Goal: Task Accomplishment & Management: Use online tool/utility

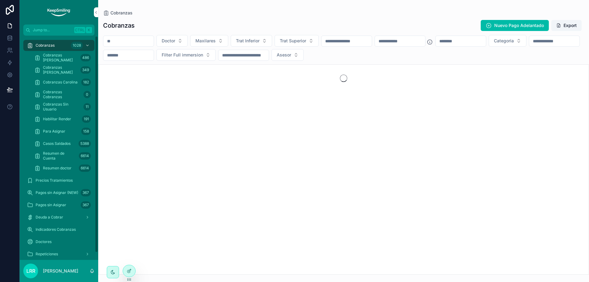
scroll to position [8, 0]
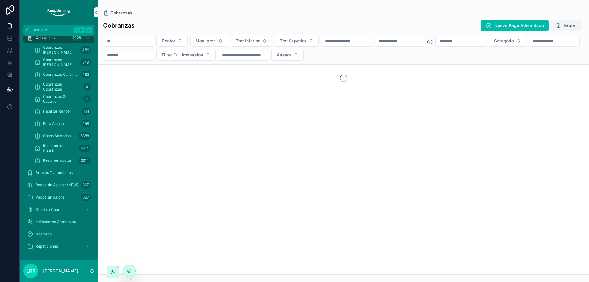
click at [131, 274] on div at bounding box center [129, 271] width 12 height 12
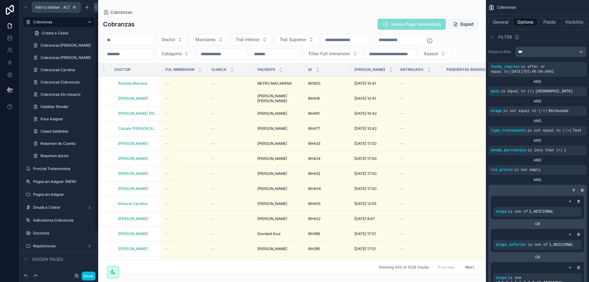
click at [88, 6] on icon "scrollable content" at bounding box center [87, 7] width 5 height 5
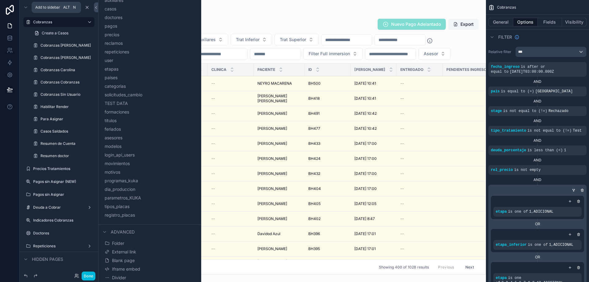
scroll to position [49, 0]
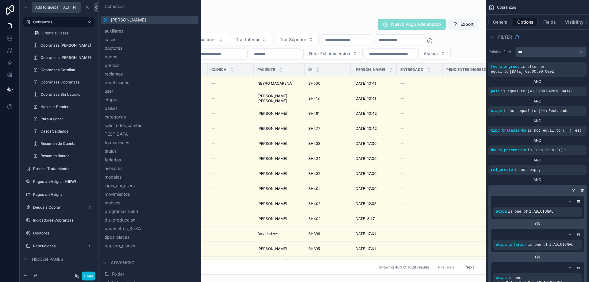
click at [125, 54] on button "pagos" at bounding box center [149, 56] width 93 height 9
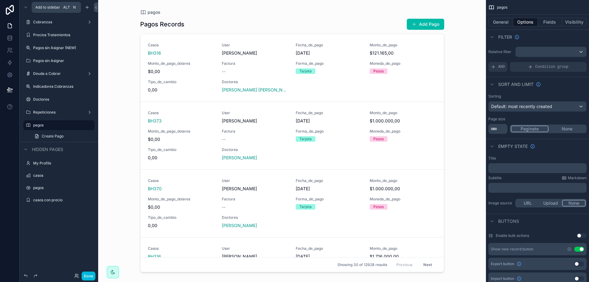
click at [0, 0] on icon "scrollable content" at bounding box center [0, 0] width 0 height 0
click at [72, 200] on link "Create Pago" at bounding box center [63, 199] width 64 height 10
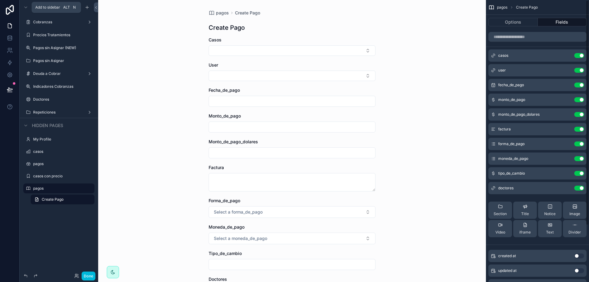
click at [515, 22] on button "Options" at bounding box center [512, 22] width 49 height 9
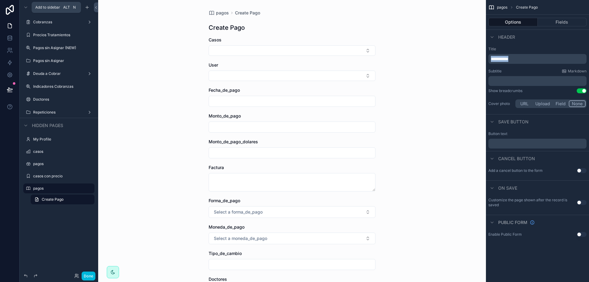
drag, startPoint x: 522, startPoint y: 59, endPoint x: 474, endPoint y: 57, distance: 48.8
click at [478, 58] on div "**********" at bounding box center [343, 141] width 491 height 282
click at [433, 98] on div "pagos Credito interno Credito interno Casos User Fecha_de_pago Monto_de_pago Mo…" at bounding box center [292, 141] width 388 height 282
click at [416, 93] on div "pagos Credito interno Credito interno Casos User Fecha_de_pago Monto_de_pago Mo…" at bounding box center [292, 141] width 388 height 282
click at [571, 22] on button "Fields" at bounding box center [562, 22] width 49 height 9
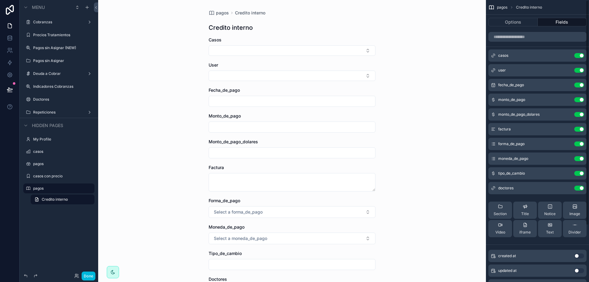
click at [583, 55] on button "Use setting" at bounding box center [579, 55] width 10 height 5
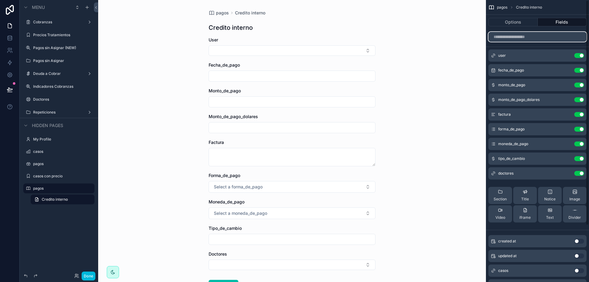
click at [522, 38] on input "scrollable content" at bounding box center [537, 37] width 98 height 10
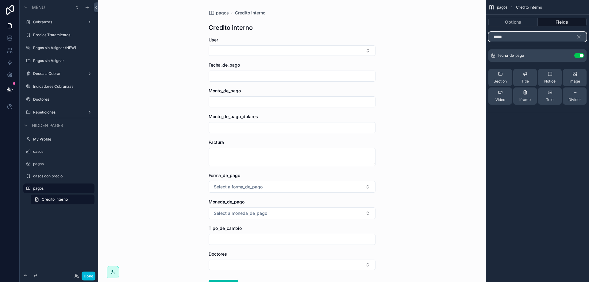
type input "*****"
click at [580, 34] on icon "scrollable content" at bounding box center [579, 37] width 6 height 6
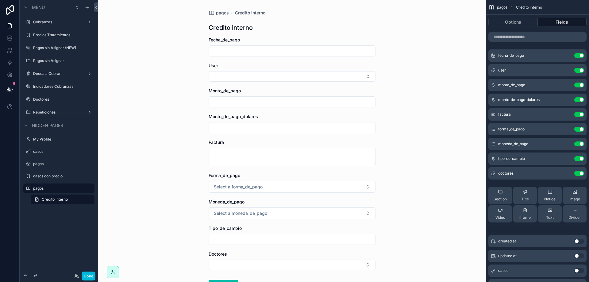
click at [0, 0] on icon "scrollable content" at bounding box center [0, 0] width 0 height 0
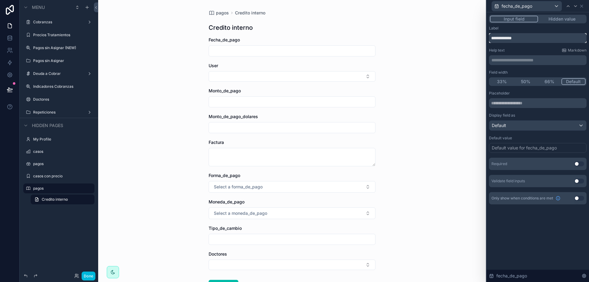
drag, startPoint x: 512, startPoint y: 39, endPoint x: 476, endPoint y: 33, distance: 37.0
click at [476, 33] on div "**********" at bounding box center [294, 141] width 589 height 282
type input "**********"
click at [576, 164] on button "Use setting" at bounding box center [579, 163] width 10 height 5
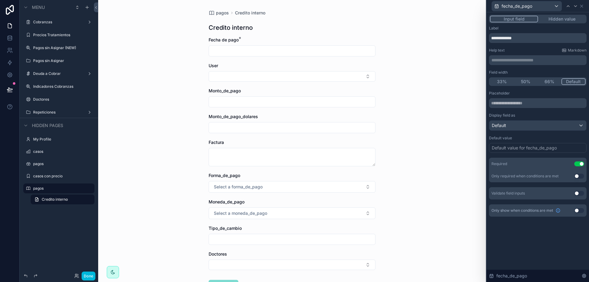
click at [554, 243] on div "**********" at bounding box center [538, 147] width 102 height 270
click at [512, 125] on div "Default" at bounding box center [537, 126] width 97 height 10
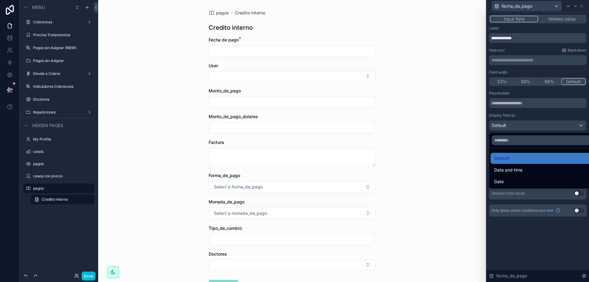
click at [520, 177] on div "Date" at bounding box center [545, 181] width 109 height 11
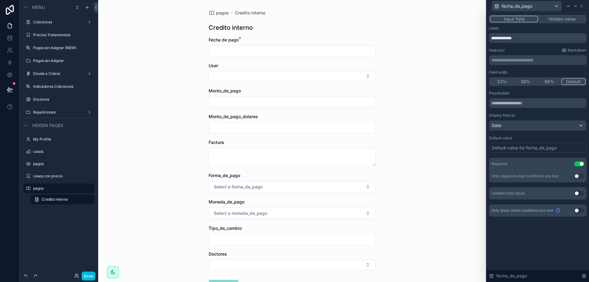
click at [531, 245] on div "**********" at bounding box center [538, 147] width 102 height 270
click at [246, 55] on input "scrollable content" at bounding box center [292, 51] width 166 height 9
click at [427, 113] on div "pagos Credito interno Credito interno Fecha de pago * User Monto_de_pago Monto_…" at bounding box center [292, 141] width 388 height 282
click at [583, 7] on icon at bounding box center [581, 6] width 5 height 5
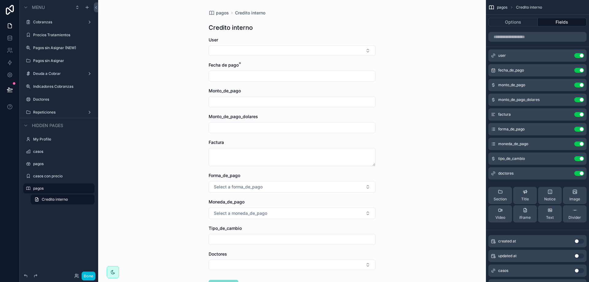
click at [0, 0] on icon "scrollable content" at bounding box center [0, 0] width 0 height 0
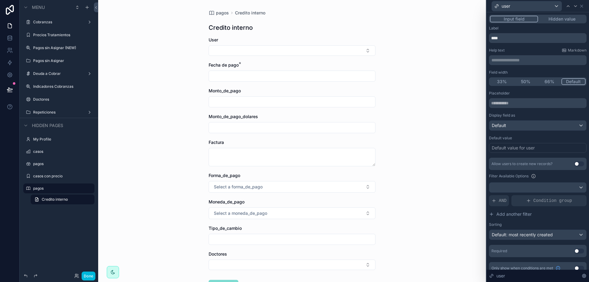
click at [554, 16] on button "Hidden value" at bounding box center [562, 19] width 48 height 7
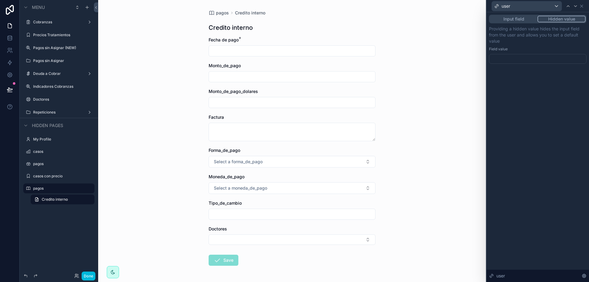
click at [541, 56] on div at bounding box center [538, 59] width 98 height 10
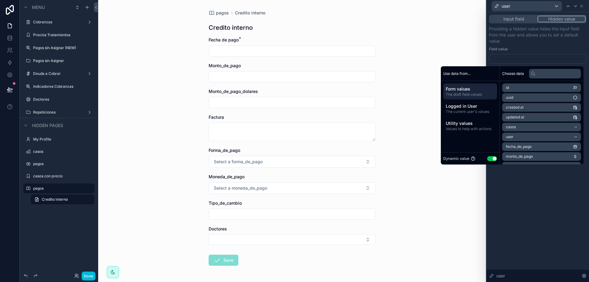
click at [461, 108] on span "Logged in User" at bounding box center [470, 106] width 49 height 6
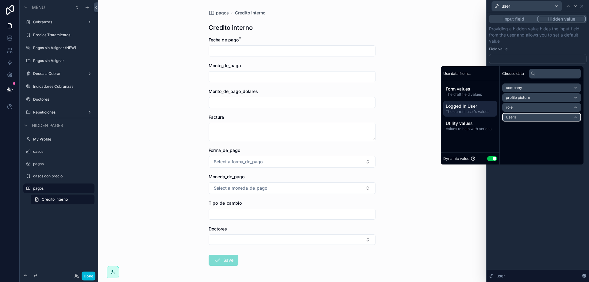
click at [528, 117] on li "Users" at bounding box center [541, 117] width 79 height 9
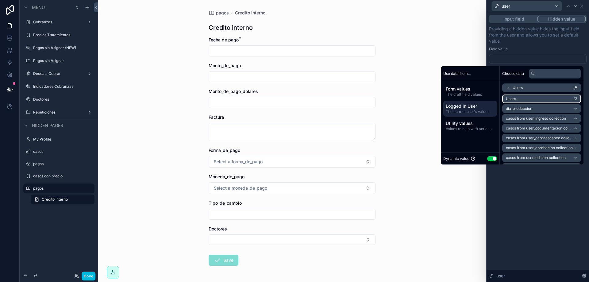
click at [531, 98] on li "Users" at bounding box center [541, 98] width 79 height 9
click at [538, 184] on div "**********" at bounding box center [538, 147] width 102 height 270
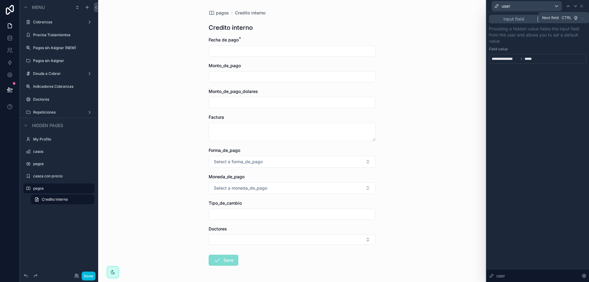
click at [575, 6] on icon at bounding box center [575, 6] width 2 height 1
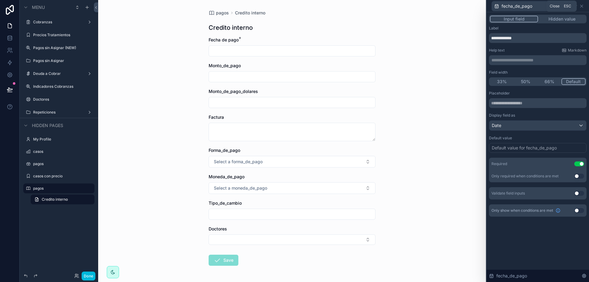
click at [583, 5] on icon at bounding box center [581, 6] width 5 height 5
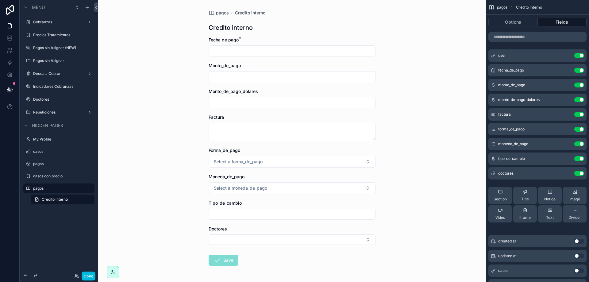
click at [0, 0] on icon "scrollable content" at bounding box center [0, 0] width 0 height 0
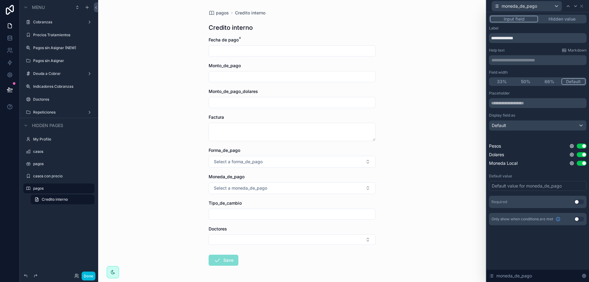
scroll to position [71, 0]
click at [581, 5] on icon at bounding box center [581, 6] width 5 height 5
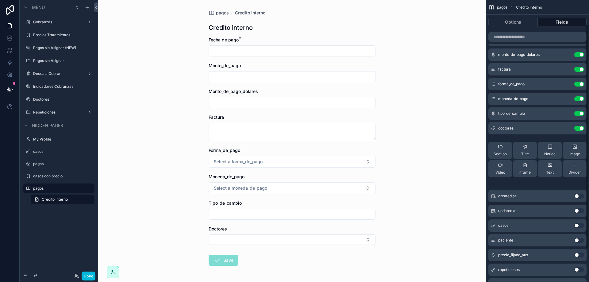
scroll to position [0, 0]
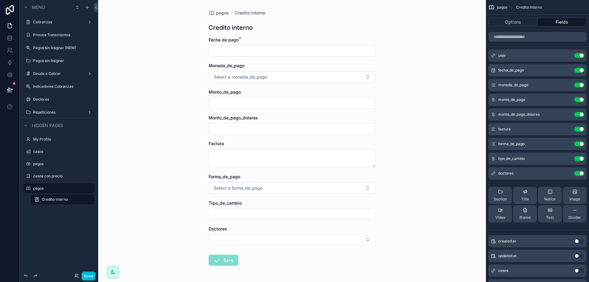
click at [0, 0] on icon "scrollable content" at bounding box center [0, 0] width 0 height 0
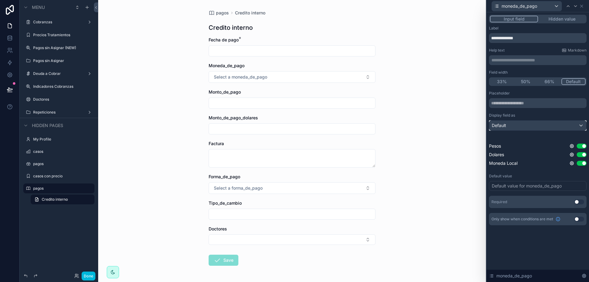
click at [514, 127] on div "Default" at bounding box center [537, 126] width 97 height 10
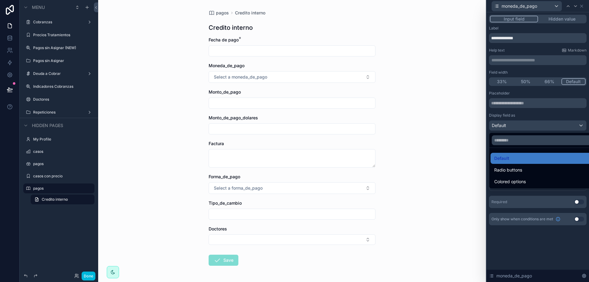
click at [515, 170] on span "Radio buttons" at bounding box center [508, 169] width 28 height 7
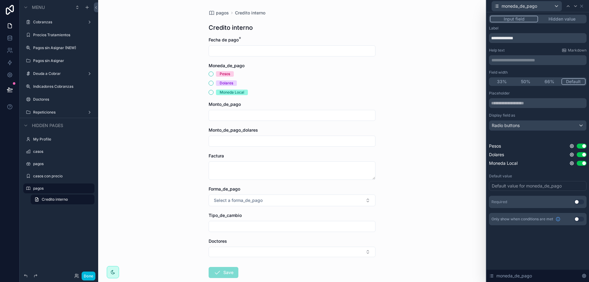
click at [522, 93] on div "Placeholder" at bounding box center [538, 93] width 98 height 5
click at [535, 245] on div "**********" at bounding box center [538, 147] width 102 height 270
drag, startPoint x: 526, startPoint y: 36, endPoint x: 441, endPoint y: 34, distance: 85.9
click at [442, 35] on div "**********" at bounding box center [294, 141] width 589 height 282
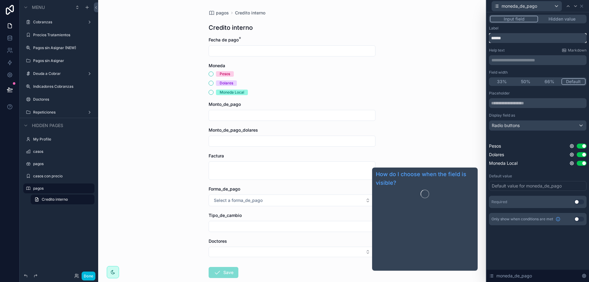
type input "******"
click at [531, 252] on div "**********" at bounding box center [538, 147] width 102 height 270
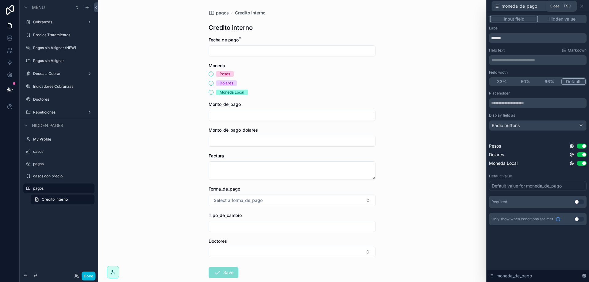
click at [581, 6] on icon at bounding box center [581, 6] width 2 height 2
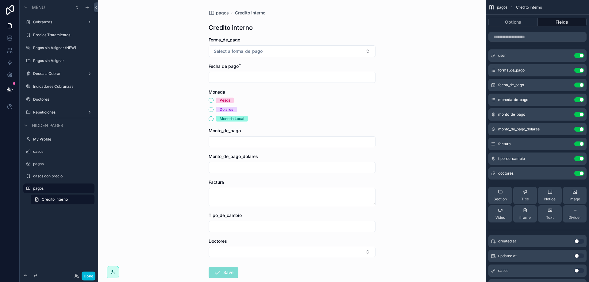
click at [0, 0] on icon "scrollable content" at bounding box center [0, 0] width 0 height 0
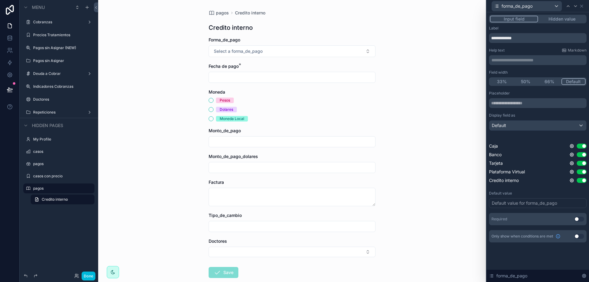
click at [561, 17] on button "Hidden value" at bounding box center [562, 19] width 48 height 7
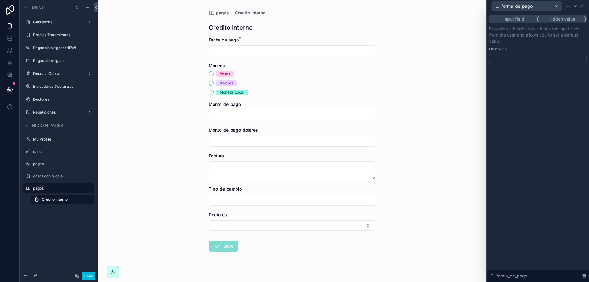
click at [535, 61] on div at bounding box center [538, 59] width 98 height 10
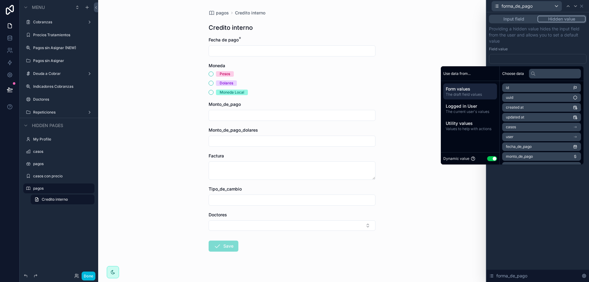
click at [488, 158] on button "Use setting" at bounding box center [492, 158] width 10 height 5
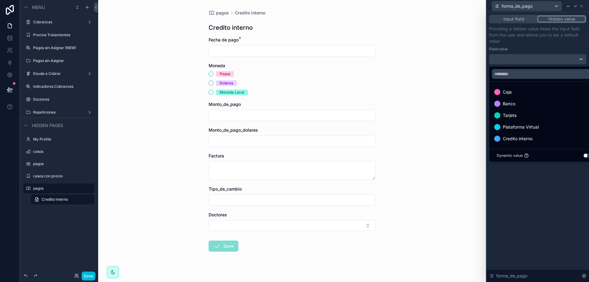
click at [523, 138] on span "Credito interno" at bounding box center [518, 138] width 30 height 7
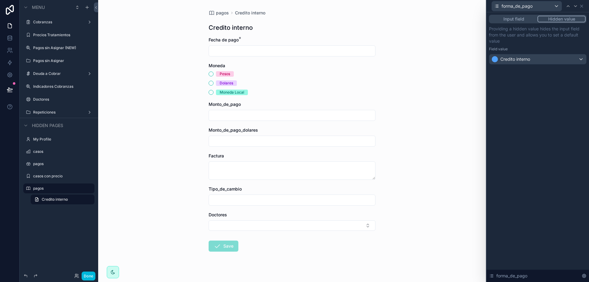
click at [543, 191] on div "Input field Hidden value Providing a hidden value hides the input field from th…" at bounding box center [538, 147] width 102 height 270
click at [583, 5] on icon at bounding box center [581, 6] width 5 height 5
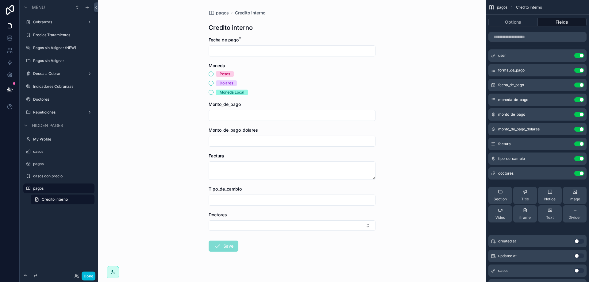
click at [422, 117] on div "pagos Credito interno Credito interno Fecha de pago * Moneda Pesos Dolares Mone…" at bounding box center [292, 141] width 388 height 282
click at [0, 0] on icon "scrollable content" at bounding box center [0, 0] width 0 height 0
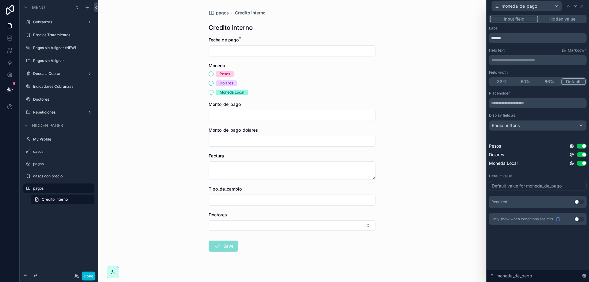
click at [581, 163] on button "Use setting" at bounding box center [582, 163] width 10 height 5
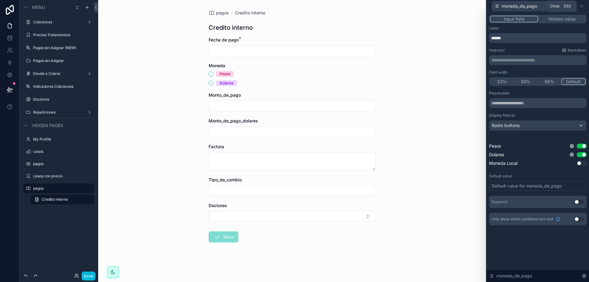
click at [579, 4] on icon at bounding box center [581, 6] width 5 height 5
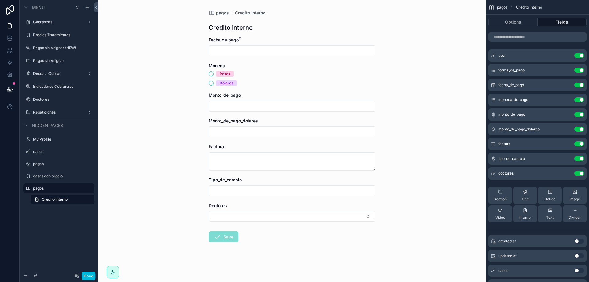
click at [0, 0] on icon "scrollable content" at bounding box center [0, 0] width 0 height 0
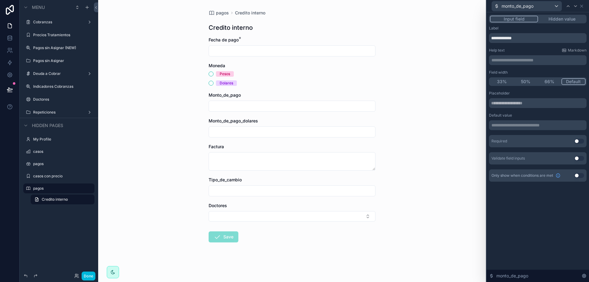
click at [577, 142] on button "Use setting" at bounding box center [579, 141] width 10 height 5
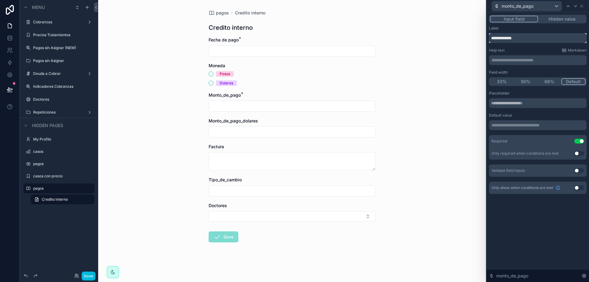
drag, startPoint x: 537, startPoint y: 40, endPoint x: 472, endPoint y: 30, distance: 66.1
click at [474, 31] on div "**********" at bounding box center [294, 141] width 589 height 282
click at [528, 46] on div "**********" at bounding box center [538, 110] width 98 height 168
click at [519, 35] on input "*****" at bounding box center [538, 38] width 98 height 10
type input "**********"
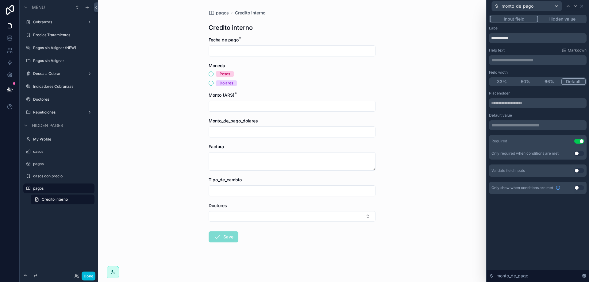
click at [529, 48] on div "Help text Markdown" at bounding box center [538, 50] width 98 height 5
click at [579, 187] on button "Use setting" at bounding box center [579, 187] width 10 height 5
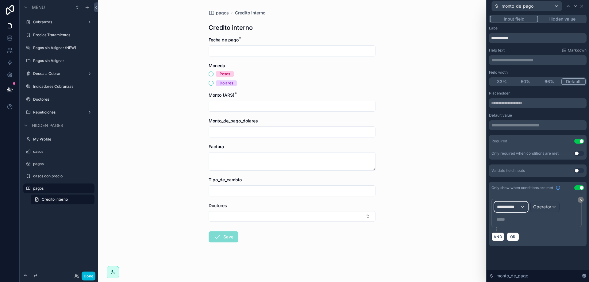
click at [515, 206] on span "**********" at bounding box center [508, 207] width 23 height 6
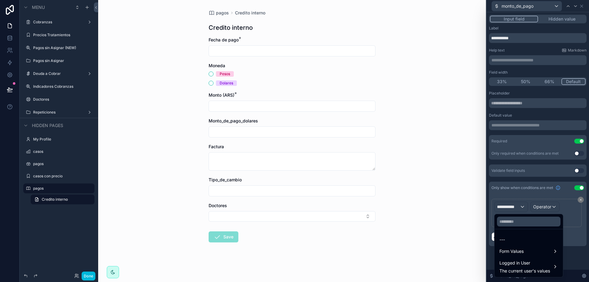
click at [544, 252] on div "Form Values" at bounding box center [528, 251] width 59 height 7
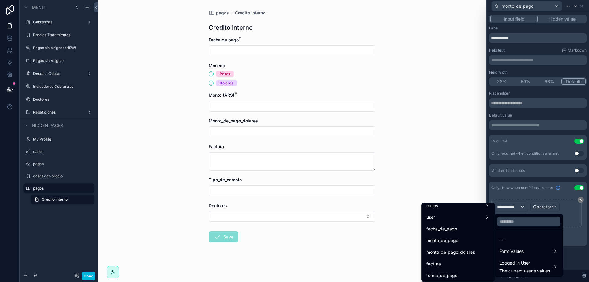
scroll to position [61, 0]
click at [450, 273] on span "moneda_de_pago" at bounding box center [444, 276] width 36 height 7
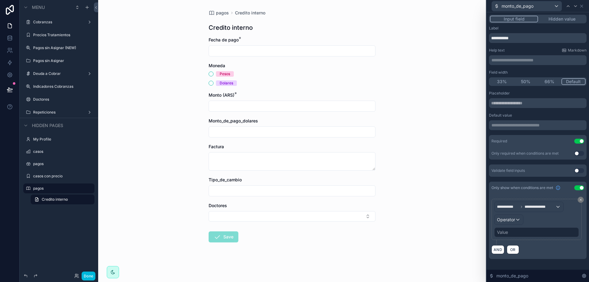
click at [520, 231] on div "Value" at bounding box center [536, 232] width 85 height 10
click at [514, 215] on div "Operator" at bounding box center [509, 220] width 29 height 10
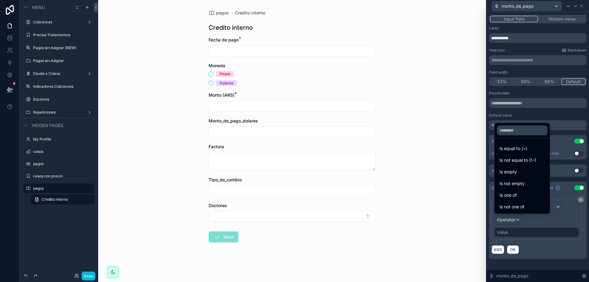
click at [520, 152] on span "Is equal to (=)" at bounding box center [513, 148] width 28 height 7
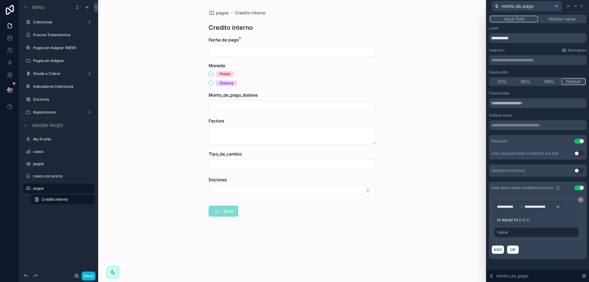
click at [510, 233] on div "Value" at bounding box center [536, 232] width 85 height 10
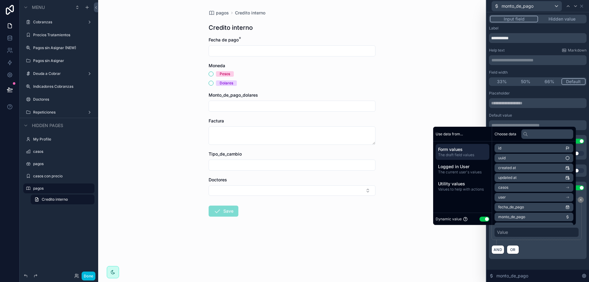
click at [480, 219] on button "Use setting" at bounding box center [484, 219] width 10 height 5
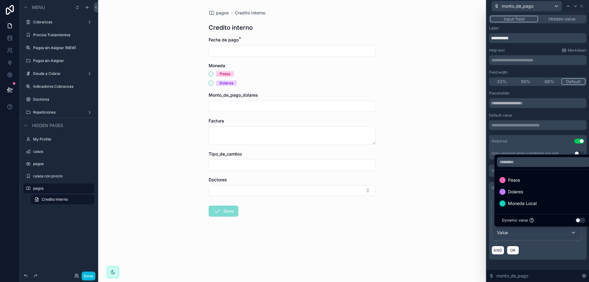
click at [522, 179] on div "Pesos" at bounding box center [543, 179] width 88 height 7
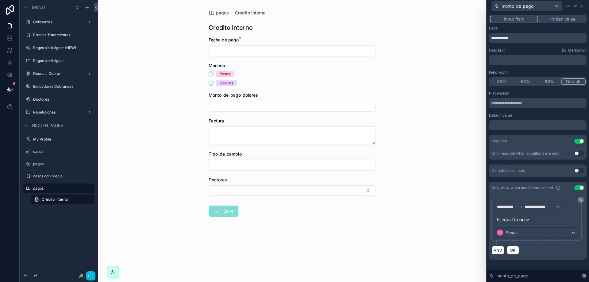
click at [545, 264] on div "**********" at bounding box center [538, 143] width 102 height 262
click at [581, 8] on icon at bounding box center [581, 6] width 5 height 5
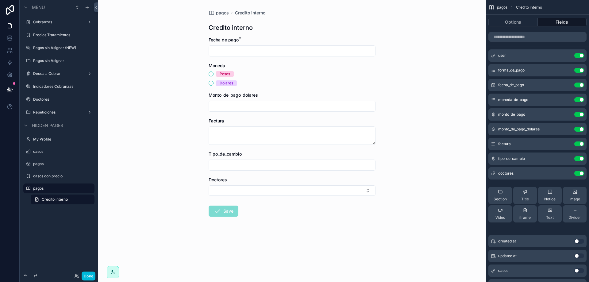
click at [0, 0] on icon "scrollable content" at bounding box center [0, 0] width 0 height 0
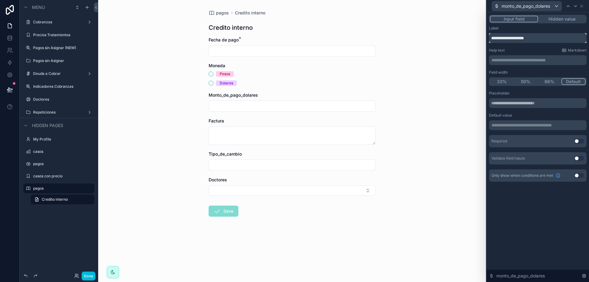
drag, startPoint x: 548, startPoint y: 39, endPoint x: 487, endPoint y: 35, distance: 60.9
click at [487, 35] on div "**********" at bounding box center [538, 104] width 102 height 184
type input "**********"
click at [580, 142] on button "Use setting" at bounding box center [579, 141] width 10 height 5
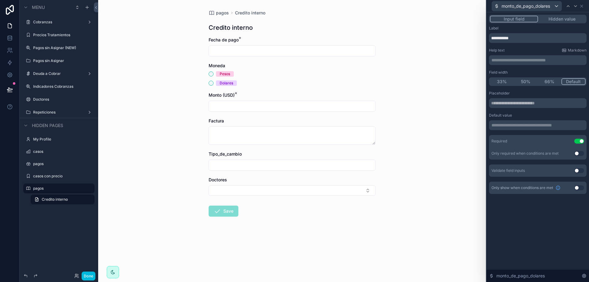
click at [577, 188] on button "Use setting" at bounding box center [579, 187] width 10 height 5
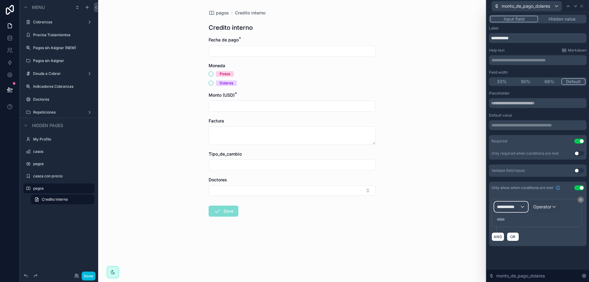
click at [516, 209] on span "**********" at bounding box center [508, 207] width 23 height 6
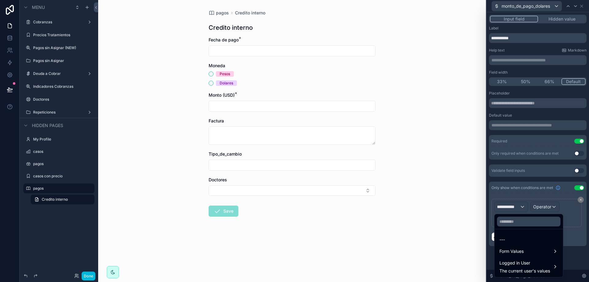
click at [512, 250] on span "Form Values" at bounding box center [511, 251] width 24 height 7
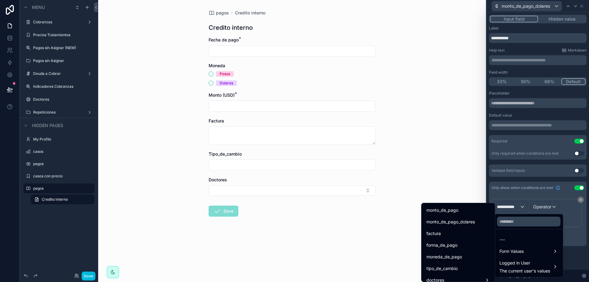
scroll to position [92, 0]
click at [447, 244] on span "moneda_de_pago" at bounding box center [444, 245] width 36 height 7
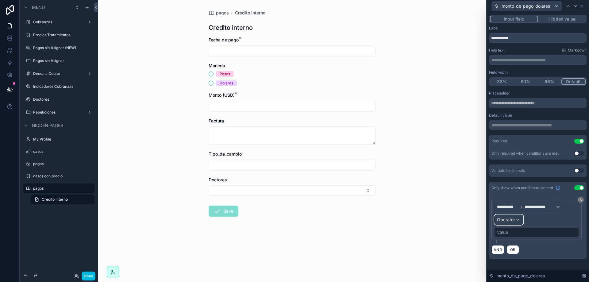
click at [514, 218] on span "Operator" at bounding box center [506, 219] width 18 height 5
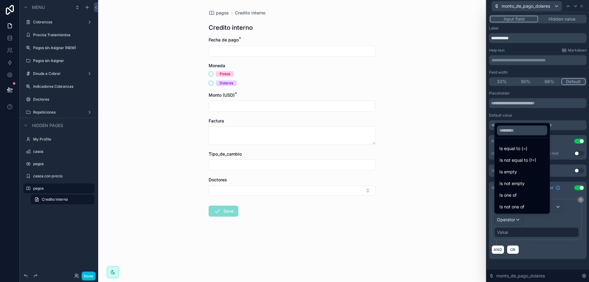
click at [522, 148] on span "Is equal to (=)" at bounding box center [513, 148] width 28 height 7
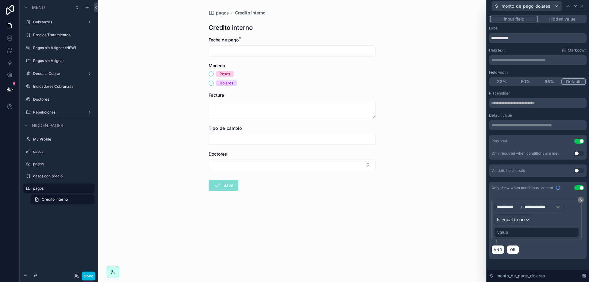
click at [526, 230] on div "Value" at bounding box center [536, 232] width 85 height 10
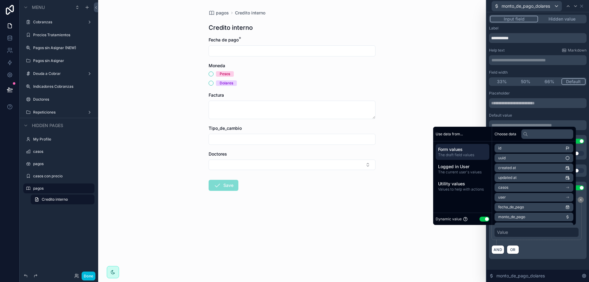
click at [479, 219] on button "Use setting" at bounding box center [484, 219] width 10 height 5
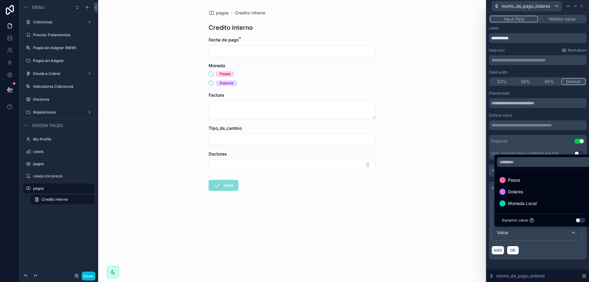
click at [529, 190] on div "Dolares" at bounding box center [543, 191] width 88 height 7
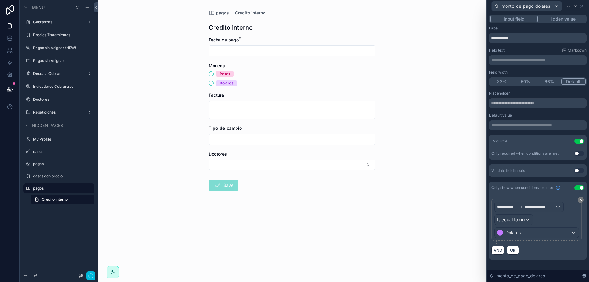
click at [548, 256] on div "**********" at bounding box center [538, 227] width 98 height 66
click at [583, 6] on icon at bounding box center [581, 6] width 5 height 5
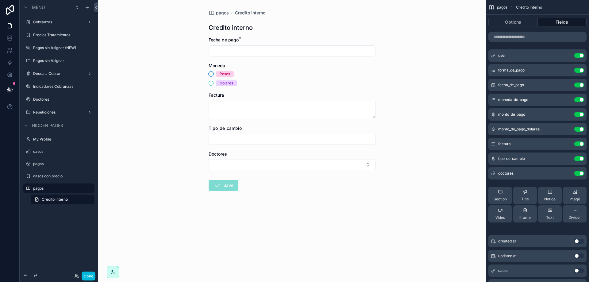
click at [210, 73] on button "Pesos" at bounding box center [211, 73] width 5 height 5
click at [210, 84] on button "Dolares" at bounding box center [211, 83] width 5 height 5
click at [214, 71] on div "Moneda Pesos Dolares" at bounding box center [292, 74] width 167 height 23
click at [211, 69] on div "Moneda Pesos Dolares" at bounding box center [292, 74] width 167 height 23
click at [209, 74] on button "Pesos" at bounding box center [211, 73] width 5 height 5
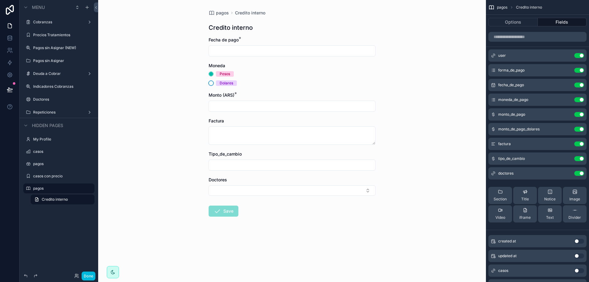
click at [211, 85] on button "Dolares" at bounding box center [211, 83] width 5 height 5
click at [404, 99] on div "pagos Credito interno Credito interno Fecha de pago * Moneda Pesos Dolares Mont…" at bounding box center [292, 141] width 388 height 282
click at [509, 22] on button "Options" at bounding box center [512, 22] width 49 height 9
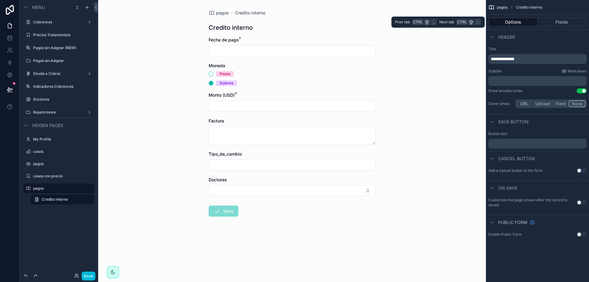
click at [559, 21] on button "Fields" at bounding box center [562, 22] width 49 height 9
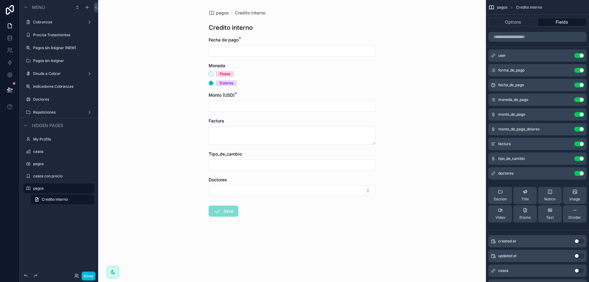
click at [567, 97] on div "moneda_de_pago Use setting" at bounding box center [537, 100] width 98 height 12
click at [0, 0] on icon "scrollable content" at bounding box center [0, 0] width 0 height 0
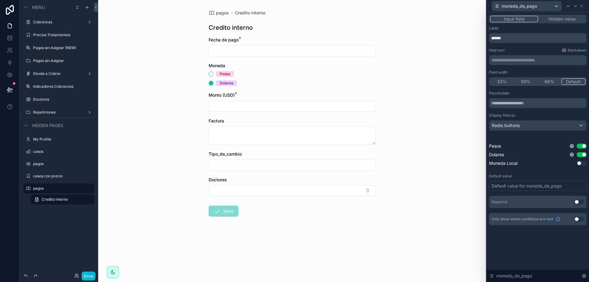
click at [579, 202] on button "Use setting" at bounding box center [579, 201] width 10 height 5
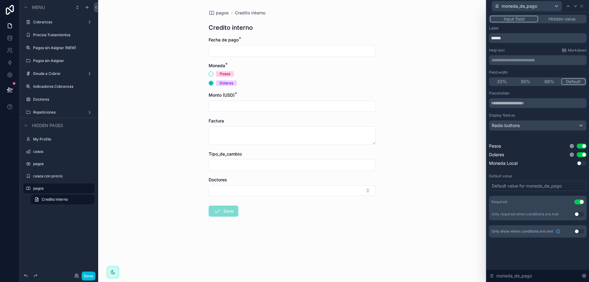
click at [507, 184] on div "Default value for moneda_de_pago" at bounding box center [527, 186] width 70 height 6
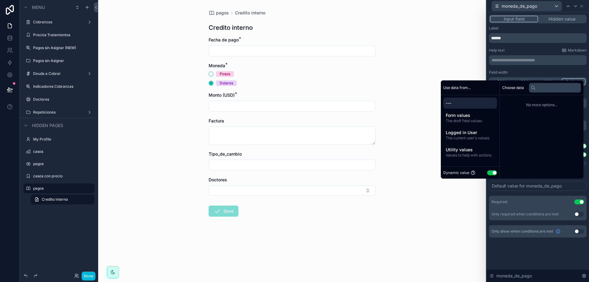
drag, startPoint x: 493, startPoint y: 174, endPoint x: 489, endPoint y: 172, distance: 3.7
click at [491, 173] on div "Dynamic value Use setting" at bounding box center [470, 172] width 54 height 7
click at [489, 172] on button "Use setting" at bounding box center [492, 172] width 10 height 5
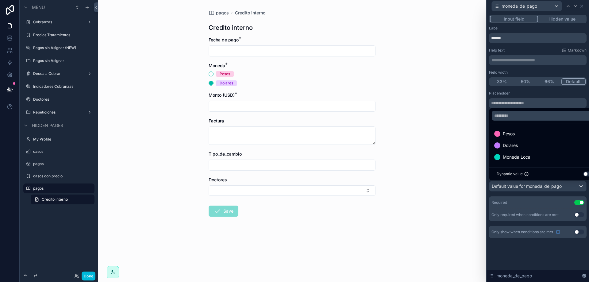
click at [509, 133] on span "Pesos" at bounding box center [509, 133] width 12 height 7
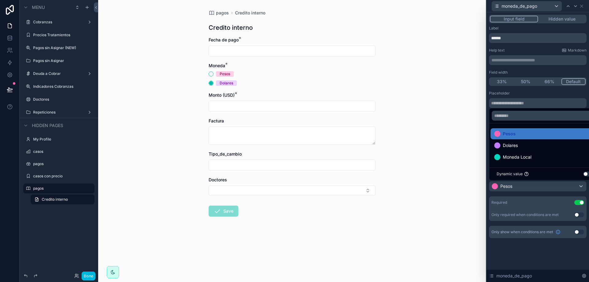
click at [541, 252] on div "**********" at bounding box center [538, 132] width 102 height 241
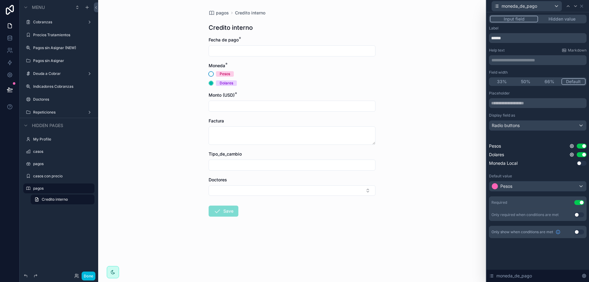
click at [209, 73] on button "Pesos" at bounding box center [211, 73] width 5 height 5
click at [400, 79] on div "pagos Credito interno Credito interno Fecha de pago * Moneda * Pesos Dolares Mo…" at bounding box center [292, 141] width 388 height 282
click at [582, 6] on icon at bounding box center [581, 6] width 5 height 5
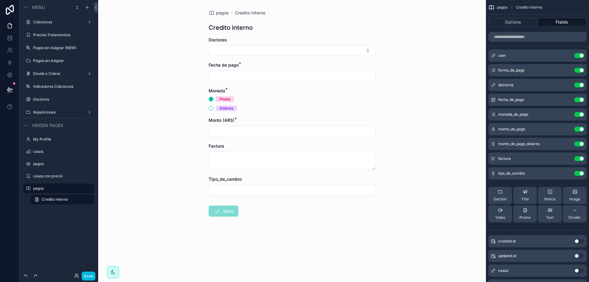
click at [0, 0] on icon "scrollable content" at bounding box center [0, 0] width 0 height 0
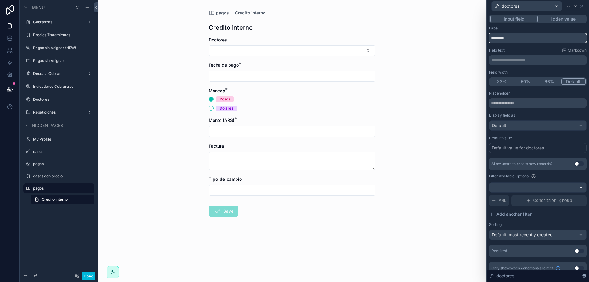
click at [530, 38] on input "********" at bounding box center [538, 38] width 98 height 10
type input "******"
click at [523, 31] on div "Label ******" at bounding box center [538, 34] width 98 height 17
click at [221, 56] on button "Select Button" at bounding box center [292, 50] width 167 height 10
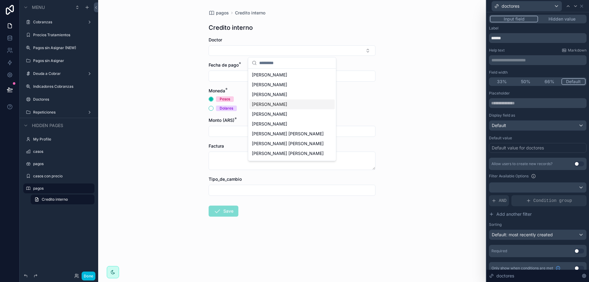
click at [403, 63] on div "pagos Credito interno Credito interno Doctor Fecha de pago * Moneda * Pesos Dol…" at bounding box center [292, 141] width 388 height 282
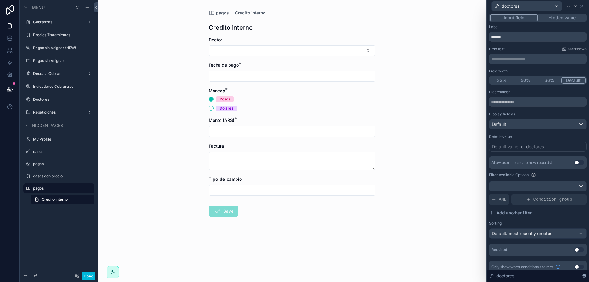
scroll to position [0, 0]
click at [583, 5] on icon at bounding box center [581, 6] width 5 height 5
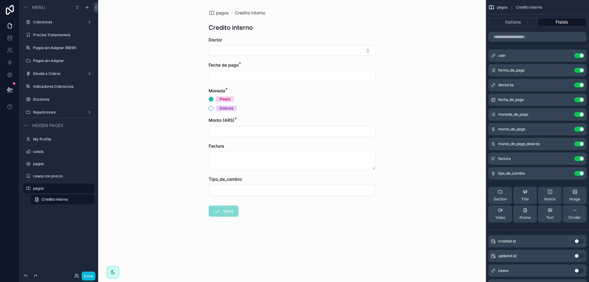
click at [0, 0] on icon "scrollable content" at bounding box center [0, 0] width 0 height 0
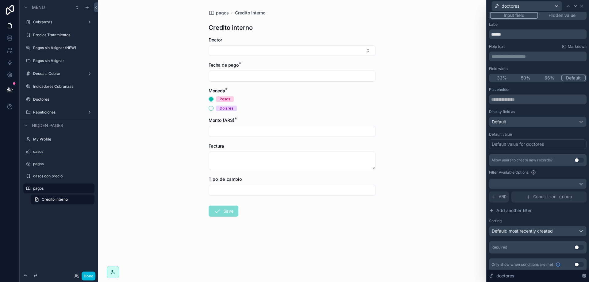
scroll to position [7, 0]
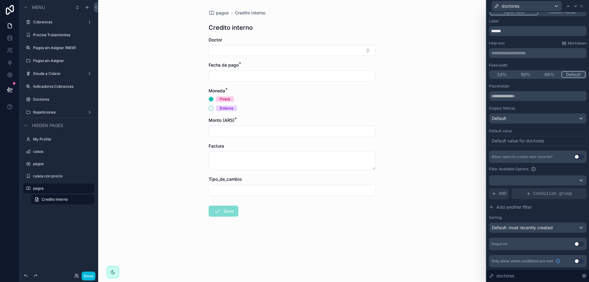
click at [574, 245] on button "Use setting" at bounding box center [579, 243] width 10 height 5
click at [560, 129] on div "Default value" at bounding box center [538, 131] width 98 height 5
click at [582, 6] on icon at bounding box center [581, 6] width 2 height 2
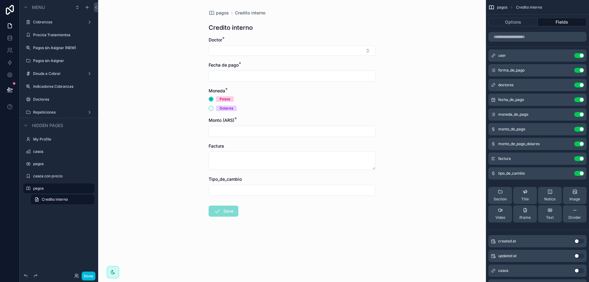
click at [579, 174] on button "Use setting" at bounding box center [579, 173] width 10 height 5
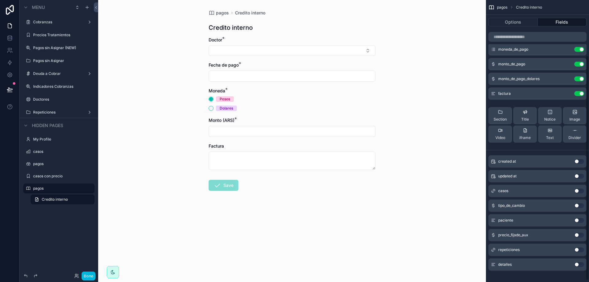
scroll to position [71, 0]
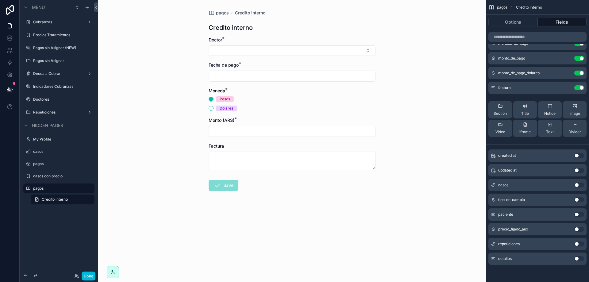
click at [576, 257] on button "Use setting" at bounding box center [579, 258] width 10 height 5
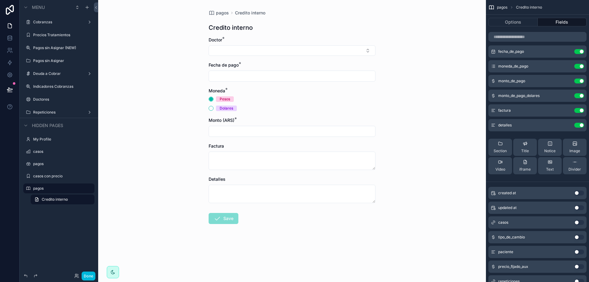
scroll to position [0, 0]
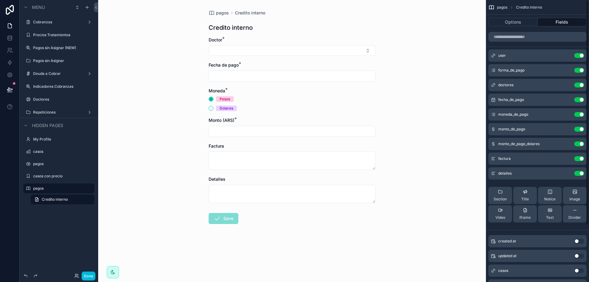
click at [0, 0] on button "scrollable content" at bounding box center [0, 0] width 0 height 0
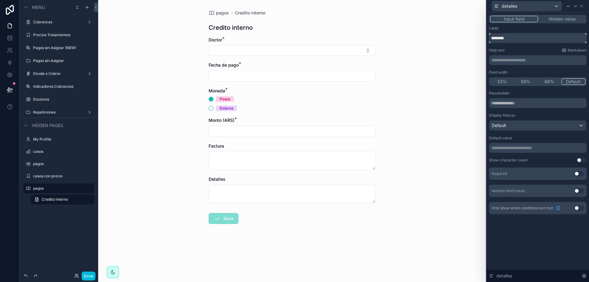
drag, startPoint x: 515, startPoint y: 38, endPoint x: 477, endPoint y: 38, distance: 37.7
click at [477, 38] on div "**********" at bounding box center [294, 141] width 589 height 282
click at [528, 36] on input "********" at bounding box center [538, 38] width 98 height 10
type input "**********"
click at [514, 103] on input "text" at bounding box center [538, 103] width 98 height 10
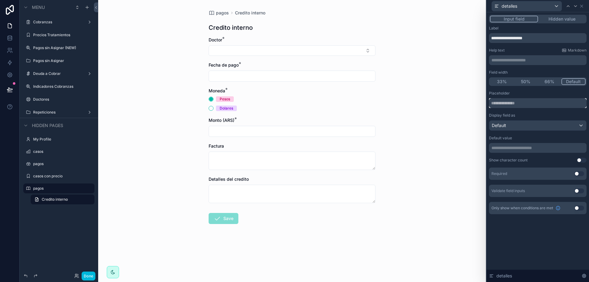
click at [510, 101] on input "text" at bounding box center [538, 103] width 98 height 10
type input "**********"
drag, startPoint x: 533, startPoint y: 103, endPoint x: 474, endPoint y: 105, distance: 59.2
click at [474, 105] on div "**********" at bounding box center [294, 141] width 589 height 282
click at [517, 55] on div "**********" at bounding box center [538, 56] width 98 height 17
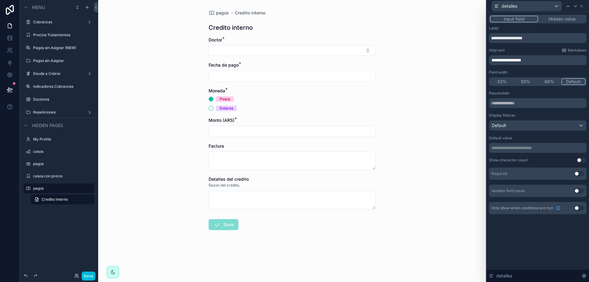
click at [496, 60] on span "**********" at bounding box center [506, 60] width 30 height 4
click at [534, 62] on p "**********" at bounding box center [538, 60] width 94 height 6
click at [522, 48] on div "Help text Markdown" at bounding box center [538, 50] width 98 height 5
click at [516, 102] on input "text" at bounding box center [538, 103] width 98 height 10
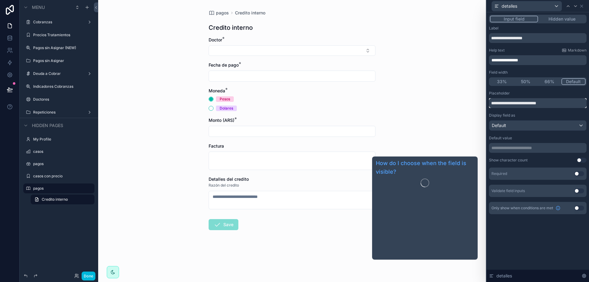
type input "**********"
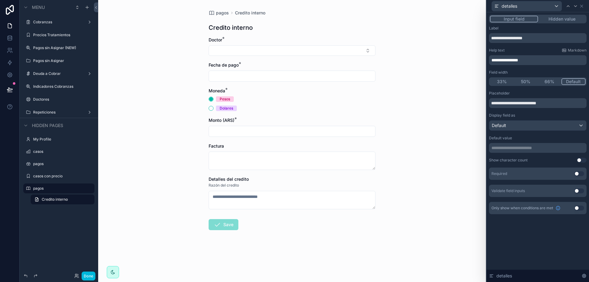
click at [537, 242] on div "**********" at bounding box center [538, 147] width 102 height 270
click at [530, 104] on input "**********" at bounding box center [538, 103] width 98 height 10
click at [516, 127] on div "Default" at bounding box center [537, 126] width 97 height 10
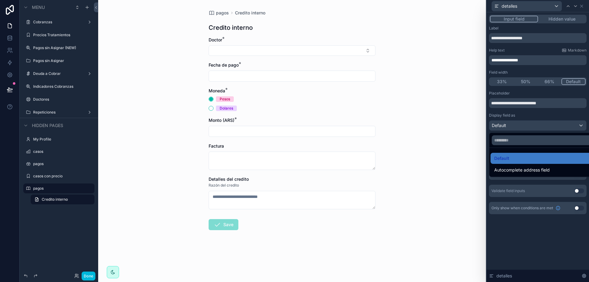
click at [539, 277] on div at bounding box center [538, 141] width 102 height 282
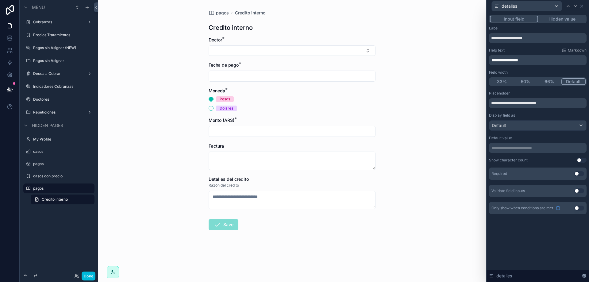
click at [576, 175] on button "Use setting" at bounding box center [579, 173] width 10 height 5
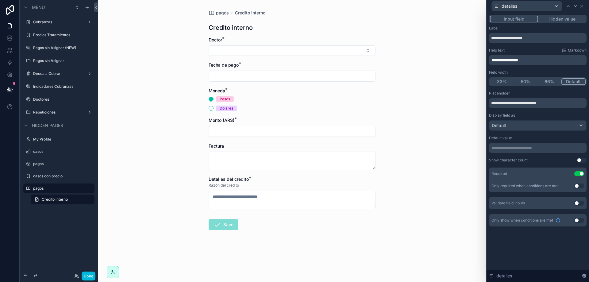
click at [374, 238] on form "Doctor * Fecha de pago * Moneda * Pesos Dolares Monto (ARS) * Factura Detalles …" at bounding box center [292, 153] width 167 height 233
click at [527, 245] on div "**********" at bounding box center [538, 147] width 102 height 270
click at [90, 273] on button "Done" at bounding box center [89, 276] width 14 height 9
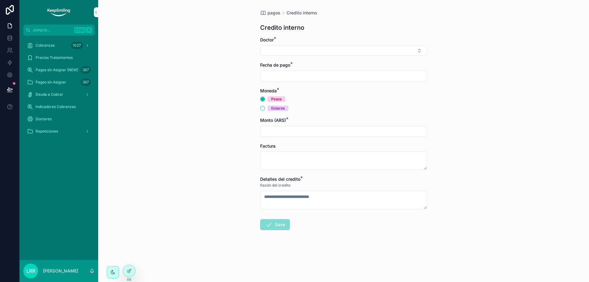
click at [52, 70] on span "Pagos sin Asignar (NEW)" at bounding box center [57, 69] width 43 height 5
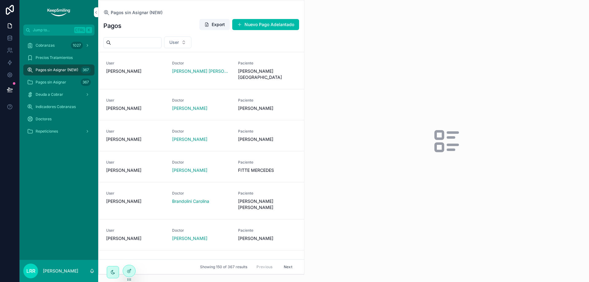
click at [64, 83] on span "Pagos sin Asignar" at bounding box center [51, 82] width 31 height 5
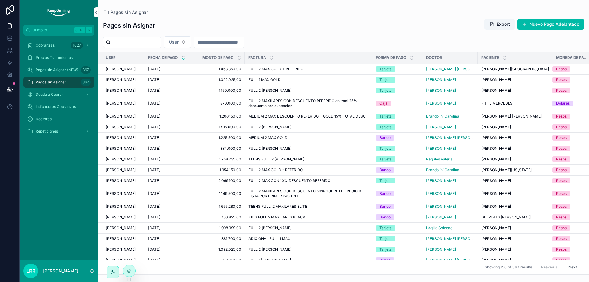
click at [68, 69] on span "Pagos sin Asignar (NEW)" at bounding box center [57, 69] width 43 height 5
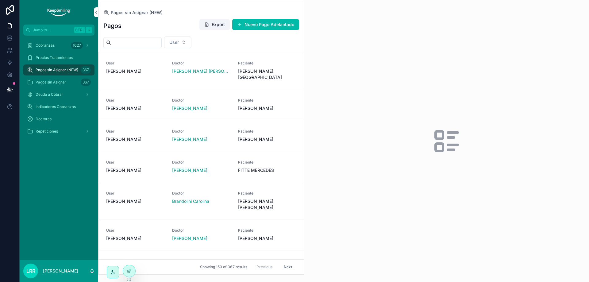
click at [127, 268] on div at bounding box center [129, 271] width 12 height 12
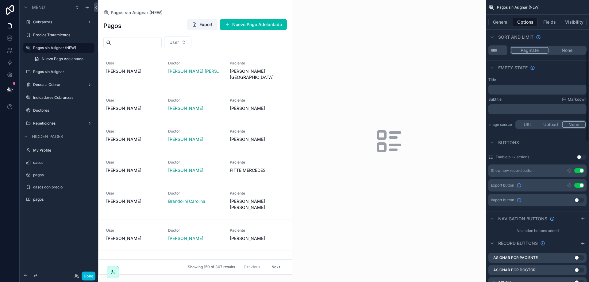
scroll to position [153, 0]
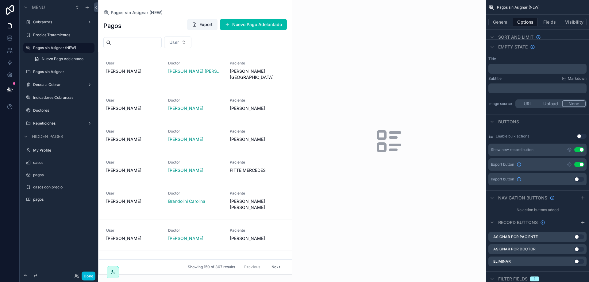
click at [581, 195] on icon "scrollable content" at bounding box center [582, 197] width 5 height 5
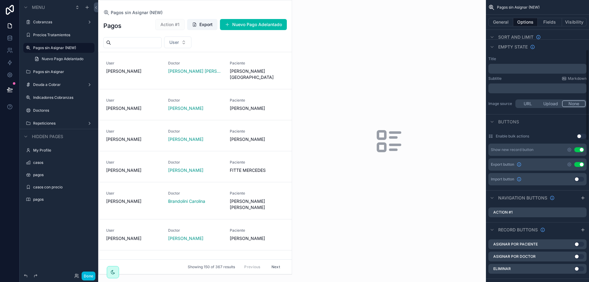
click at [0, 0] on icon "scrollable content" at bounding box center [0, 0] width 0 height 0
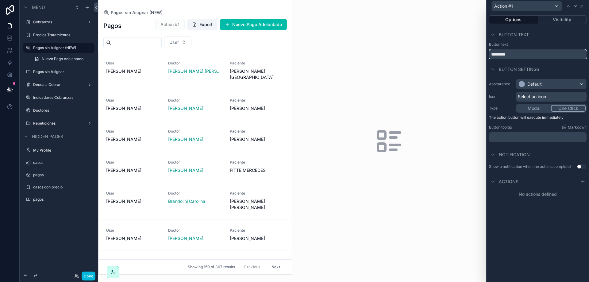
drag, startPoint x: 523, startPoint y: 59, endPoint x: 477, endPoint y: 57, distance: 46.1
click at [478, 57] on div "Action #1 Options Visibility Button text Button text ********* Button settings …" at bounding box center [294, 141] width 589 height 282
type input "*"
type input "**********"
click at [540, 44] on div "Button text" at bounding box center [538, 44] width 98 height 5
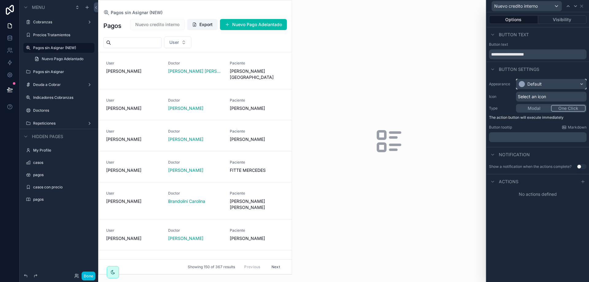
click at [536, 83] on div "Default" at bounding box center [534, 84] width 14 height 6
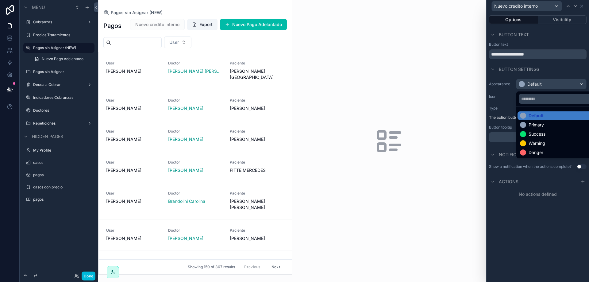
click at [533, 128] on div "Primary" at bounding box center [559, 125] width 82 height 9
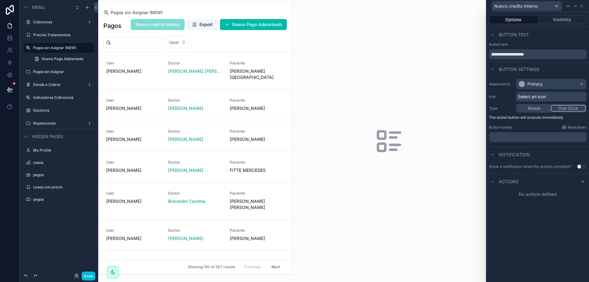
click at [517, 182] on span "Actions" at bounding box center [509, 182] width 20 height 6
drag, startPoint x: 581, startPoint y: 181, endPoint x: 531, endPoint y: 191, distance: 51.6
click at [582, 181] on icon at bounding box center [582, 181] width 5 height 5
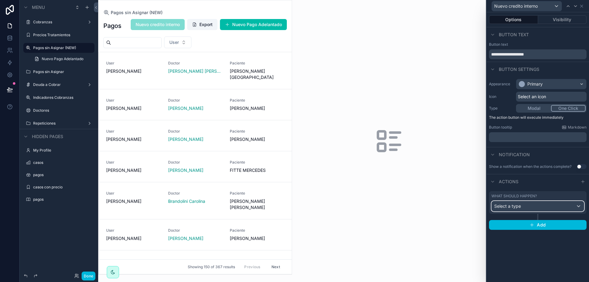
click at [512, 206] on span "Select a type" at bounding box center [507, 205] width 27 height 5
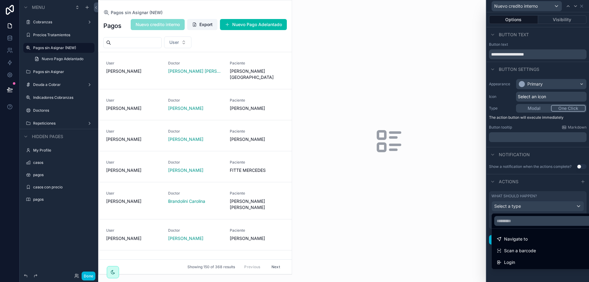
click at [514, 244] on div "Navigate to" at bounding box center [545, 238] width 104 height 11
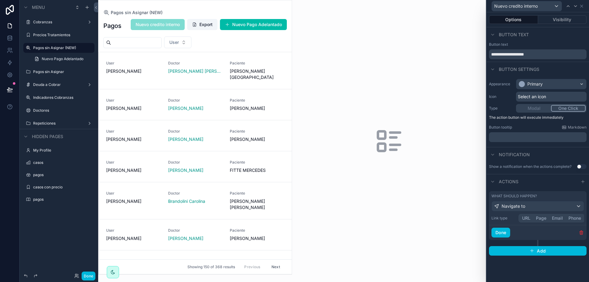
click at [544, 218] on button "Page" at bounding box center [541, 218] width 16 height 7
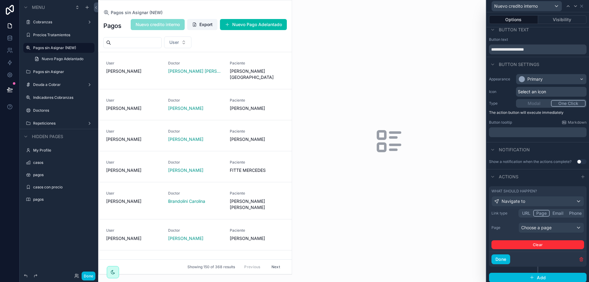
scroll to position [8, 0]
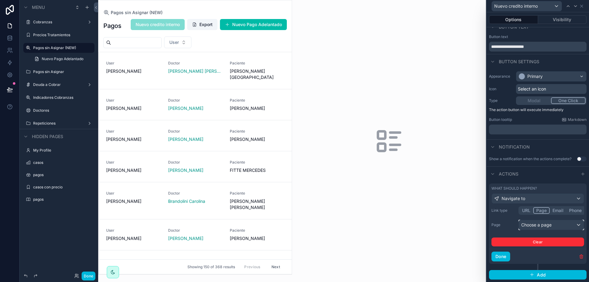
click at [534, 228] on div "Choose a page" at bounding box center [551, 225] width 65 height 10
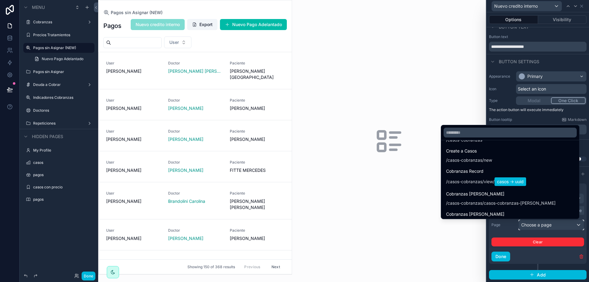
scroll to position [153, 0]
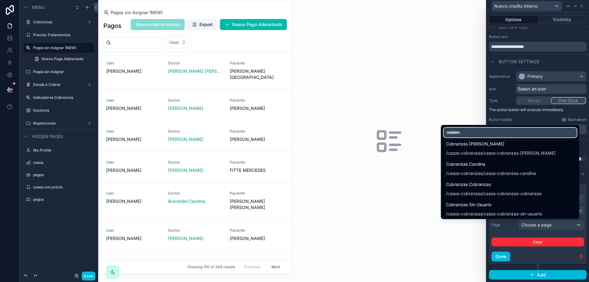
click at [492, 136] on input "text" at bounding box center [510, 133] width 133 height 10
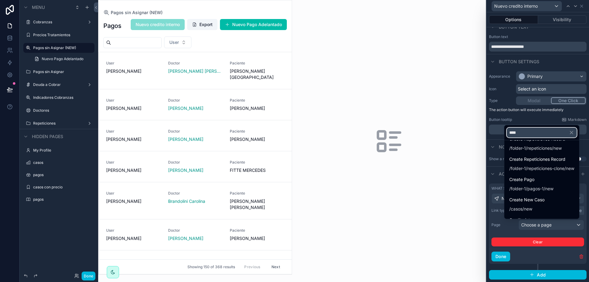
scroll to position [0, 0]
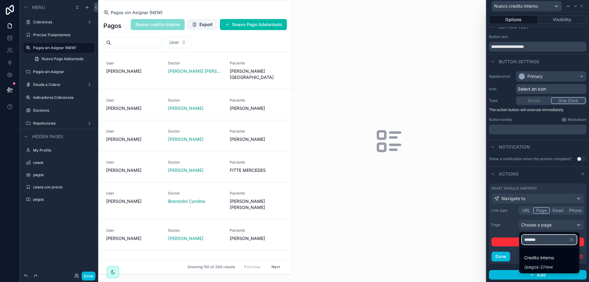
type input "*******"
drag, startPoint x: 528, startPoint y: 260, endPoint x: 528, endPoint y: 241, distance: 18.7
click at [528, 260] on span "Credito interno" at bounding box center [539, 257] width 30 height 7
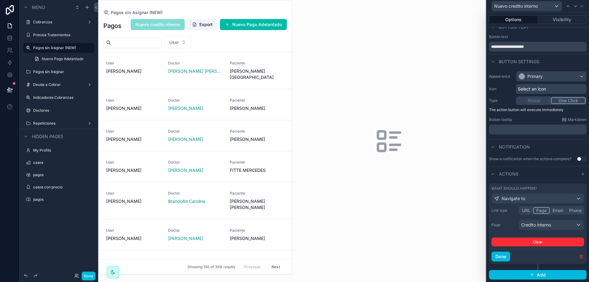
click at [544, 179] on div "Actions" at bounding box center [538, 173] width 102 height 15
click at [501, 255] on button "Done" at bounding box center [500, 257] width 19 height 10
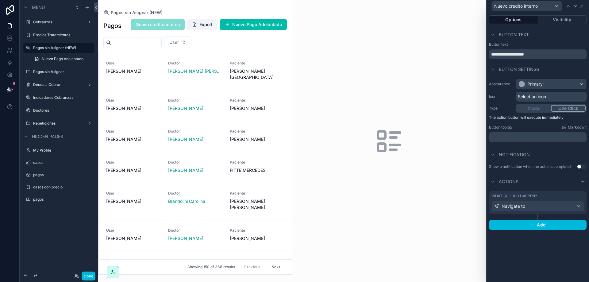
click at [528, 111] on div "Modal One Click" at bounding box center [551, 108] width 71 height 9
click at [553, 21] on button "Visibility" at bounding box center [562, 19] width 49 height 9
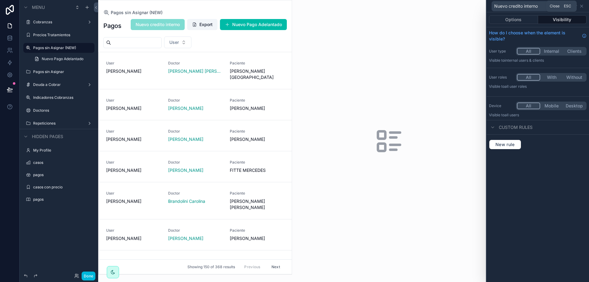
click at [582, 4] on icon at bounding box center [581, 6] width 5 height 5
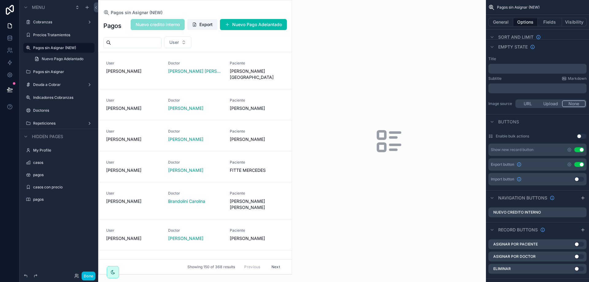
click at [92, 276] on button "Done" at bounding box center [89, 276] width 14 height 9
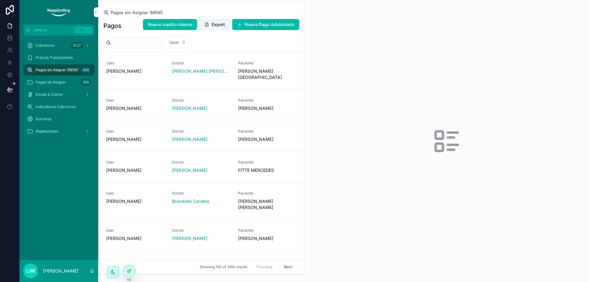
click at [182, 25] on span "Nuevo credito interno" at bounding box center [170, 24] width 44 height 6
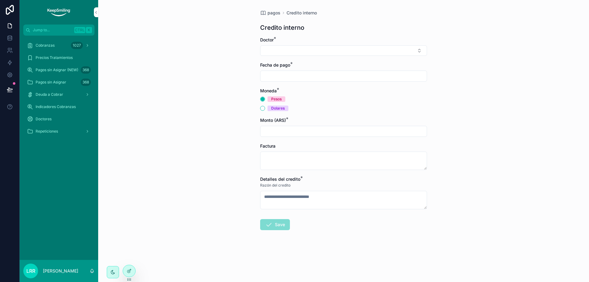
click at [138, 213] on div "pagos Credito interno Credito interno Doctor * Fecha de pago * Moneda * Pesos D…" at bounding box center [343, 141] width 491 height 282
click at [141, 190] on div "pagos Credito interno Credito interno Doctor * Fecha de pago * Moneda * Pesos D…" at bounding box center [343, 141] width 491 height 282
click at [141, 111] on div "pagos Credito interno Credito interno Doctor * Fecha de pago * Moneda * Pesos D…" at bounding box center [343, 141] width 491 height 282
click at [55, 84] on span "Pagos sin Asignar" at bounding box center [51, 82] width 31 height 5
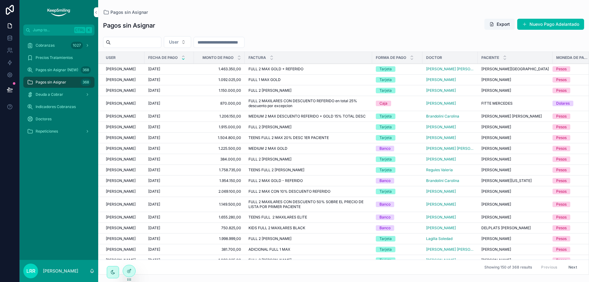
click at [56, 70] on span "Pagos sin Asignar (NEW)" at bounding box center [57, 69] width 43 height 5
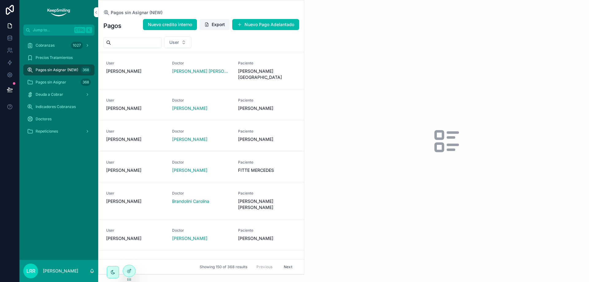
click at [59, 82] on span "Pagos sin Asignar" at bounding box center [51, 82] width 31 height 5
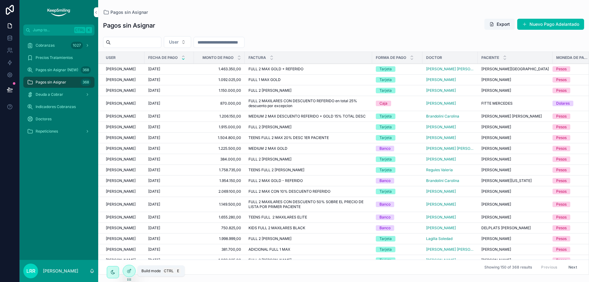
click at [131, 274] on div at bounding box center [129, 271] width 12 height 12
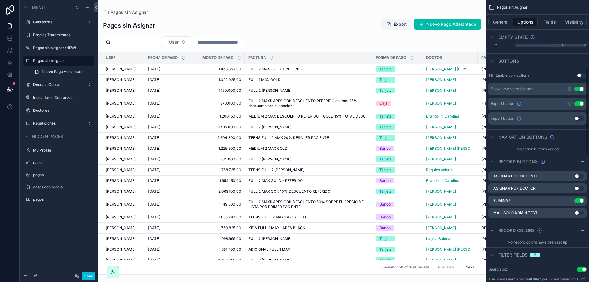
scroll to position [215, 0]
click at [580, 134] on icon "scrollable content" at bounding box center [582, 136] width 5 height 5
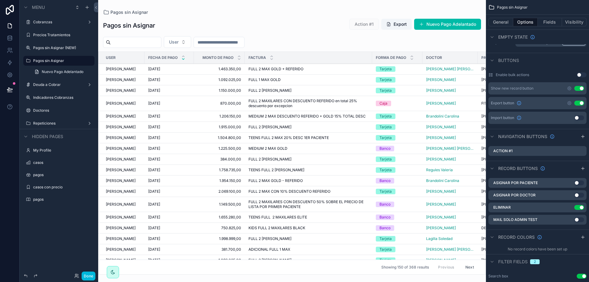
click at [0, 0] on icon "scrollable content" at bounding box center [0, 0] width 0 height 0
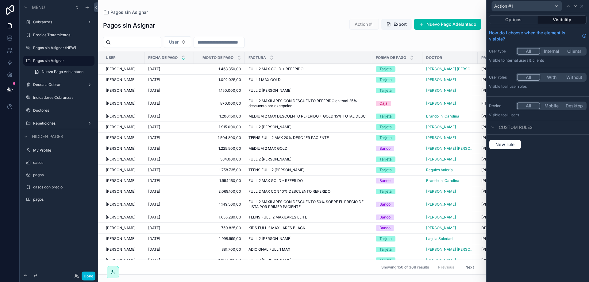
click at [518, 16] on button "Options" at bounding box center [513, 19] width 49 height 9
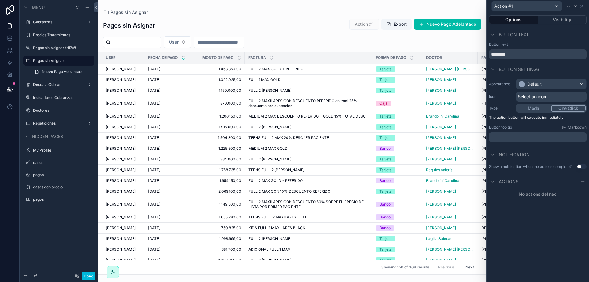
click at [547, 219] on div "Options Visibility Button text Button text ********* Button settings Appearance…" at bounding box center [538, 147] width 102 height 270
click at [514, 56] on input "*********" at bounding box center [538, 54] width 98 height 10
drag, startPoint x: 518, startPoint y: 55, endPoint x: 484, endPoint y: 52, distance: 34.2
click at [481, 52] on div "Action #1 Options Visibility Button text Button text ********* Button settings …" at bounding box center [294, 141] width 589 height 282
type input "**********"
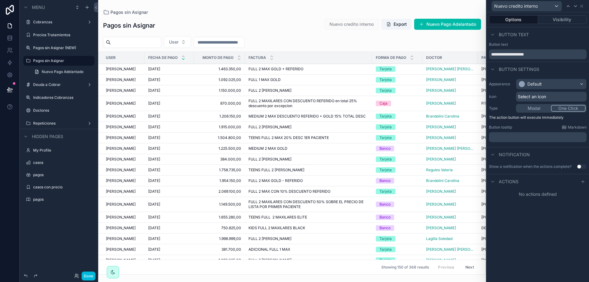
click at [534, 225] on div "**********" at bounding box center [538, 147] width 102 height 270
click at [510, 56] on input "**********" at bounding box center [538, 54] width 98 height 10
click at [514, 56] on input "**********" at bounding box center [538, 54] width 98 height 10
click at [541, 222] on div "**********" at bounding box center [538, 147] width 102 height 270
click at [534, 224] on div "**********" at bounding box center [538, 147] width 102 height 270
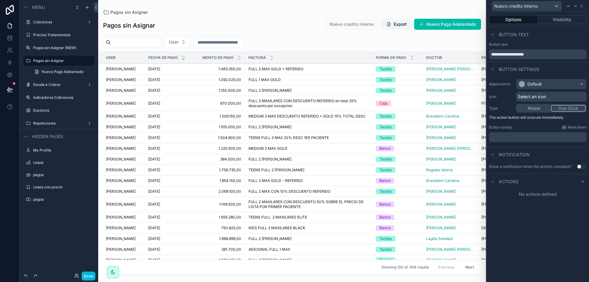
click at [581, 180] on icon at bounding box center [582, 181] width 5 height 5
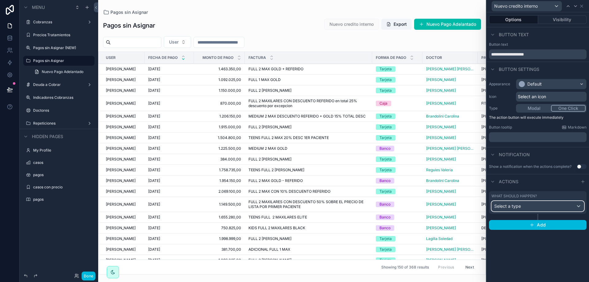
click at [518, 209] on div "Select a type" at bounding box center [538, 206] width 92 height 10
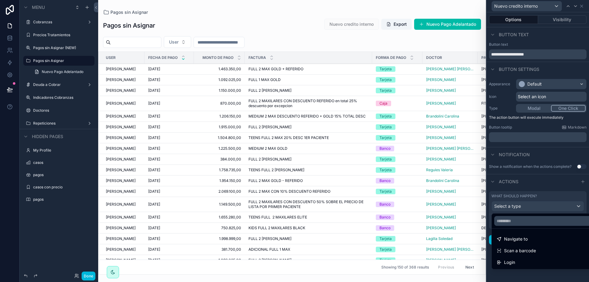
click at [520, 241] on span "Navigate to" at bounding box center [516, 238] width 24 height 7
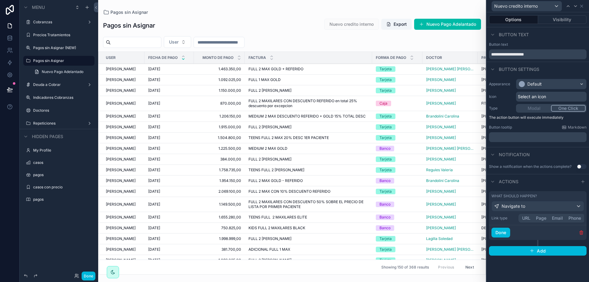
click at [545, 218] on button "Page" at bounding box center [541, 218] width 16 height 7
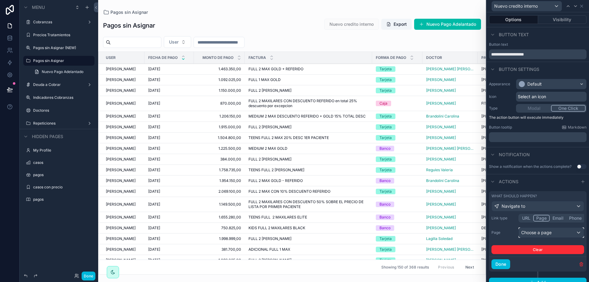
click at [542, 233] on div "Choose a page" at bounding box center [551, 233] width 65 height 10
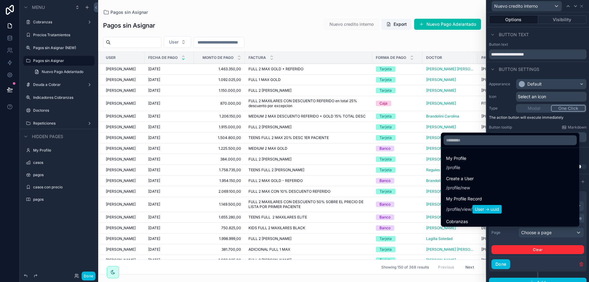
click at [490, 145] on div at bounding box center [510, 140] width 138 height 15
click at [487, 142] on input "text" at bounding box center [510, 140] width 133 height 10
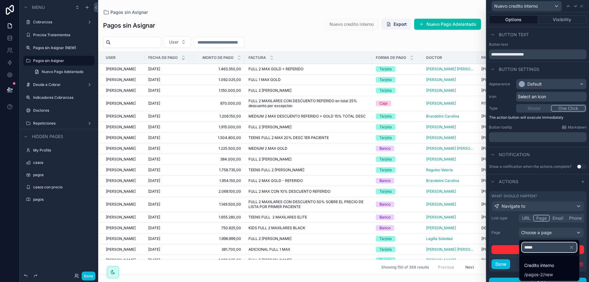
type input "*****"
click at [537, 266] on span "Credito interno" at bounding box center [539, 265] width 30 height 7
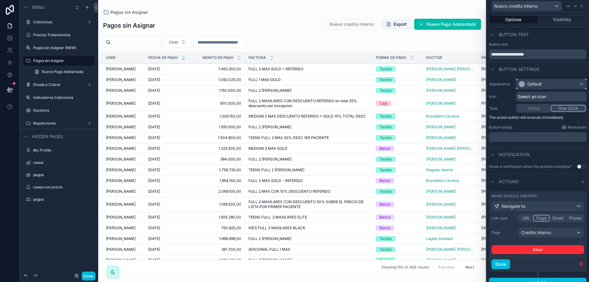
click at [529, 88] on div "Default" at bounding box center [551, 84] width 70 height 10
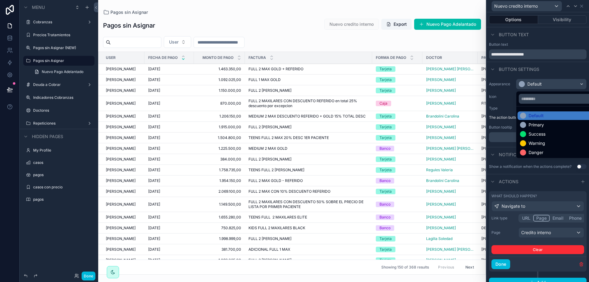
click at [535, 137] on div "Success" at bounding box center [556, 134] width 77 height 9
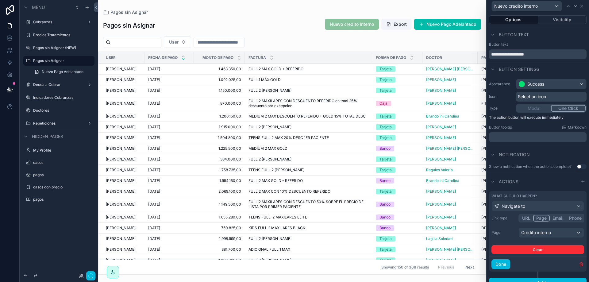
click at [558, 43] on div "Button text" at bounding box center [538, 44] width 98 height 5
click at [503, 263] on button "Done" at bounding box center [500, 264] width 19 height 10
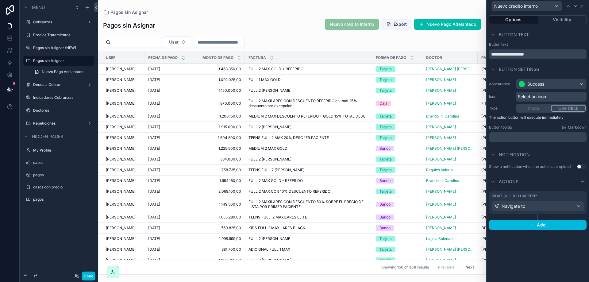
click at [87, 275] on button "Done" at bounding box center [89, 276] width 14 height 9
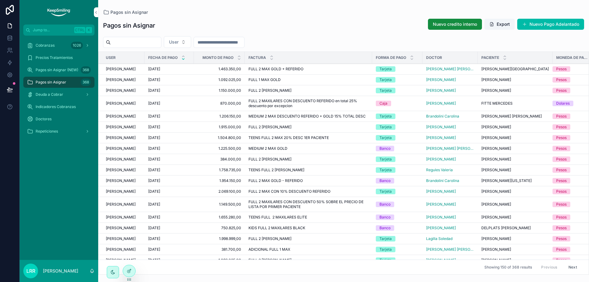
click at [67, 69] on span "Pagos sin Asignar (NEW)" at bounding box center [57, 69] width 43 height 5
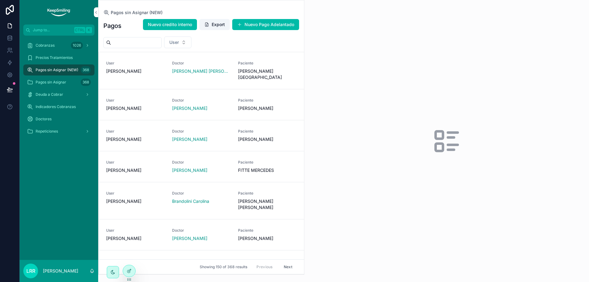
click at [61, 81] on span "Pagos sin Asignar" at bounding box center [51, 82] width 31 height 5
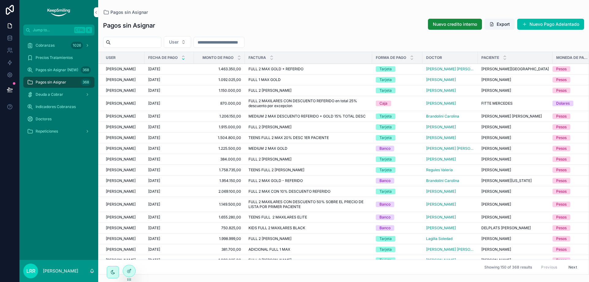
click at [133, 269] on div at bounding box center [129, 271] width 12 height 12
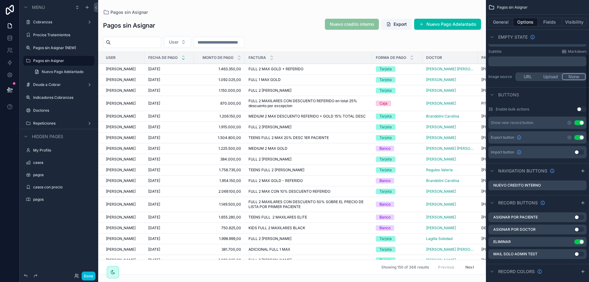
scroll to position [184, 0]
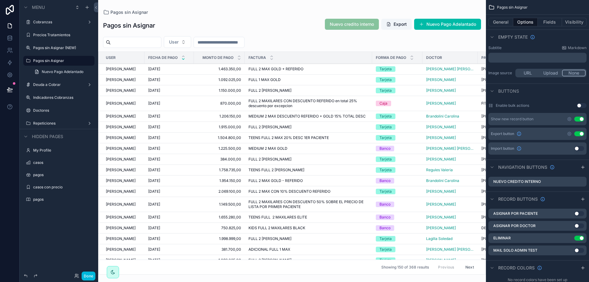
click at [0, 0] on icon "scrollable content" at bounding box center [0, 0] width 0 height 0
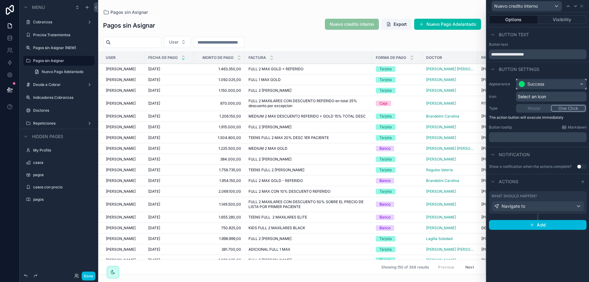
click at [544, 85] on div "Success" at bounding box center [535, 84] width 17 height 6
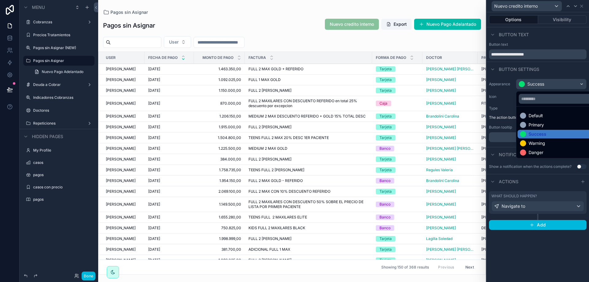
click at [536, 125] on div "Primary" at bounding box center [536, 125] width 15 height 6
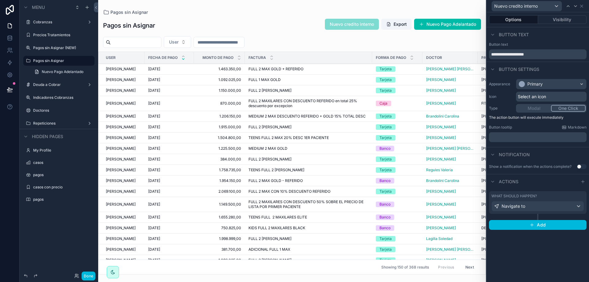
click at [91, 276] on button "Done" at bounding box center [89, 276] width 14 height 9
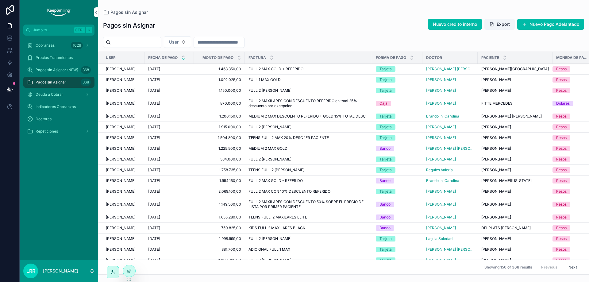
click at [451, 20] on button "Nuevo credito interno" at bounding box center [455, 24] width 54 height 11
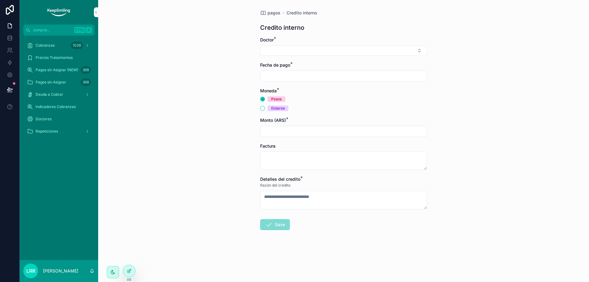
click at [129, 275] on div at bounding box center [129, 271] width 12 height 12
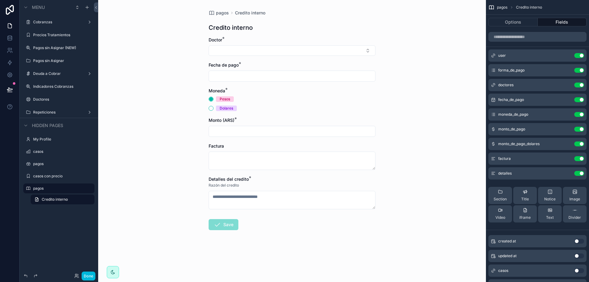
click at [320, 26] on div "Credito interno" at bounding box center [292, 27] width 167 height 9
click at [0, 0] on icon "scrollable content" at bounding box center [0, 0] width 0 height 0
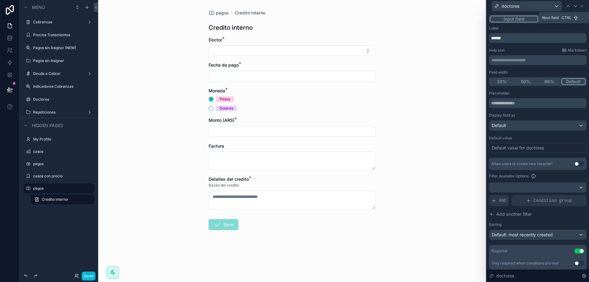
click at [573, 5] on icon at bounding box center [575, 6] width 5 height 5
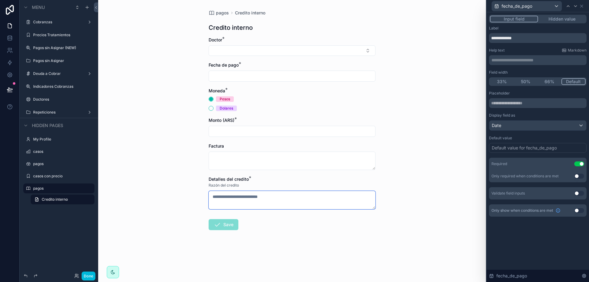
click at [262, 199] on textarea "scrollable content" at bounding box center [292, 200] width 167 height 18
drag, startPoint x: 262, startPoint y: 197, endPoint x: 213, endPoint y: 197, distance: 48.5
click at [214, 197] on textarea "scrollable content" at bounding box center [292, 200] width 167 height 18
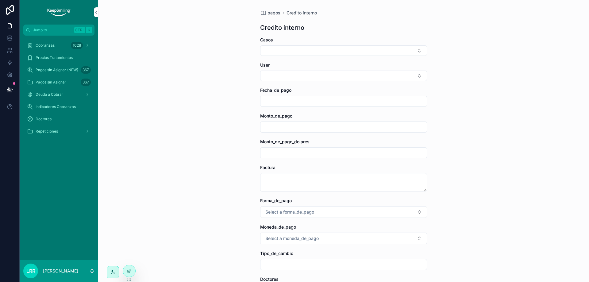
click at [56, 84] on span "Pagos sin Asignar" at bounding box center [51, 82] width 31 height 5
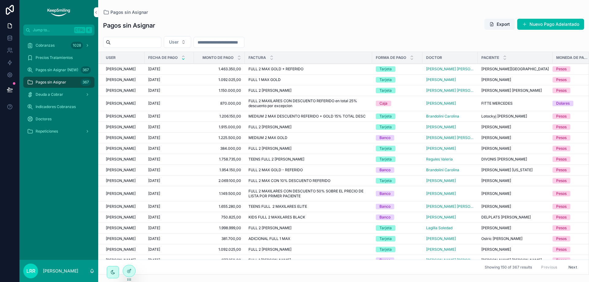
click at [562, 26] on button "Nuevo Pago Adelantado" at bounding box center [550, 24] width 67 height 11
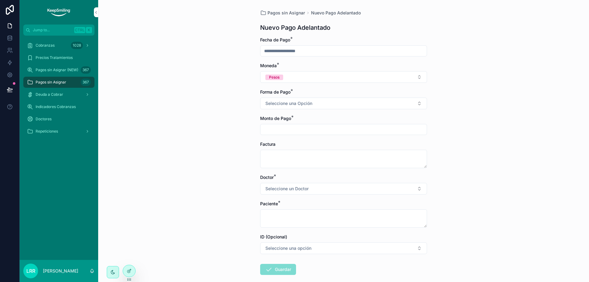
click at [129, 275] on div at bounding box center [129, 271] width 12 height 12
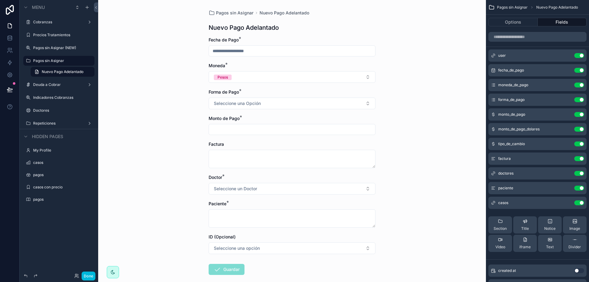
click at [0, 0] on icon "scrollable content" at bounding box center [0, 0] width 0 height 0
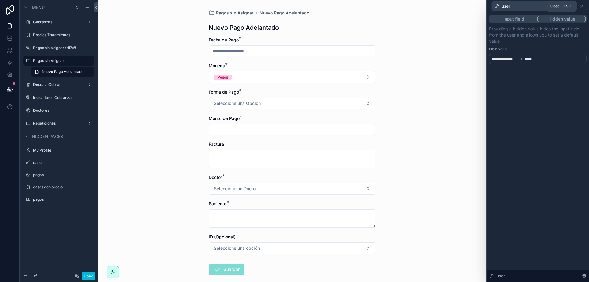
click at [580, 5] on icon at bounding box center [581, 6] width 5 height 5
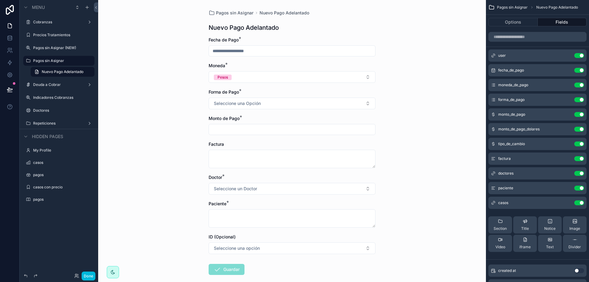
click at [0, 0] on icon "scrollable content" at bounding box center [0, 0] width 0 height 0
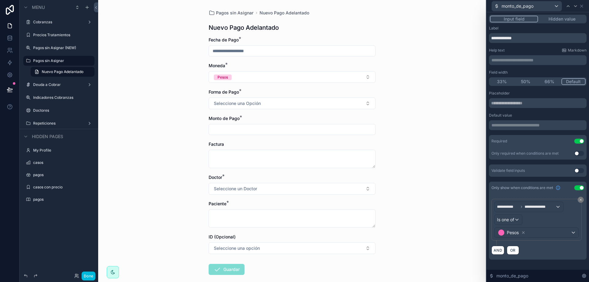
click at [220, 80] on button "Pesos" at bounding box center [292, 77] width 167 height 12
click at [264, 120] on div "Moneda Local" at bounding box center [265, 120] width 25 height 6
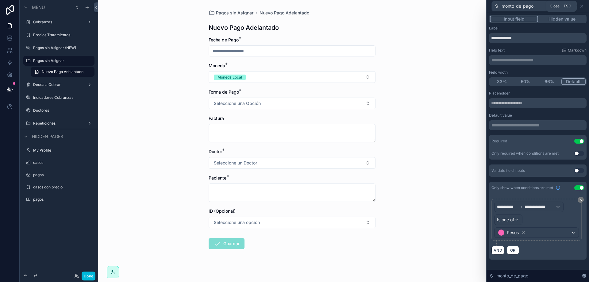
click at [581, 8] on icon at bounding box center [581, 6] width 5 height 5
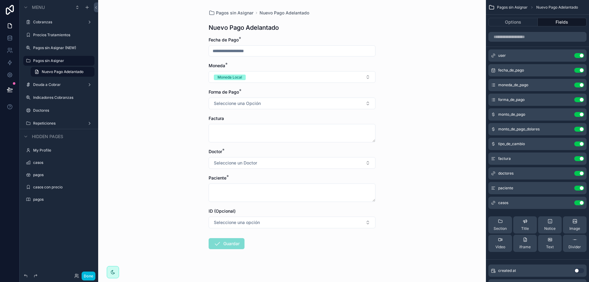
click at [0, 0] on icon "scrollable content" at bounding box center [0, 0] width 0 height 0
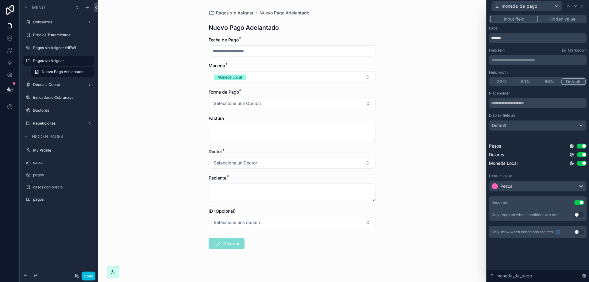
click at [583, 164] on button "Use setting" at bounding box center [582, 163] width 10 height 5
click at [512, 122] on div "Default" at bounding box center [537, 126] width 97 height 10
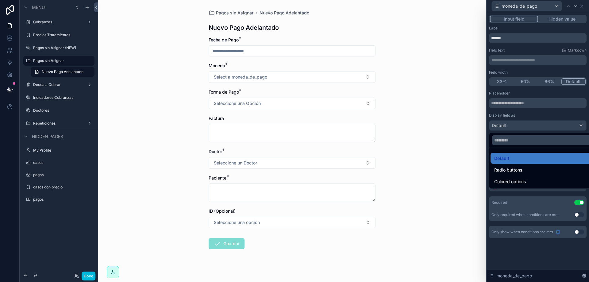
click at [527, 117] on div at bounding box center [538, 141] width 102 height 282
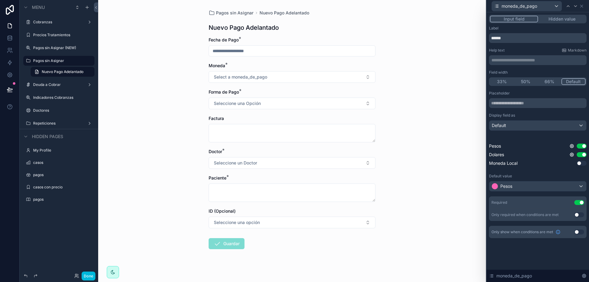
click at [580, 164] on button "Use setting" at bounding box center [582, 163] width 10 height 5
click at [425, 85] on div "Pagos sin Asignar Nuevo Pago Adelantado Nuevo Pago Adelantado Fecha de Pago * M…" at bounding box center [292, 141] width 388 height 282
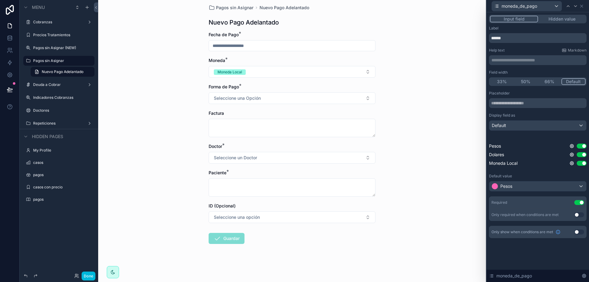
scroll to position [6, 0]
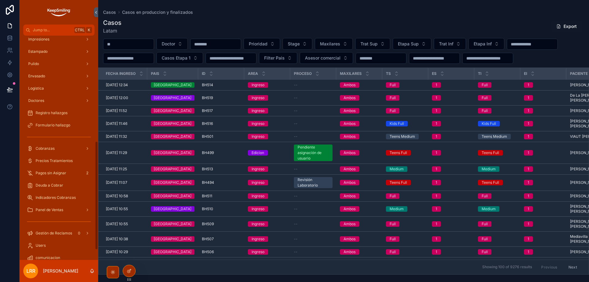
scroll to position [238, 0]
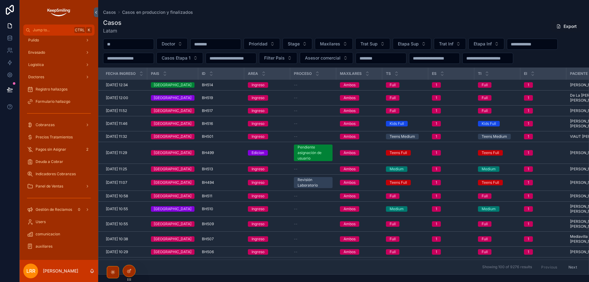
click at [54, 148] on span "Pagos sin Asignar" at bounding box center [51, 149] width 31 height 5
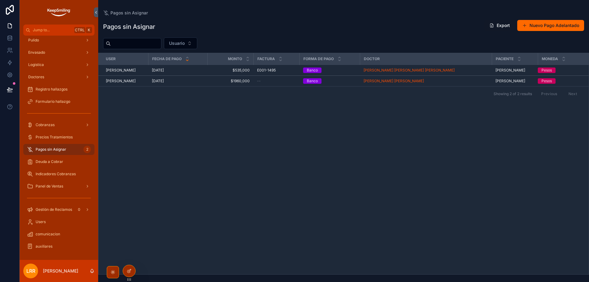
click at [128, 268] on div at bounding box center [129, 271] width 12 height 12
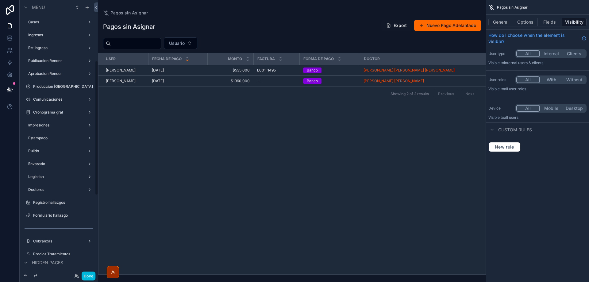
scroll to position [123, 0]
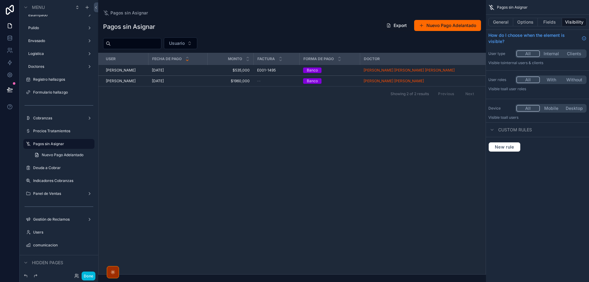
click at [336, 147] on div "scrollable content" at bounding box center [292, 141] width 388 height 282
click at [168, 150] on div "User Fecha de Pago Monto Factura Forma de Pago Doctor Paciente Moneda Jaqueline…" at bounding box center [291, 163] width 387 height 221
click at [88, 7] on icon "scrollable content" at bounding box center [87, 7] width 3 height 0
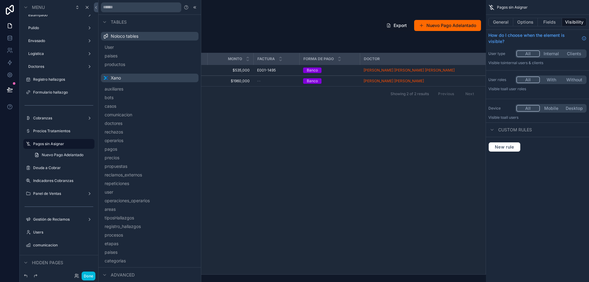
click at [117, 148] on span "pagos" at bounding box center [111, 149] width 13 height 6
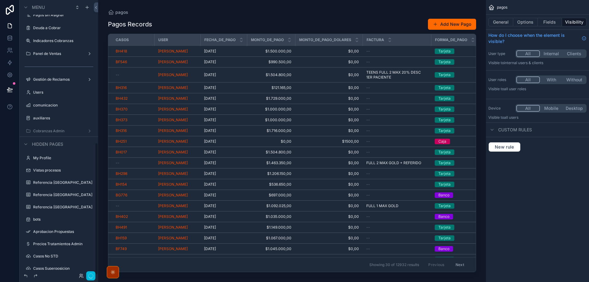
scroll to position [297, 0]
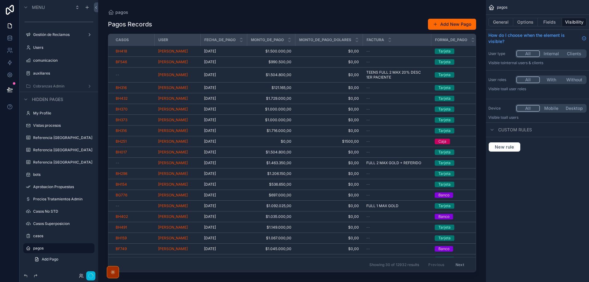
click at [57, 260] on span "Add Pago" at bounding box center [50, 259] width 17 height 5
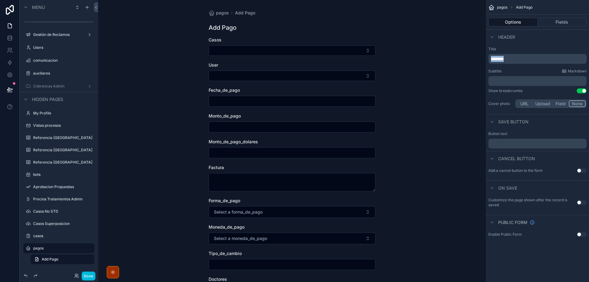
drag, startPoint x: 502, startPoint y: 59, endPoint x: 443, endPoint y: 52, distance: 59.0
click at [445, 53] on div "Jump to... Ctrl K Casos Ingresos Re-Ingreso Publicacion Render Aprobacion Rende…" at bounding box center [343, 141] width 491 height 282
click at [495, 56] on p "**********" at bounding box center [538, 59] width 94 height 6
drag, startPoint x: 496, startPoint y: 58, endPoint x: 508, endPoint y: 42, distance: 20.0
click at [508, 42] on div "Header" at bounding box center [537, 36] width 103 height 15
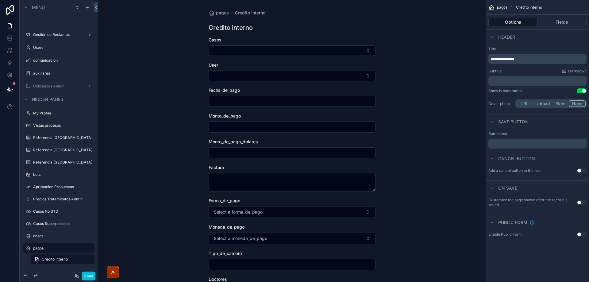
click at [517, 44] on div "Header" at bounding box center [537, 36] width 103 height 15
click at [557, 22] on button "Fields" at bounding box center [562, 22] width 49 height 9
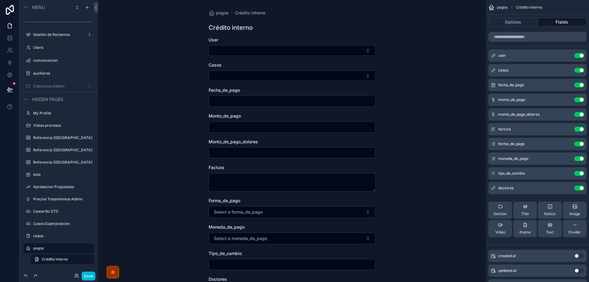
drag, startPoint x: 578, startPoint y: 70, endPoint x: 503, endPoint y: 75, distance: 74.7
click at [578, 70] on button "Use setting" at bounding box center [579, 70] width 10 height 5
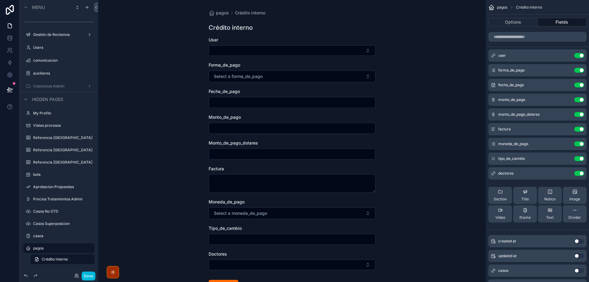
click at [553, 6] on div "pagos Crédito interno" at bounding box center [537, 7] width 103 height 15
click at [421, 101] on div "pagos Crédito interno Crédito interno User Forma_de_pago Select a forma_de_pago…" at bounding box center [292, 141] width 388 height 282
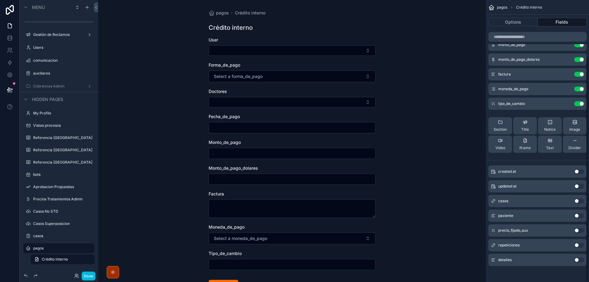
scroll to position [71, 0]
click at [576, 258] on button "Use setting" at bounding box center [579, 258] width 10 height 5
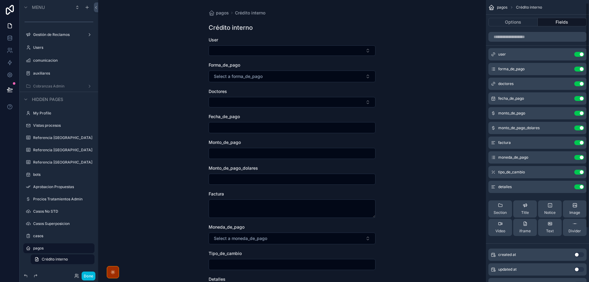
scroll to position [0, 0]
click at [576, 175] on button "Use setting" at bounding box center [579, 173] width 10 height 5
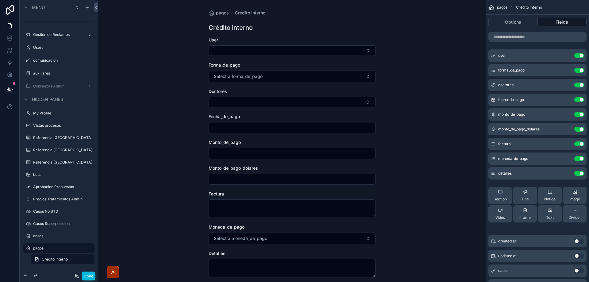
click at [0, 0] on icon "scrollable content" at bounding box center [0, 0] width 0 height 0
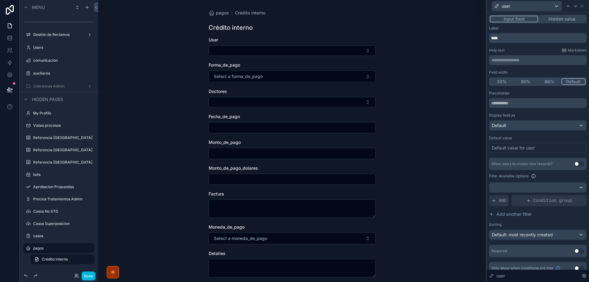
click at [561, 20] on button "Hidden value" at bounding box center [562, 19] width 48 height 7
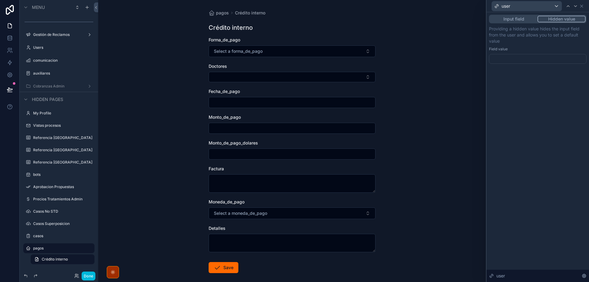
click at [521, 58] on div at bounding box center [538, 59] width 98 height 10
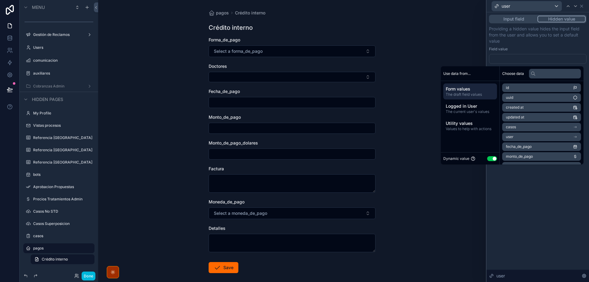
click at [484, 161] on div "Dynamic value Use setting" at bounding box center [470, 158] width 54 height 7
click at [486, 107] on span "Logged in User" at bounding box center [470, 106] width 49 height 6
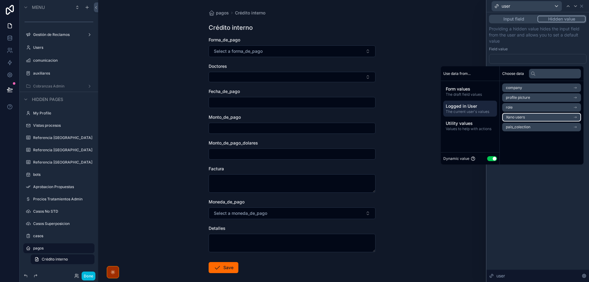
click at [526, 118] on li "Xano users" at bounding box center [541, 117] width 79 height 9
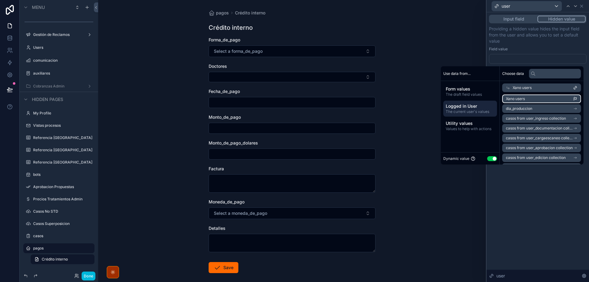
click at [567, 98] on li "Xano users" at bounding box center [541, 98] width 79 height 9
click at [543, 205] on div "**********" at bounding box center [538, 147] width 102 height 270
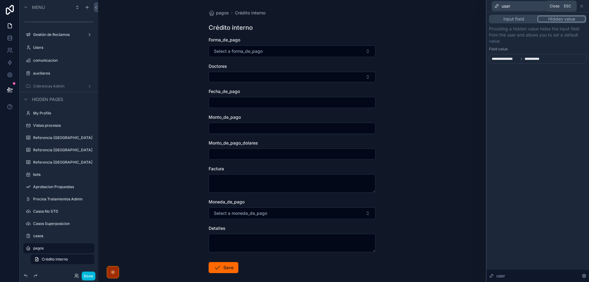
click at [582, 6] on icon at bounding box center [581, 6] width 2 height 2
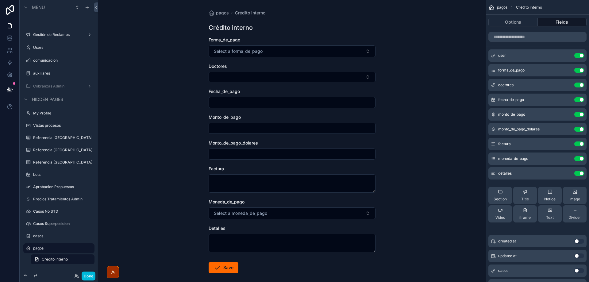
click at [0, 0] on icon "scrollable content" at bounding box center [0, 0] width 0 height 0
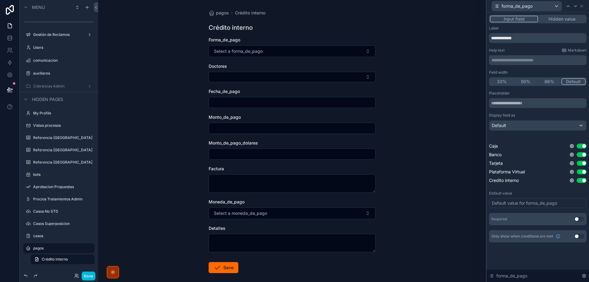
click at [560, 21] on button "Hidden value" at bounding box center [562, 19] width 48 height 7
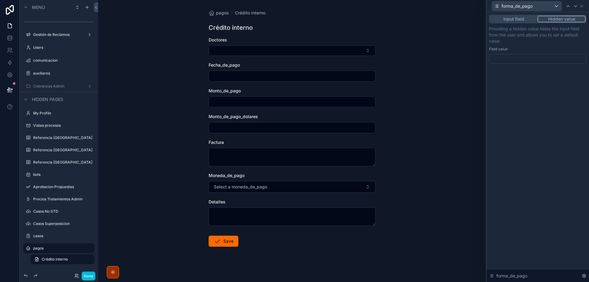
click at [506, 60] on div at bounding box center [538, 59] width 98 height 10
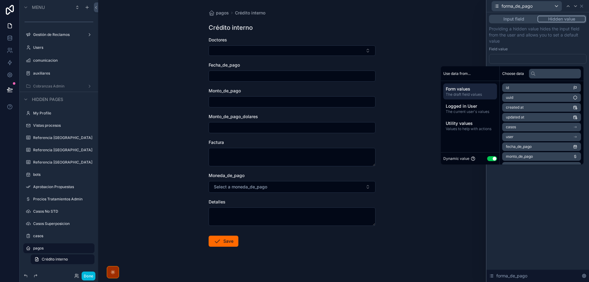
click at [491, 156] on button "Use setting" at bounding box center [492, 158] width 10 height 5
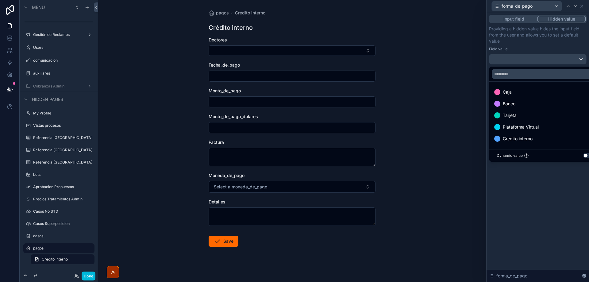
click at [522, 141] on span "Credito interno" at bounding box center [518, 138] width 30 height 7
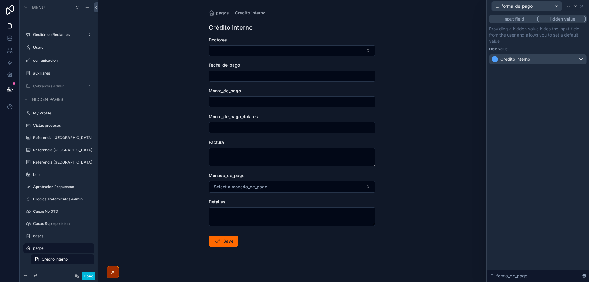
drag, startPoint x: 552, startPoint y: 187, endPoint x: 542, endPoint y: 117, distance: 70.1
click at [553, 187] on div "Input field Hidden value Providing a hidden value hides the input field from th…" at bounding box center [538, 147] width 102 height 270
click at [579, 4] on icon at bounding box center [581, 6] width 5 height 5
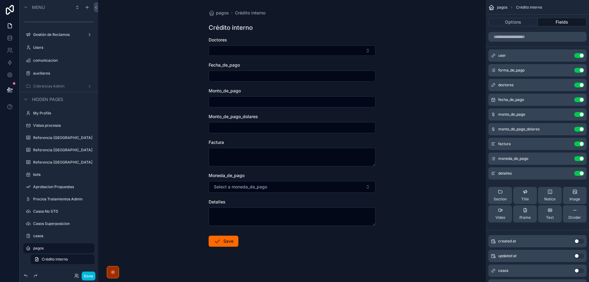
click at [0, 0] on icon "scrollable content" at bounding box center [0, 0] width 0 height 0
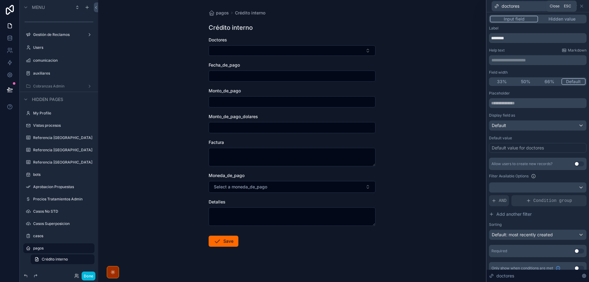
click at [581, 7] on icon at bounding box center [581, 6] width 5 height 5
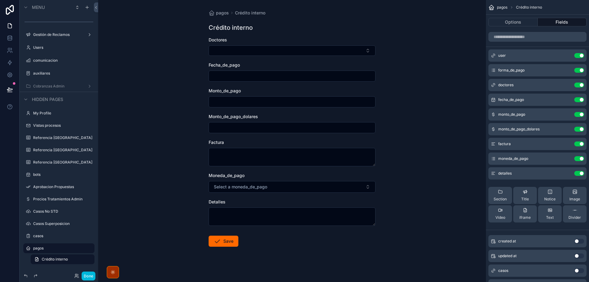
click at [0, 0] on icon "scrollable content" at bounding box center [0, 0] width 0 height 0
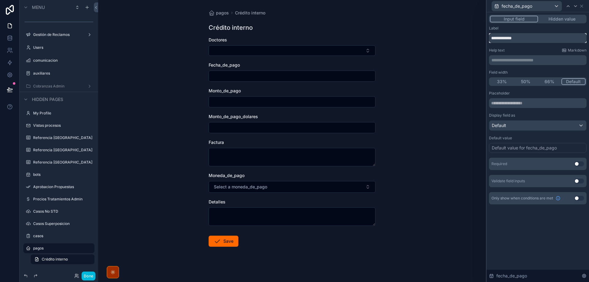
drag, startPoint x: 533, startPoint y: 37, endPoint x: 471, endPoint y: 30, distance: 62.7
click at [472, 31] on div "**********" at bounding box center [294, 141] width 589 height 282
type input "**********"
click at [513, 120] on button "Default" at bounding box center [538, 125] width 98 height 10
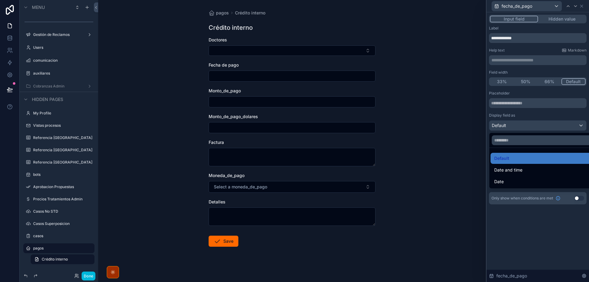
click at [506, 179] on div "Date" at bounding box center [544, 181] width 101 height 7
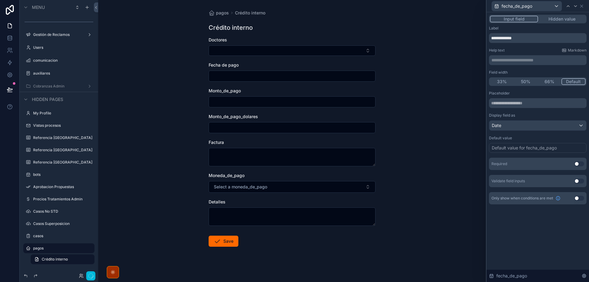
click at [531, 229] on div "**********" at bounding box center [538, 147] width 102 height 270
click at [579, 162] on button "Use setting" at bounding box center [579, 163] width 10 height 5
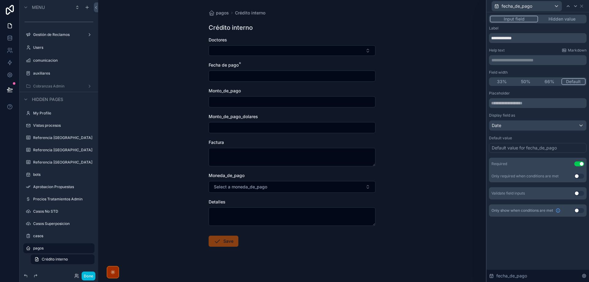
click at [542, 235] on div "**********" at bounding box center [538, 147] width 102 height 270
click at [583, 5] on icon at bounding box center [581, 6] width 2 height 2
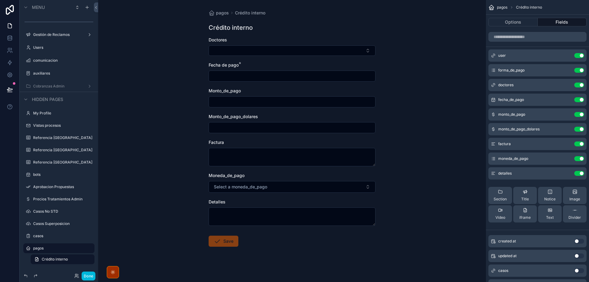
click at [0, 0] on icon "scrollable content" at bounding box center [0, 0] width 0 height 0
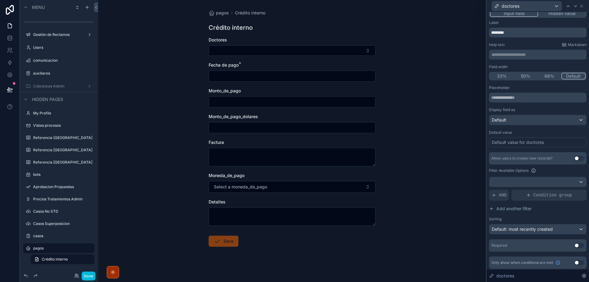
scroll to position [7, 0]
click at [574, 242] on button "Use setting" at bounding box center [579, 243] width 10 height 5
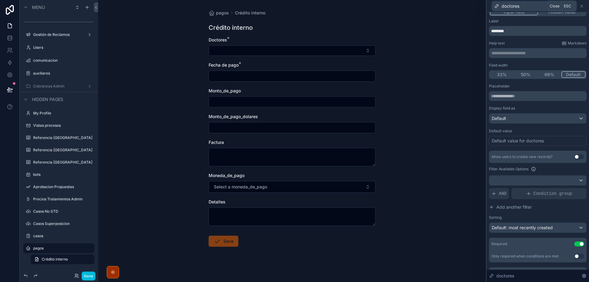
click at [583, 6] on icon at bounding box center [581, 6] width 5 height 5
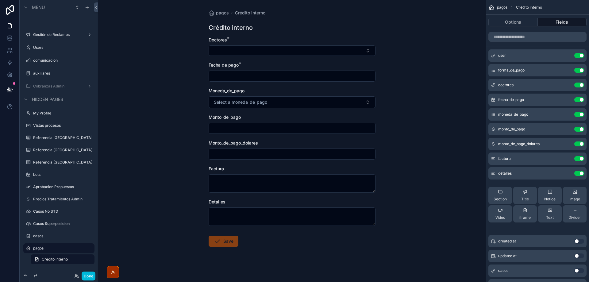
click at [0, 0] on icon "scrollable content" at bounding box center [0, 0] width 0 height 0
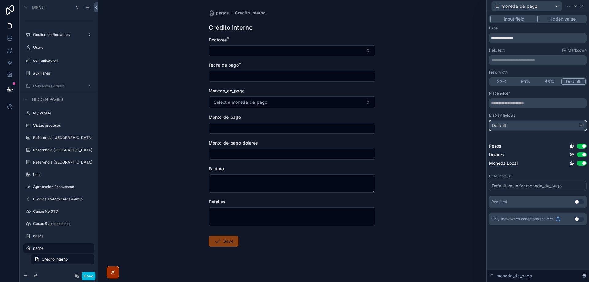
click at [511, 124] on div "Default" at bounding box center [537, 126] width 97 height 10
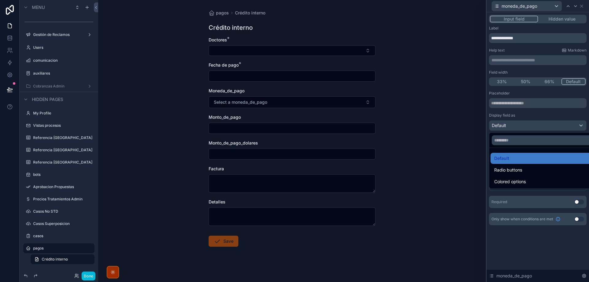
click at [521, 113] on div at bounding box center [538, 141] width 102 height 282
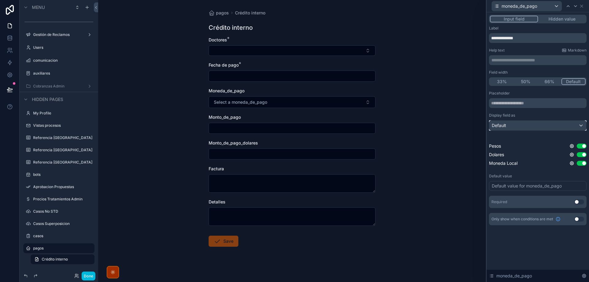
click at [520, 127] on div "Default" at bounding box center [537, 126] width 97 height 10
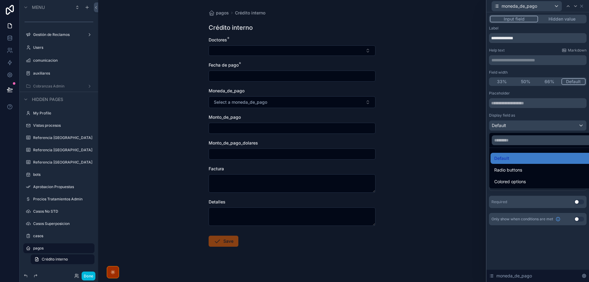
click at [520, 172] on span "Radio buttons" at bounding box center [508, 169] width 28 height 7
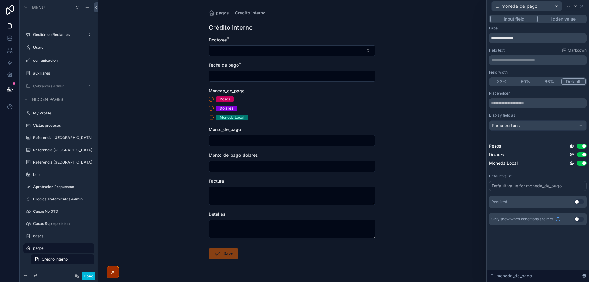
click at [581, 147] on button "Use setting" at bounding box center [582, 146] width 10 height 5
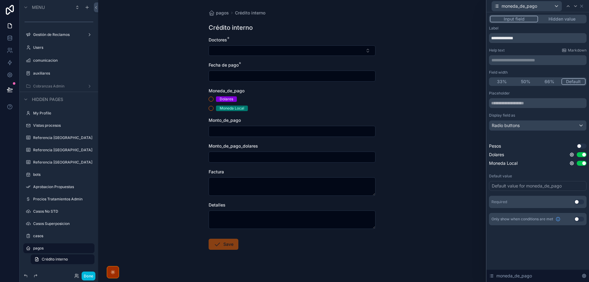
drag, startPoint x: 576, startPoint y: 204, endPoint x: 557, endPoint y: 196, distance: 21.2
click at [576, 204] on button "Use setting" at bounding box center [579, 201] width 10 height 5
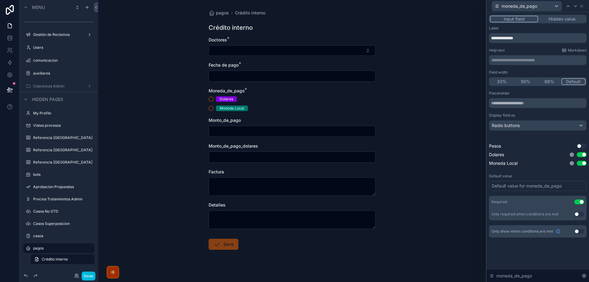
click at [508, 186] on div "Default value for moneda_de_pago" at bounding box center [527, 186] width 70 height 6
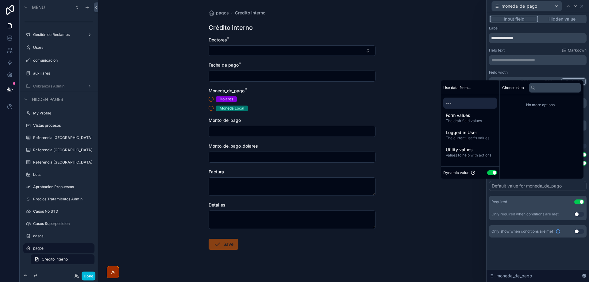
click at [489, 173] on button "Use setting" at bounding box center [492, 172] width 10 height 5
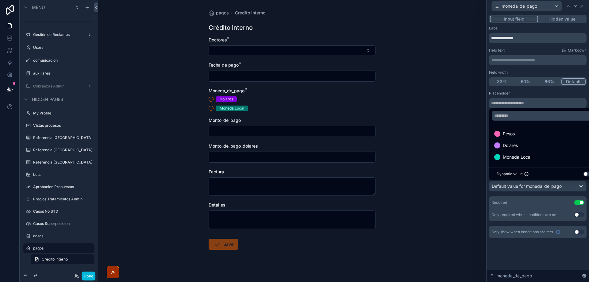
click at [525, 156] on span "Moneda Local" at bounding box center [517, 156] width 29 height 7
click at [539, 91] on div "Placeholder" at bounding box center [538, 93] width 98 height 5
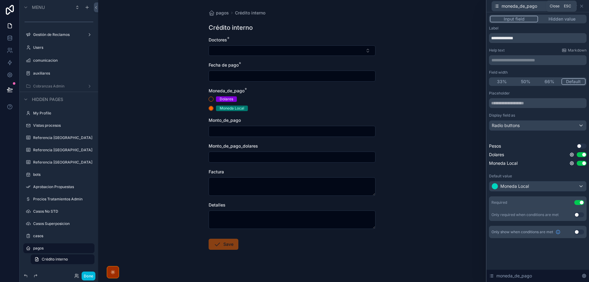
click at [583, 7] on icon at bounding box center [581, 6] width 5 height 5
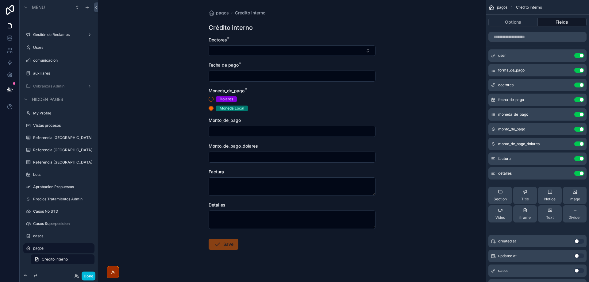
click at [0, 0] on icon "scrollable content" at bounding box center [0, 0] width 0 height 0
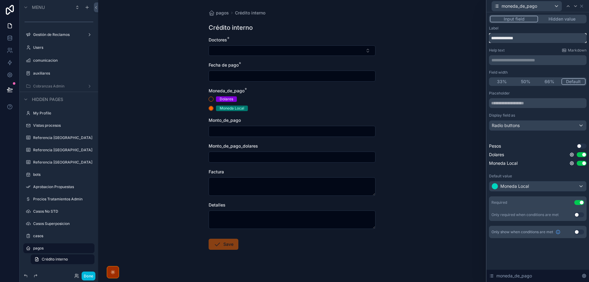
click at [509, 39] on input "**********" at bounding box center [538, 38] width 98 height 10
click at [516, 39] on input "**********" at bounding box center [538, 38] width 98 height 10
type input "**********"
click at [583, 5] on icon at bounding box center [581, 6] width 5 height 5
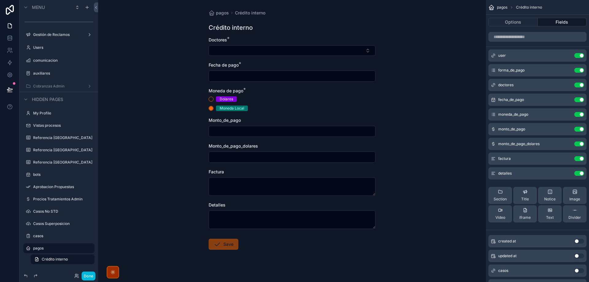
click at [0, 0] on icon "scrollable content" at bounding box center [0, 0] width 0 height 0
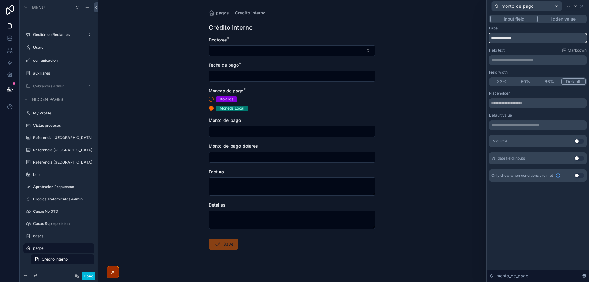
drag, startPoint x: 530, startPoint y: 39, endPoint x: 479, endPoint y: 35, distance: 51.7
click at [479, 35] on div "**********" at bounding box center [294, 141] width 589 height 282
type input "**********"
click at [516, 50] on div "Help text Markdown" at bounding box center [538, 50] width 98 height 5
click at [575, 137] on div "Required Use setting" at bounding box center [538, 141] width 98 height 12
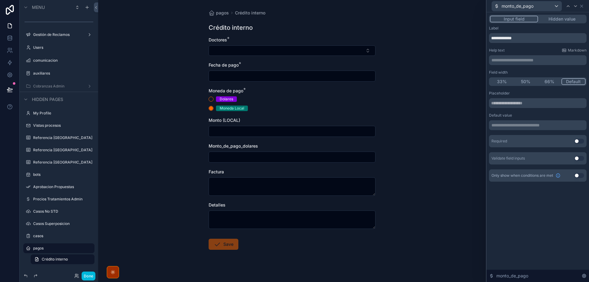
drag, startPoint x: 576, startPoint y: 141, endPoint x: 512, endPoint y: 220, distance: 101.2
click at [576, 141] on button "Use setting" at bounding box center [579, 141] width 10 height 5
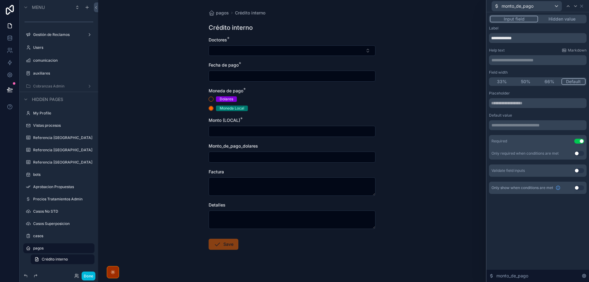
click at [545, 227] on div "**********" at bounding box center [538, 147] width 102 height 270
click at [578, 188] on button "Use setting" at bounding box center [579, 187] width 10 height 5
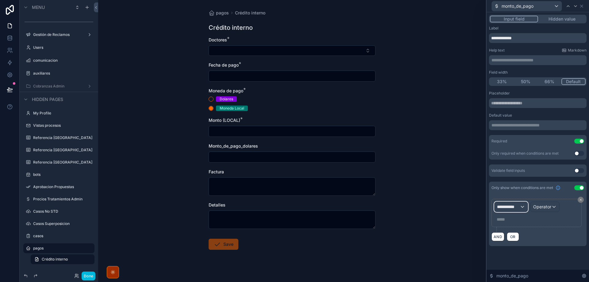
click at [510, 207] on span "**********" at bounding box center [508, 207] width 23 height 6
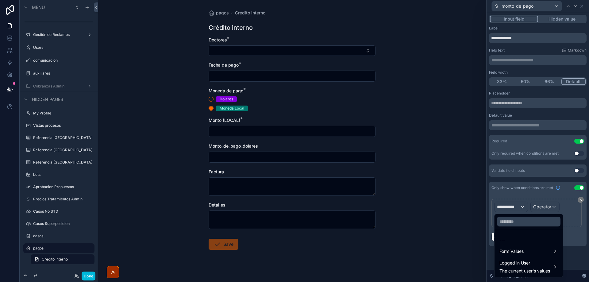
click at [514, 248] on span "Form Values" at bounding box center [511, 251] width 24 height 7
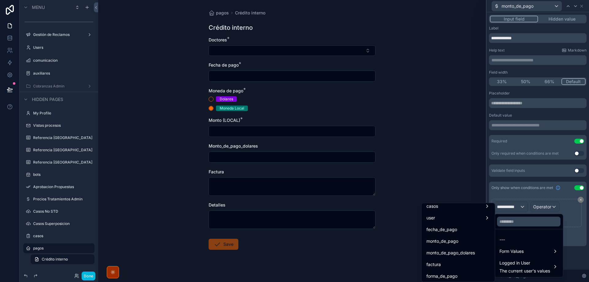
scroll to position [61, 0]
click at [445, 274] on span "moneda_de_pago" at bounding box center [444, 276] width 36 height 7
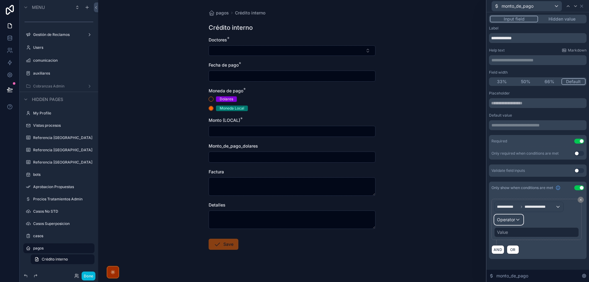
click at [516, 216] on div "Operator" at bounding box center [509, 220] width 29 height 10
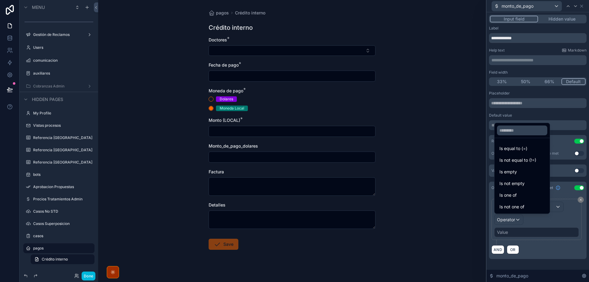
click at [514, 145] on span "Is equal to (=)" at bounding box center [513, 148] width 28 height 7
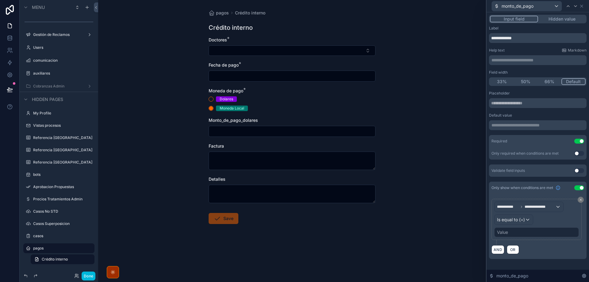
click at [517, 233] on div "Value" at bounding box center [536, 232] width 85 height 10
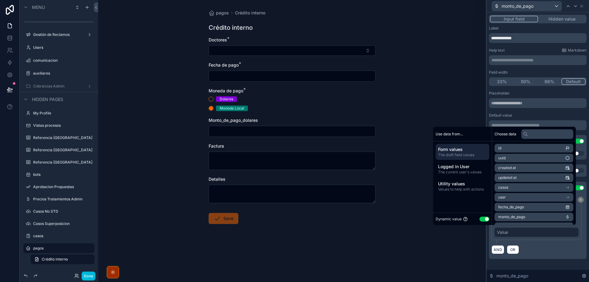
click at [481, 218] on button "Use setting" at bounding box center [484, 219] width 10 height 5
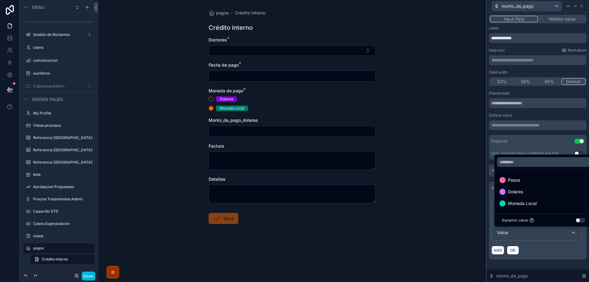
click at [526, 202] on span "Moneda Local" at bounding box center [522, 203] width 29 height 7
click at [546, 252] on div "AND OR" at bounding box center [537, 249] width 93 height 9
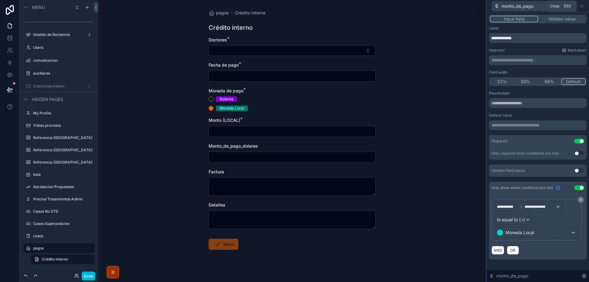
click at [581, 6] on icon at bounding box center [581, 6] width 5 height 5
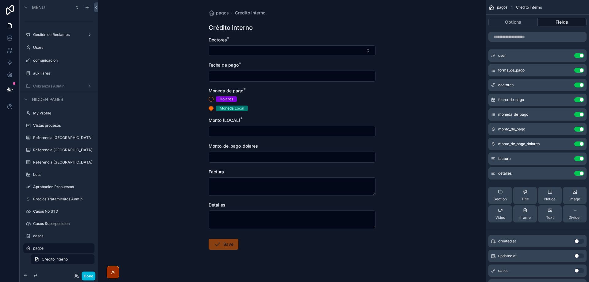
click at [0, 0] on icon "scrollable content" at bounding box center [0, 0] width 0 height 0
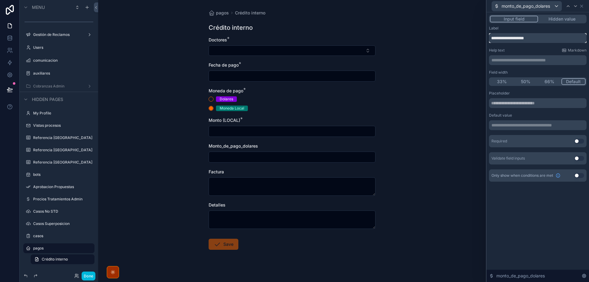
drag, startPoint x: 549, startPoint y: 40, endPoint x: 477, endPoint y: 36, distance: 71.6
click at [477, 36] on div "**********" at bounding box center [294, 141] width 589 height 282
type input "**********"
click at [578, 141] on button "Use setting" at bounding box center [579, 141] width 10 height 5
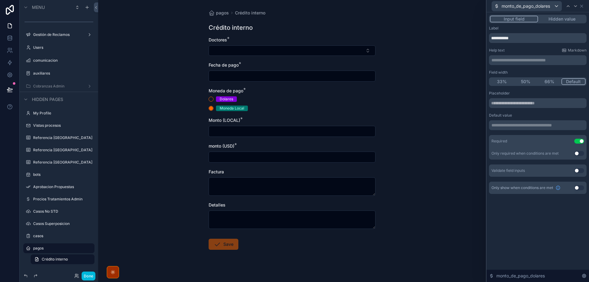
click at [577, 189] on button "Use setting" at bounding box center [579, 187] width 10 height 5
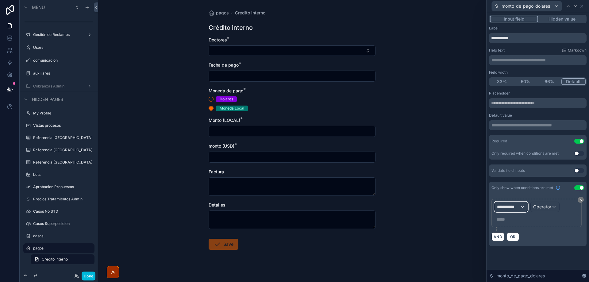
click at [506, 208] on span "**********" at bounding box center [508, 207] width 23 height 6
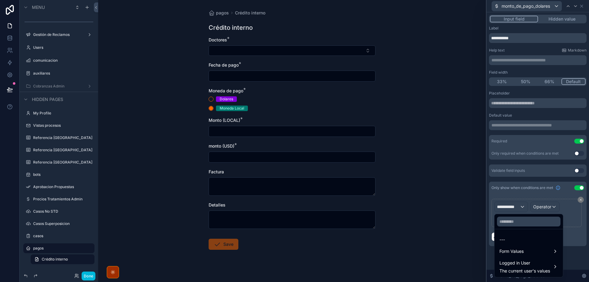
click at [508, 252] on span "Form Values" at bounding box center [511, 251] width 24 height 7
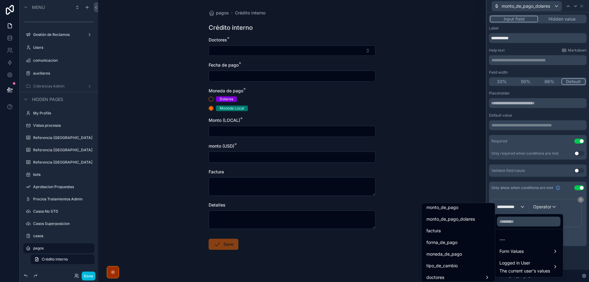
scroll to position [92, 0]
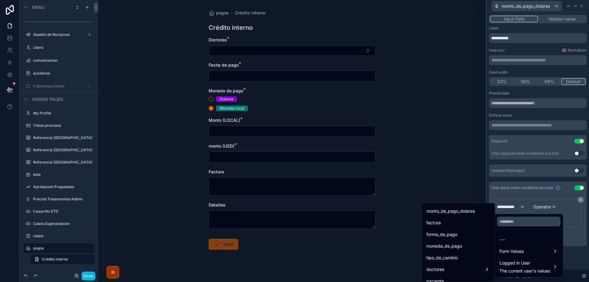
click at [460, 247] on div "moneda_de_pago" at bounding box center [458, 245] width 64 height 7
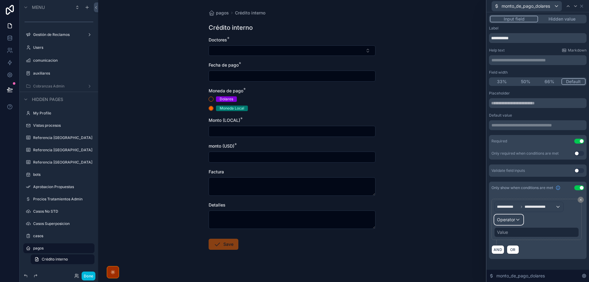
click at [506, 218] on span "Operator" at bounding box center [506, 219] width 18 height 5
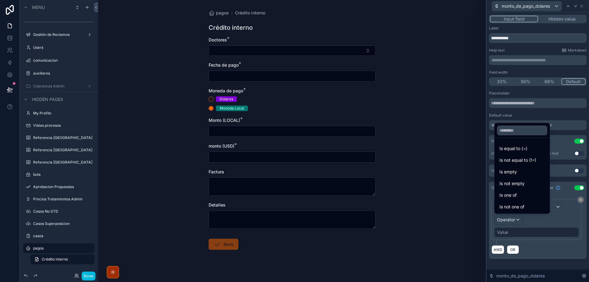
click at [527, 144] on div "Is equal to (=)" at bounding box center [522, 148] width 53 height 11
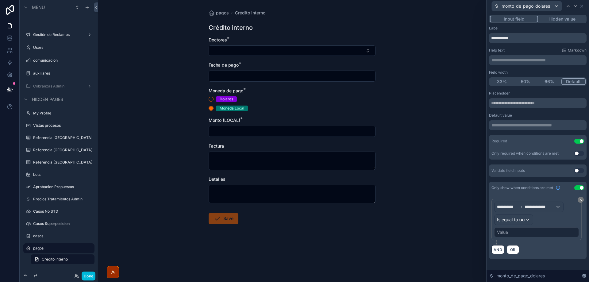
click at [520, 234] on div "Value" at bounding box center [536, 232] width 85 height 10
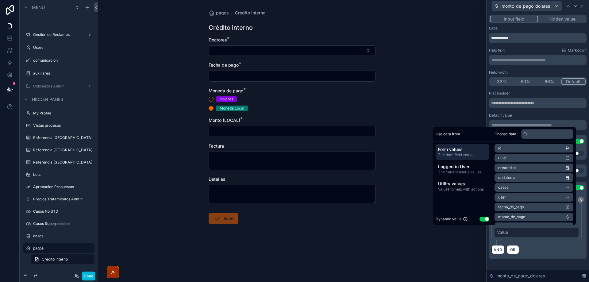
click at [481, 218] on button "Use setting" at bounding box center [484, 219] width 10 height 5
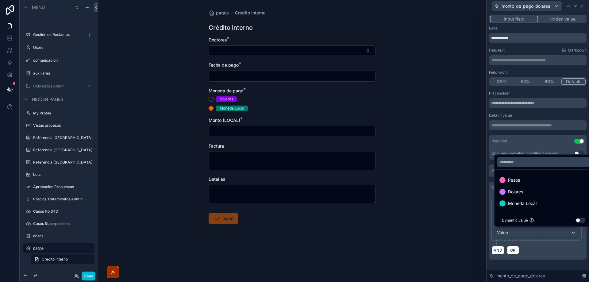
click at [521, 193] on span "Dolares" at bounding box center [515, 191] width 15 height 7
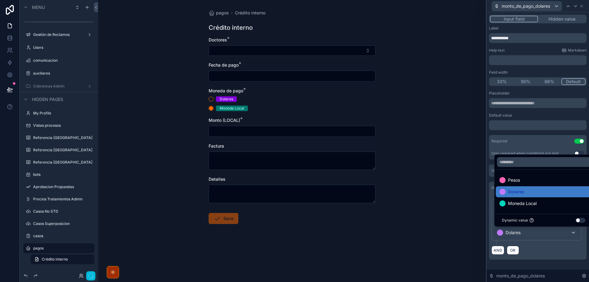
click at [549, 251] on div "AND OR" at bounding box center [537, 249] width 93 height 9
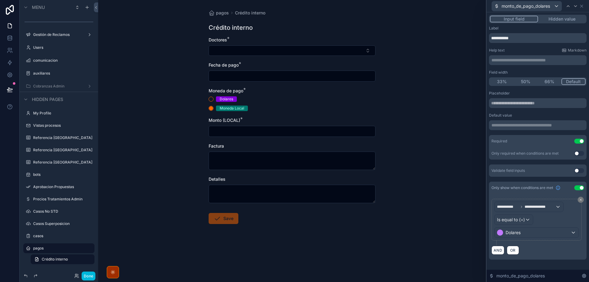
scroll to position [0, 0]
click at [581, 6] on icon at bounding box center [581, 6] width 2 height 2
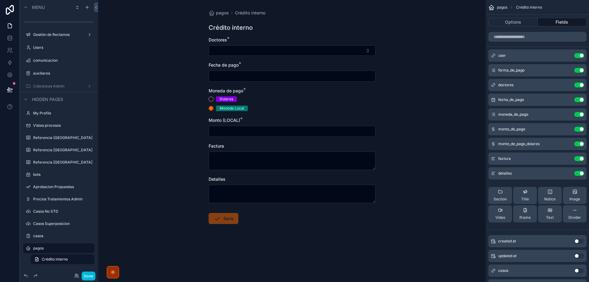
click at [211, 98] on button "Dolares" at bounding box center [211, 99] width 5 height 5
click at [0, 0] on icon "scrollable content" at bounding box center [0, 0] width 0 height 0
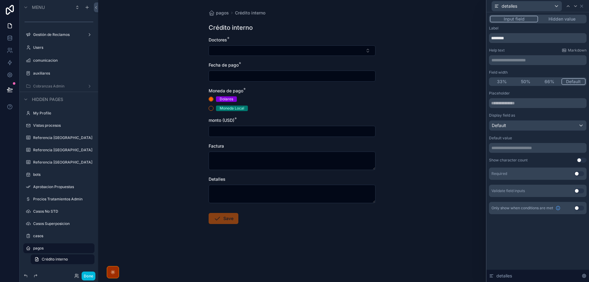
click at [512, 60] on p "**********" at bounding box center [538, 60] width 94 height 6
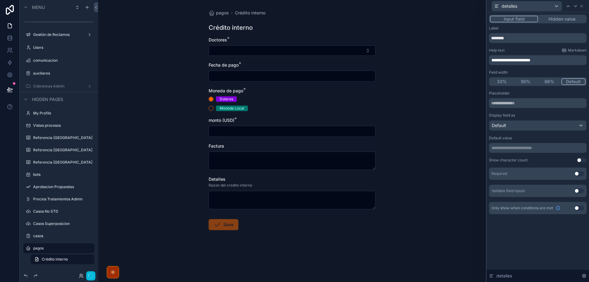
click at [543, 60] on p "**********" at bounding box center [538, 60] width 94 height 6
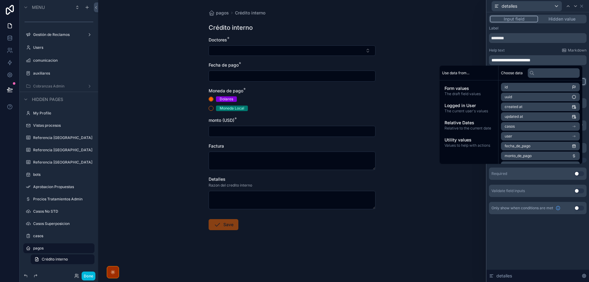
click at [495, 62] on span "**********" at bounding box center [510, 60] width 39 height 4
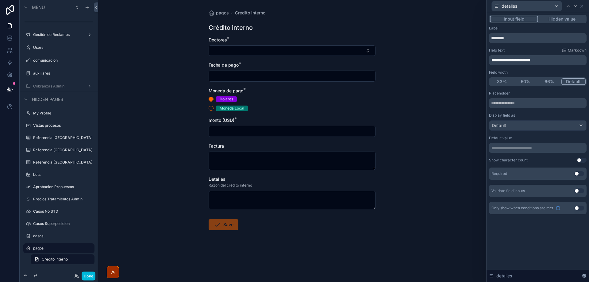
drag, startPoint x: 495, startPoint y: 62, endPoint x: 511, endPoint y: 51, distance: 19.3
click at [511, 51] on div "Help text Markdown" at bounding box center [538, 50] width 98 height 5
drag, startPoint x: 495, startPoint y: 60, endPoint x: 517, endPoint y: 44, distance: 27.2
click at [517, 44] on div "**********" at bounding box center [538, 120] width 98 height 188
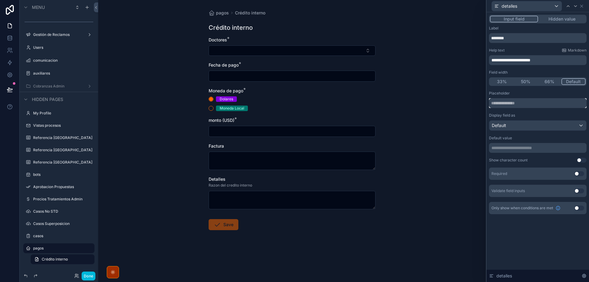
click at [508, 106] on input "text" at bounding box center [538, 103] width 98 height 10
click at [547, 111] on div "**********" at bounding box center [538, 111] width 98 height 40
click at [561, 104] on input "**********" at bounding box center [538, 103] width 98 height 10
type input "**********"
click at [557, 116] on div "Display field as" at bounding box center [538, 115] width 98 height 5
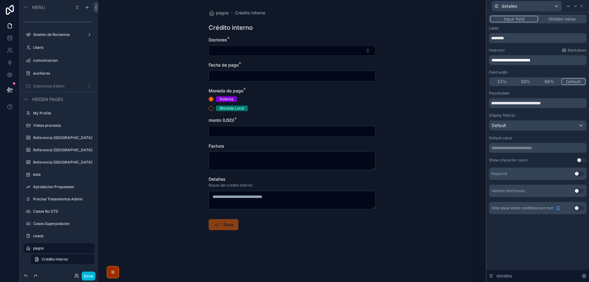
click at [578, 173] on button "Use setting" at bounding box center [579, 173] width 10 height 5
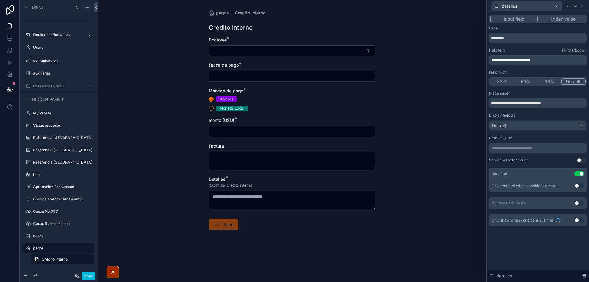
click at [299, 246] on form "Doctores * Fecha de pago * Moneda de pago * Dolares Moneda Local monto (USD) * …" at bounding box center [292, 153] width 167 height 233
click at [89, 278] on button "Done" at bounding box center [89, 276] width 14 height 9
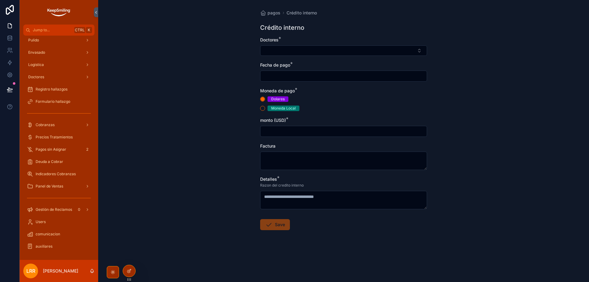
click at [52, 148] on span "Pagos sin Asignar" at bounding box center [51, 149] width 31 height 5
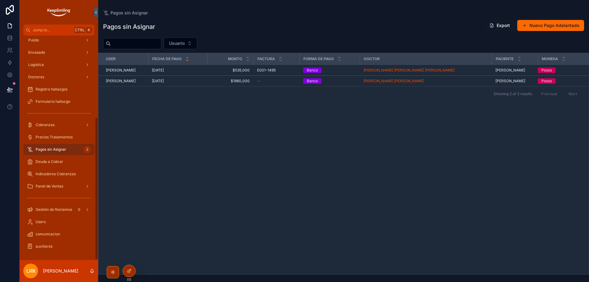
click at [129, 267] on div at bounding box center [129, 271] width 12 height 12
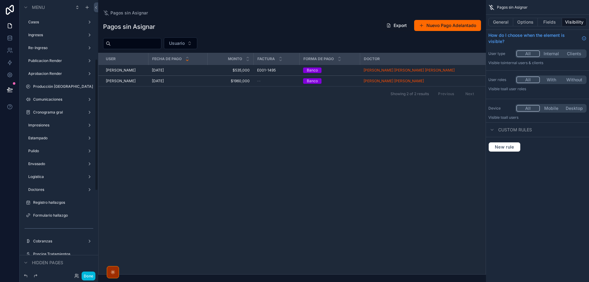
scroll to position [123, 0]
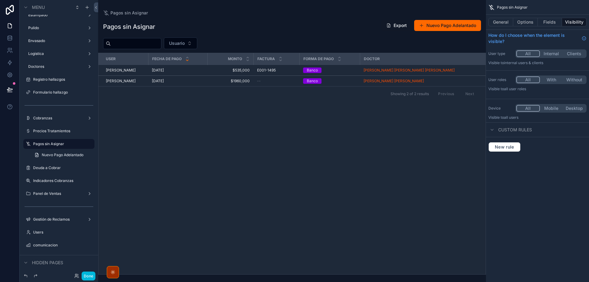
click at [503, 21] on button "General" at bounding box center [500, 22] width 25 height 9
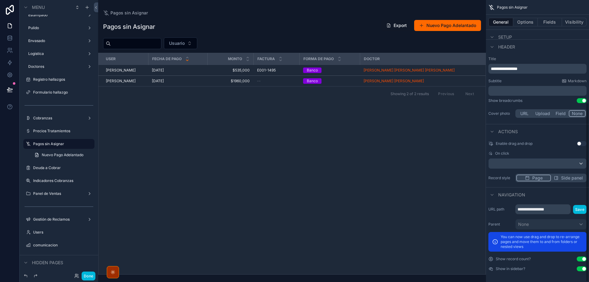
scroll to position [160, 0]
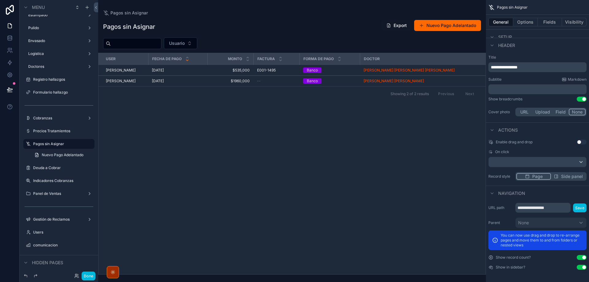
click at [527, 22] on button "Options" at bounding box center [525, 22] width 25 height 9
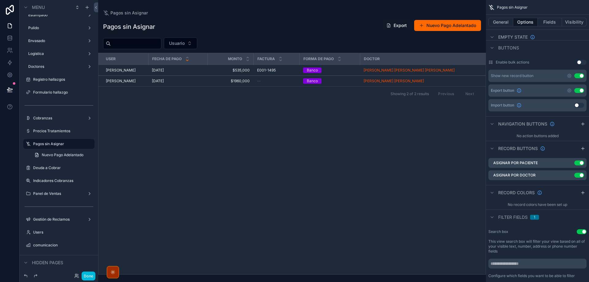
click at [581, 121] on icon "scrollable content" at bounding box center [582, 123] width 5 height 5
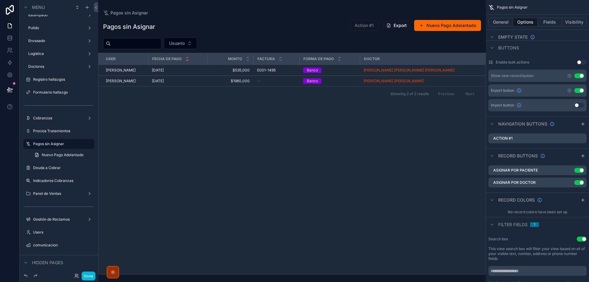
click at [0, 0] on icon "scrollable content" at bounding box center [0, 0] width 0 height 0
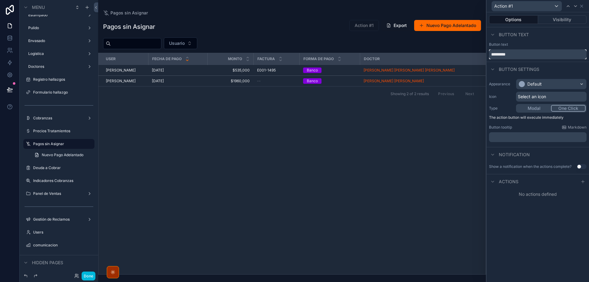
drag, startPoint x: 524, startPoint y: 56, endPoint x: 461, endPoint y: 54, distance: 62.9
click at [462, 54] on div "Action #1 Options Visibility Button text Button text ********* Button settings …" at bounding box center [294, 141] width 589 height 282
click at [540, 56] on input "**********" at bounding box center [538, 54] width 98 height 10
type input "**********"
click at [536, 86] on div "Default" at bounding box center [534, 84] width 14 height 6
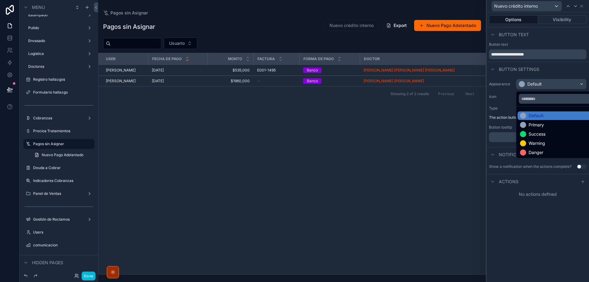
click at [537, 126] on div "Primary" at bounding box center [536, 125] width 15 height 6
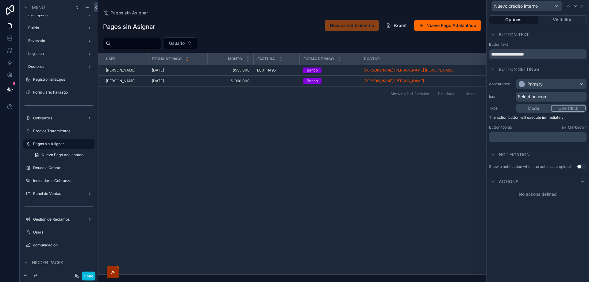
click at [583, 180] on icon at bounding box center [582, 181] width 5 height 5
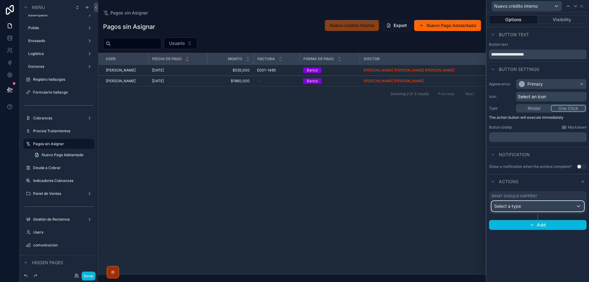
click at [525, 202] on div "Select a type" at bounding box center [538, 206] width 92 height 10
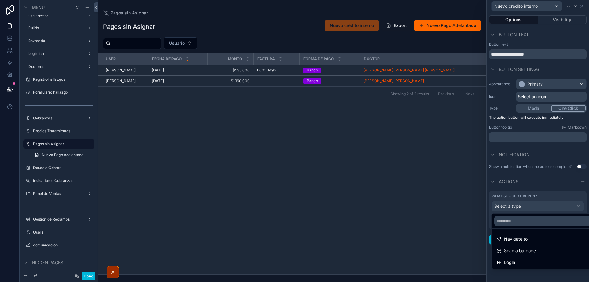
click at [516, 240] on span "Navigate to" at bounding box center [516, 238] width 24 height 7
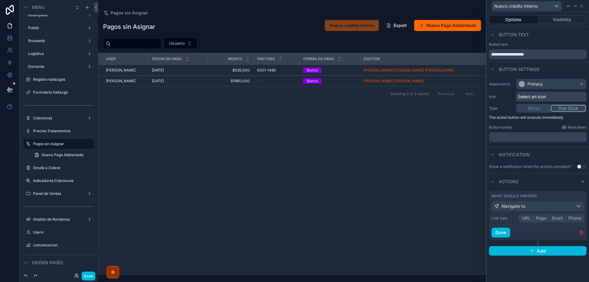
click at [541, 217] on button "Page" at bounding box center [541, 218] width 16 height 7
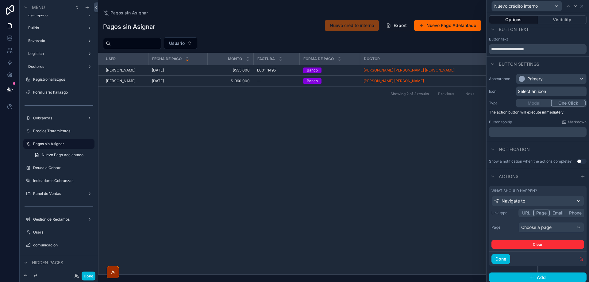
scroll to position [8, 0]
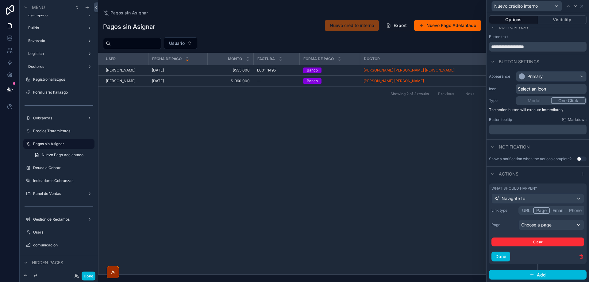
click at [540, 218] on div "Link type URL Page Email Phone Page Choose a page Clear" at bounding box center [537, 226] width 93 height 40
click at [539, 222] on div "Choose a page" at bounding box center [551, 225] width 65 height 10
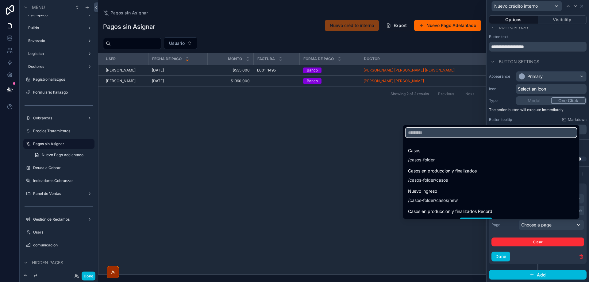
click at [439, 132] on input "text" at bounding box center [491, 133] width 171 height 10
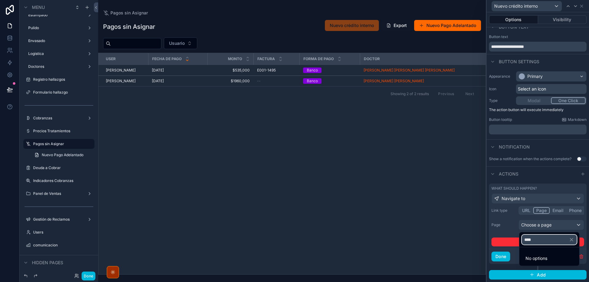
type input "****"
click at [506, 224] on div at bounding box center [538, 141] width 102 height 282
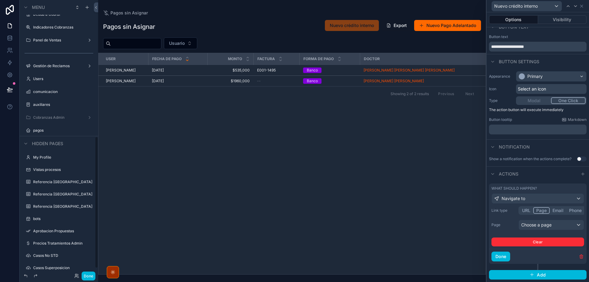
scroll to position [297, 0]
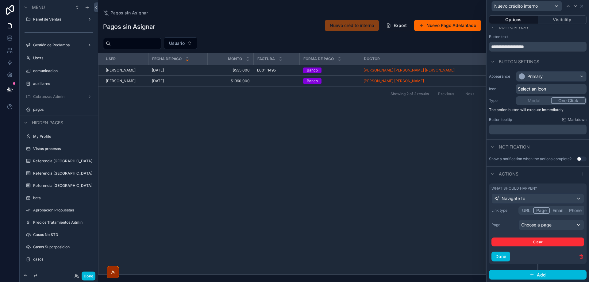
click at [44, 111] on label "pagos" at bounding box center [62, 109] width 58 height 5
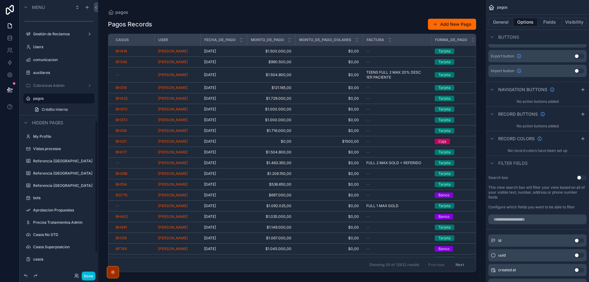
scroll to position [252, 0]
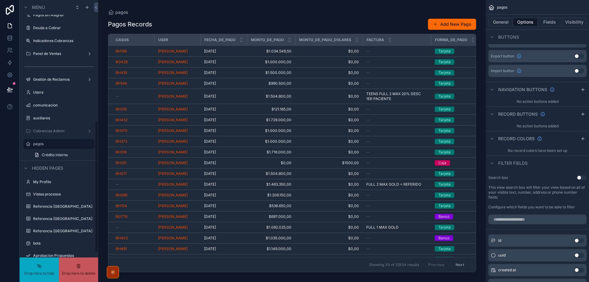
drag, startPoint x: 39, startPoint y: 144, endPoint x: 35, endPoint y: 267, distance: 122.5
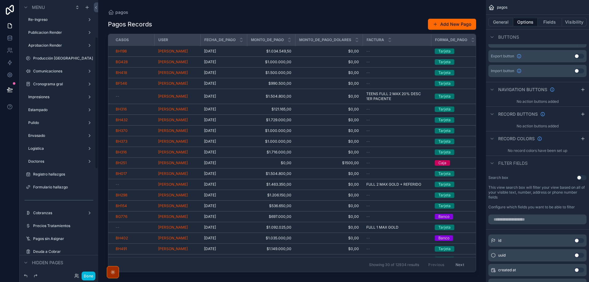
scroll to position [92, 0]
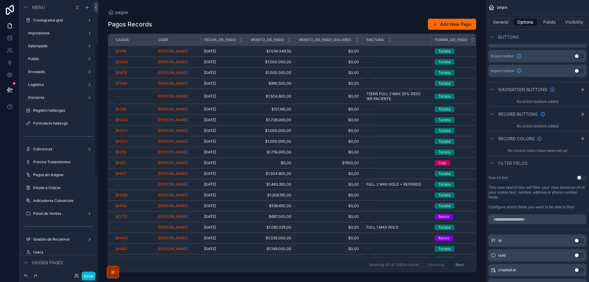
click at [50, 175] on label "Pagos sin Asignar" at bounding box center [62, 174] width 58 height 5
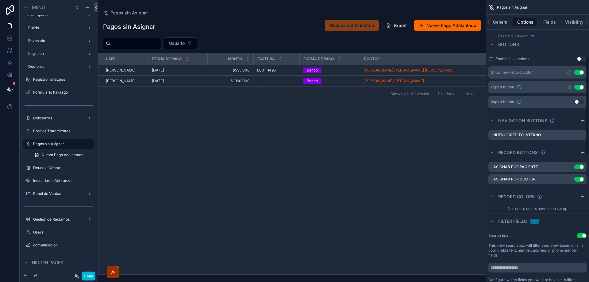
scroll to position [160, 0]
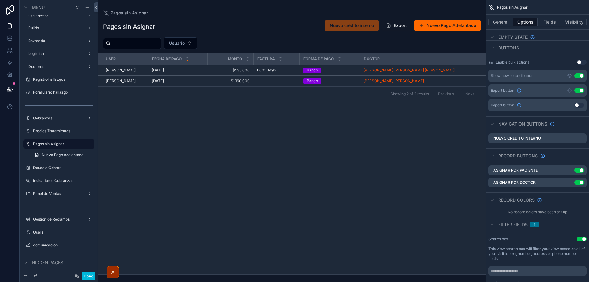
click at [0, 0] on icon "scrollable content" at bounding box center [0, 0] width 0 height 0
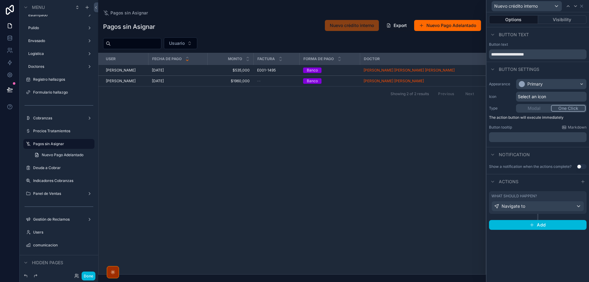
click at [525, 191] on div "What should happen? Navigate to Add" at bounding box center [538, 211] width 102 height 44
click at [531, 195] on label "What should happen?" at bounding box center [513, 196] width 45 height 5
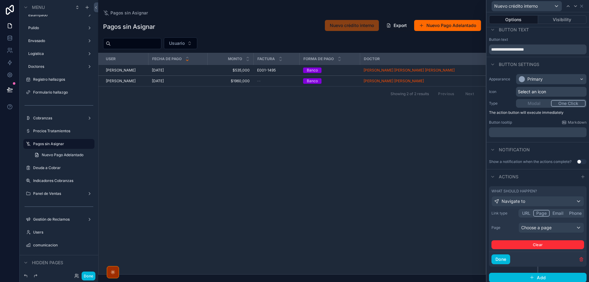
scroll to position [8, 0]
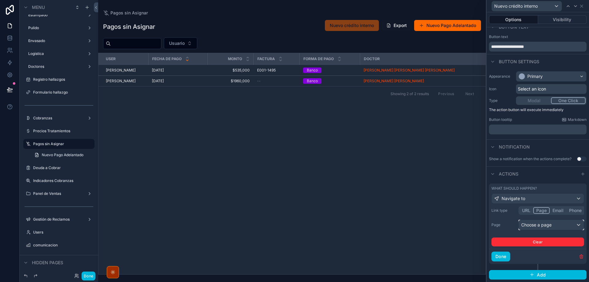
click at [538, 224] on div "Choose a page" at bounding box center [551, 225] width 65 height 10
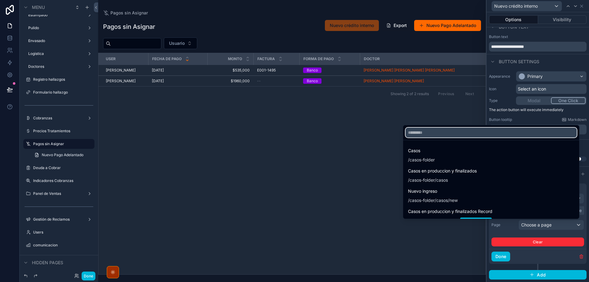
click at [435, 130] on input "text" at bounding box center [491, 133] width 171 height 10
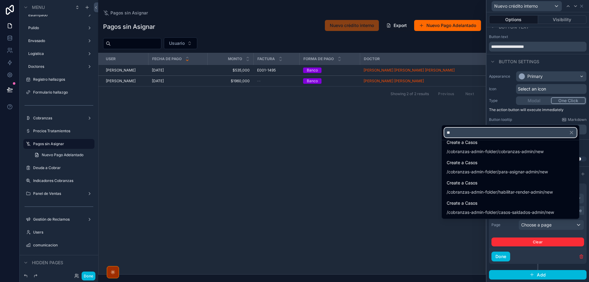
scroll to position [557, 0]
type input "**"
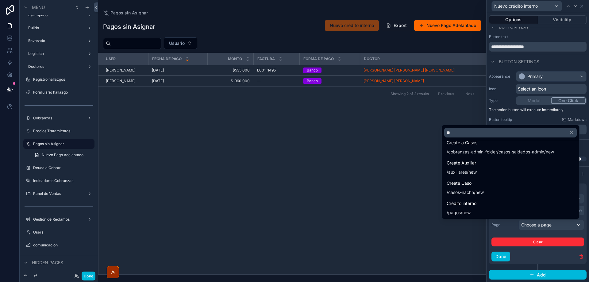
click at [480, 206] on div "Crédito interno / pagos /new" at bounding box center [511, 208] width 128 height 16
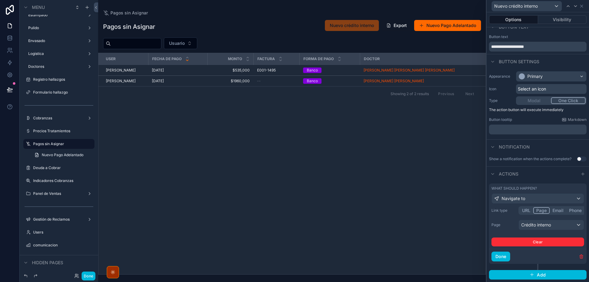
click at [504, 259] on button "Done" at bounding box center [500, 257] width 19 height 10
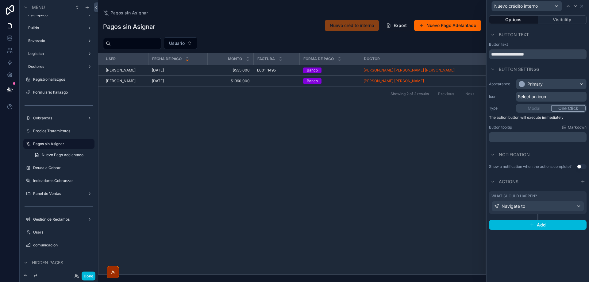
click at [87, 279] on button "Done" at bounding box center [89, 276] width 14 height 9
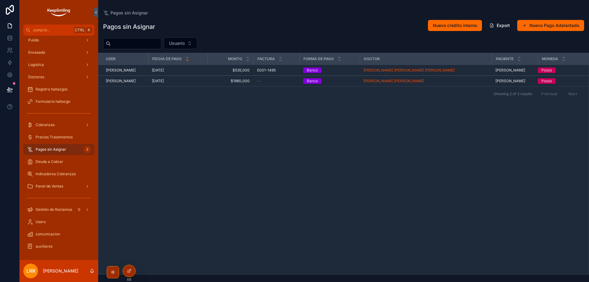
click at [449, 27] on span "Nuevo crédito interno" at bounding box center [455, 25] width 44 height 6
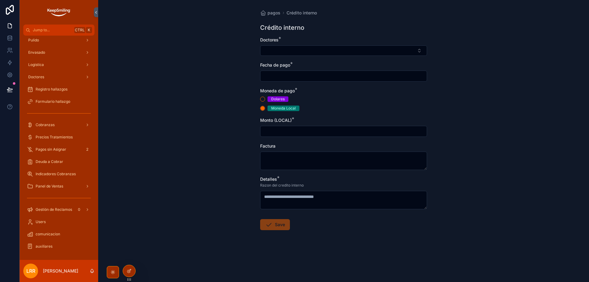
click at [164, 221] on div "pagos Crédito interno Crédito interno Doctores * Fecha de pago * Moneda de pago…" at bounding box center [343, 141] width 491 height 282
click at [158, 36] on div "pagos Crédito interno Crédito interno Doctores * Fecha de pago * Moneda de pago…" at bounding box center [343, 141] width 491 height 282
click at [170, 52] on div "pagos Crédito interno Crédito interno Doctores * Fecha de pago * Moneda de pago…" at bounding box center [343, 141] width 491 height 282
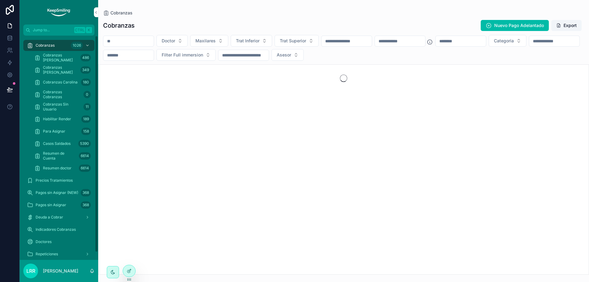
click at [52, 191] on span "Pagos sin Asignar (NEW)" at bounding box center [57, 192] width 43 height 5
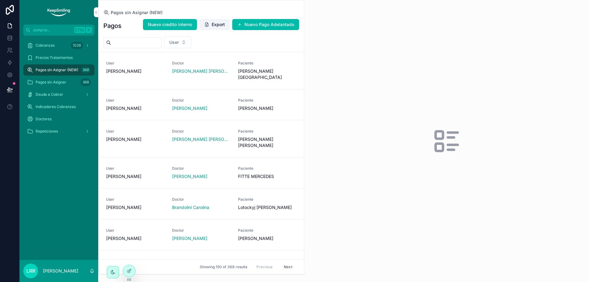
click at [130, 271] on icon at bounding box center [130, 270] width 2 height 2
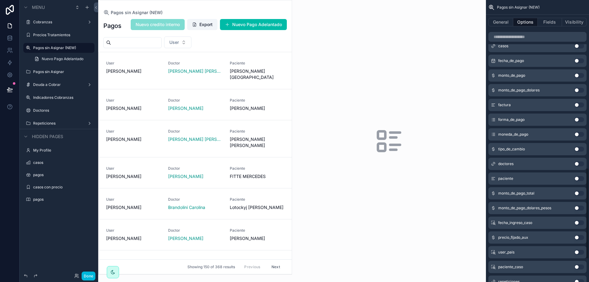
scroll to position [368, 0]
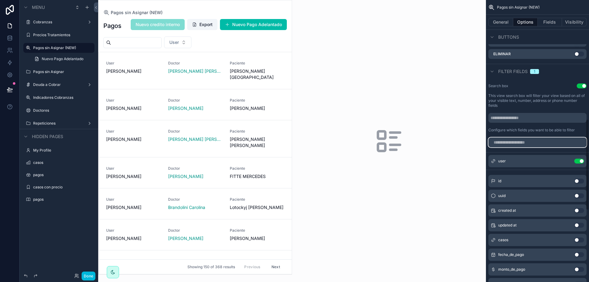
click at [531, 137] on input "scrollable content" at bounding box center [537, 142] width 98 height 10
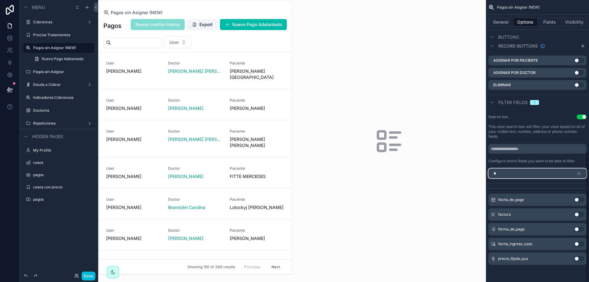
scroll to position [268, 0]
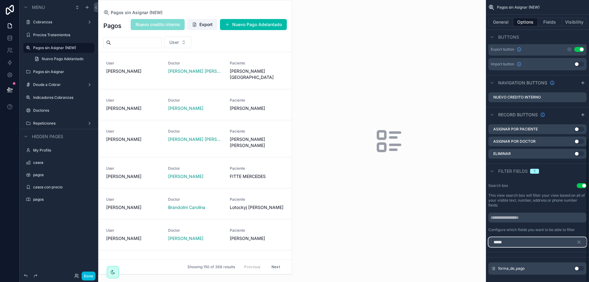
type input "*****"
click at [579, 262] on div "forma_de_pago Use setting" at bounding box center [537, 268] width 98 height 12
click at [577, 266] on button "Use setting" at bounding box center [579, 268] width 10 height 5
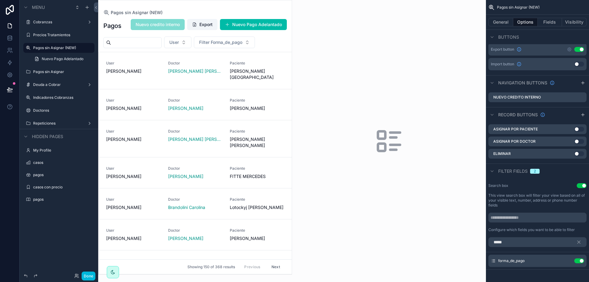
click at [0, 0] on icon "scrollable content" at bounding box center [0, 0] width 0 height 0
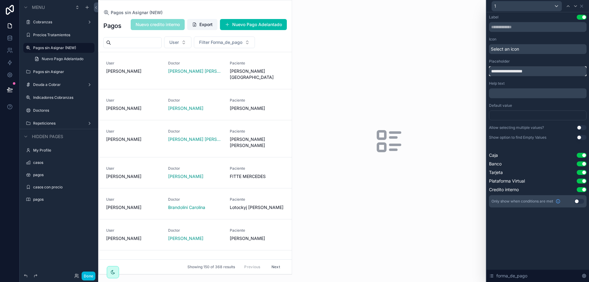
drag, startPoint x: 545, startPoint y: 71, endPoint x: 460, endPoint y: 71, distance: 85.6
click at [460, 71] on div "**********" at bounding box center [294, 141] width 589 height 282
type input "**********"
click at [234, 45] on div "scrollable content" at bounding box center [194, 137] width 193 height 274
click at [229, 45] on span "Forma de pago" at bounding box center [214, 42] width 30 height 6
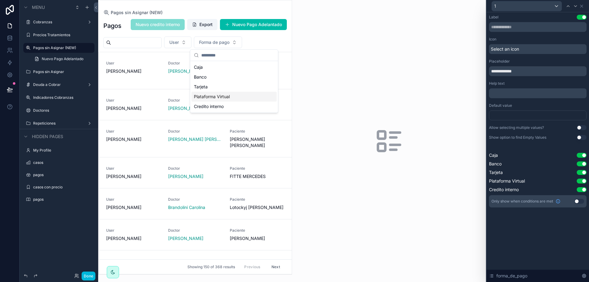
click at [358, 89] on div "scrollable content" at bounding box center [389, 141] width 194 height 282
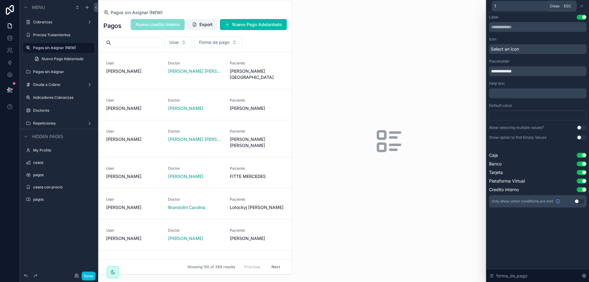
click at [583, 5] on icon at bounding box center [581, 6] width 5 height 5
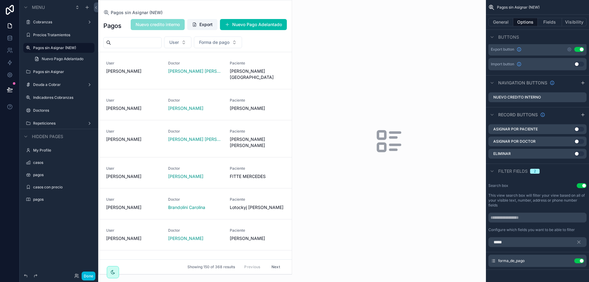
click at [427, 133] on div "scrollable content" at bounding box center [389, 141] width 194 height 282
click at [54, 70] on label "Pagos sin Asignar" at bounding box center [62, 71] width 58 height 5
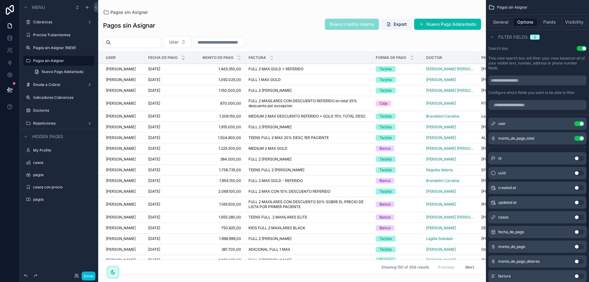
scroll to position [453, 0]
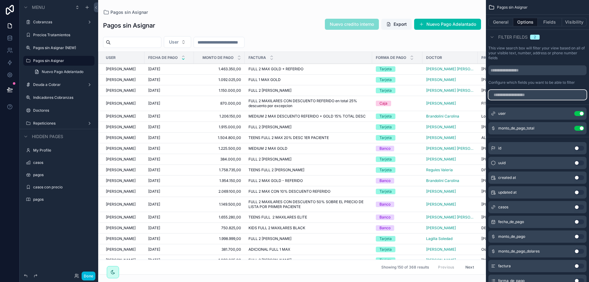
click at [518, 90] on input "scrollable content" at bounding box center [537, 95] width 98 height 10
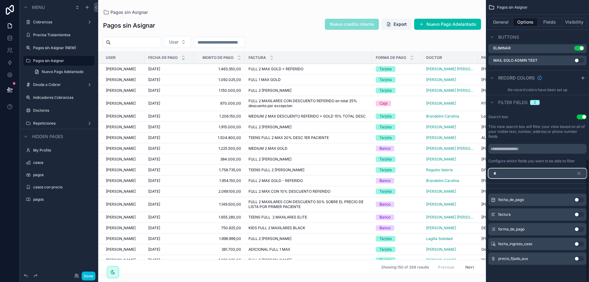
scroll to position [305, 0]
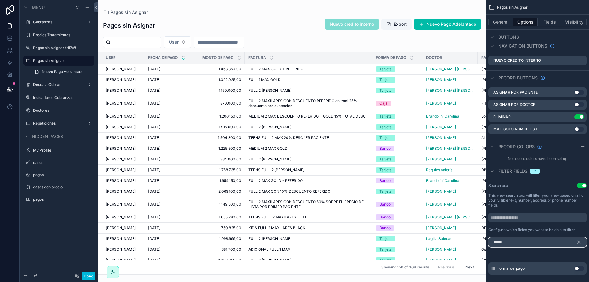
type input "*****"
click at [579, 266] on button "Use setting" at bounding box center [579, 268] width 10 height 5
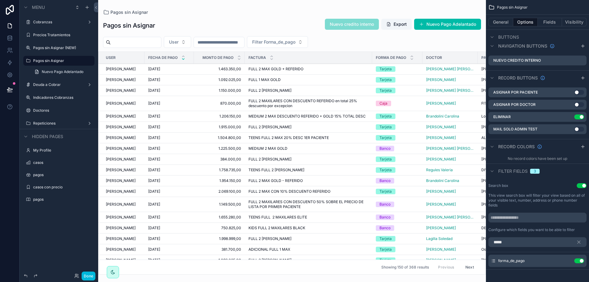
click at [0, 0] on icon "scrollable content" at bounding box center [0, 0] width 0 height 0
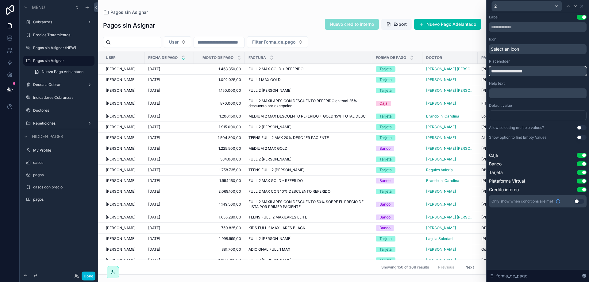
drag, startPoint x: 533, startPoint y: 72, endPoint x: 453, endPoint y: 62, distance: 80.7
click at [454, 62] on div "**********" at bounding box center [294, 141] width 589 height 282
type input "**********"
click at [507, 17] on div "Label Use setting" at bounding box center [538, 17] width 98 height 5
click at [315, 40] on div "scrollable content" at bounding box center [292, 141] width 388 height 282
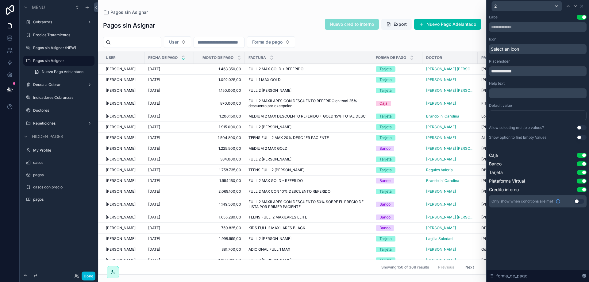
click at [394, 37] on div "User Forma de pago" at bounding box center [292, 42] width 388 height 12
click at [89, 277] on button "Done" at bounding box center [89, 276] width 14 height 9
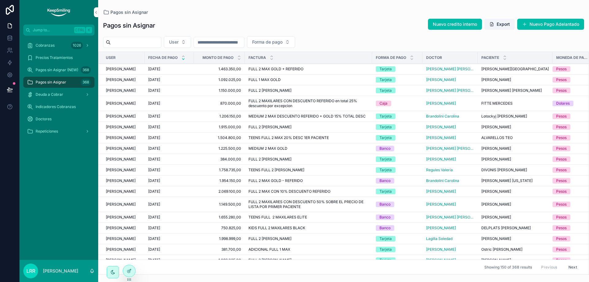
click at [315, 23] on div "Pagos sin Asignar Nuevo credito interno Export Nuevo Pago Adelantado" at bounding box center [343, 25] width 481 height 14
